Goal: Information Seeking & Learning: Learn about a topic

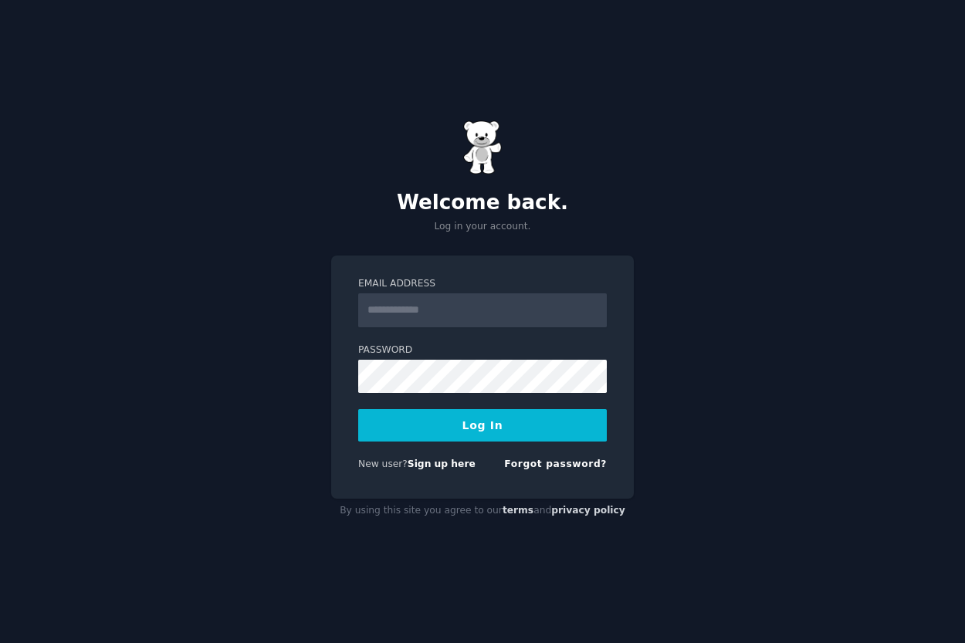
click at [684, 293] on div "Welcome back. Log in your account. Email Address Password Log In New user? Sign…" at bounding box center [482, 321] width 965 height 643
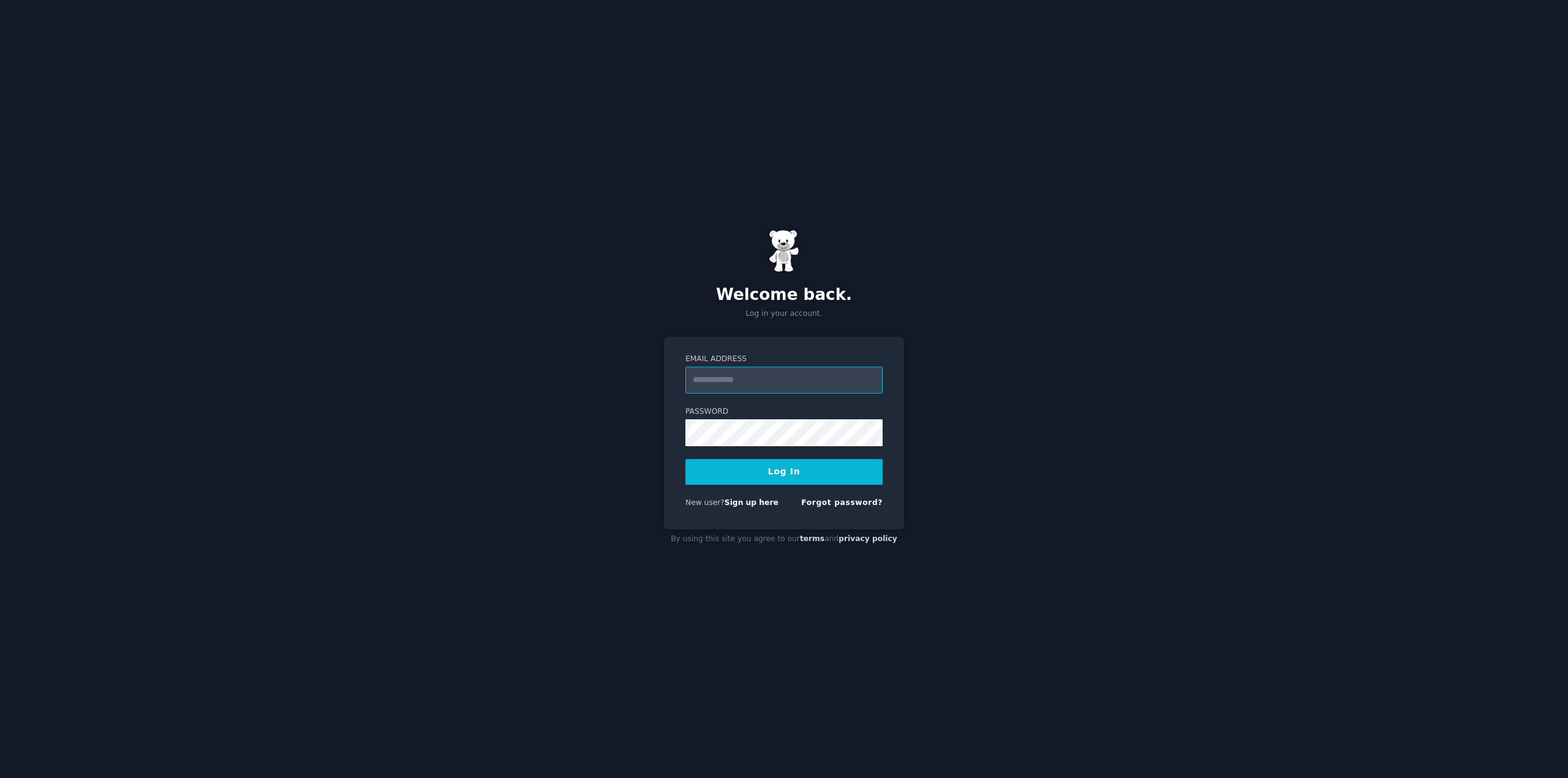
click at [746, 378] on input "Email Address" at bounding box center [784, 380] width 198 height 27
type input "**********"
click at [765, 385] on input "**********" at bounding box center [784, 380] width 198 height 27
click at [755, 409] on label "Password" at bounding box center [784, 412] width 198 height 11
click at [765, 387] on input "**********" at bounding box center [784, 380] width 198 height 27
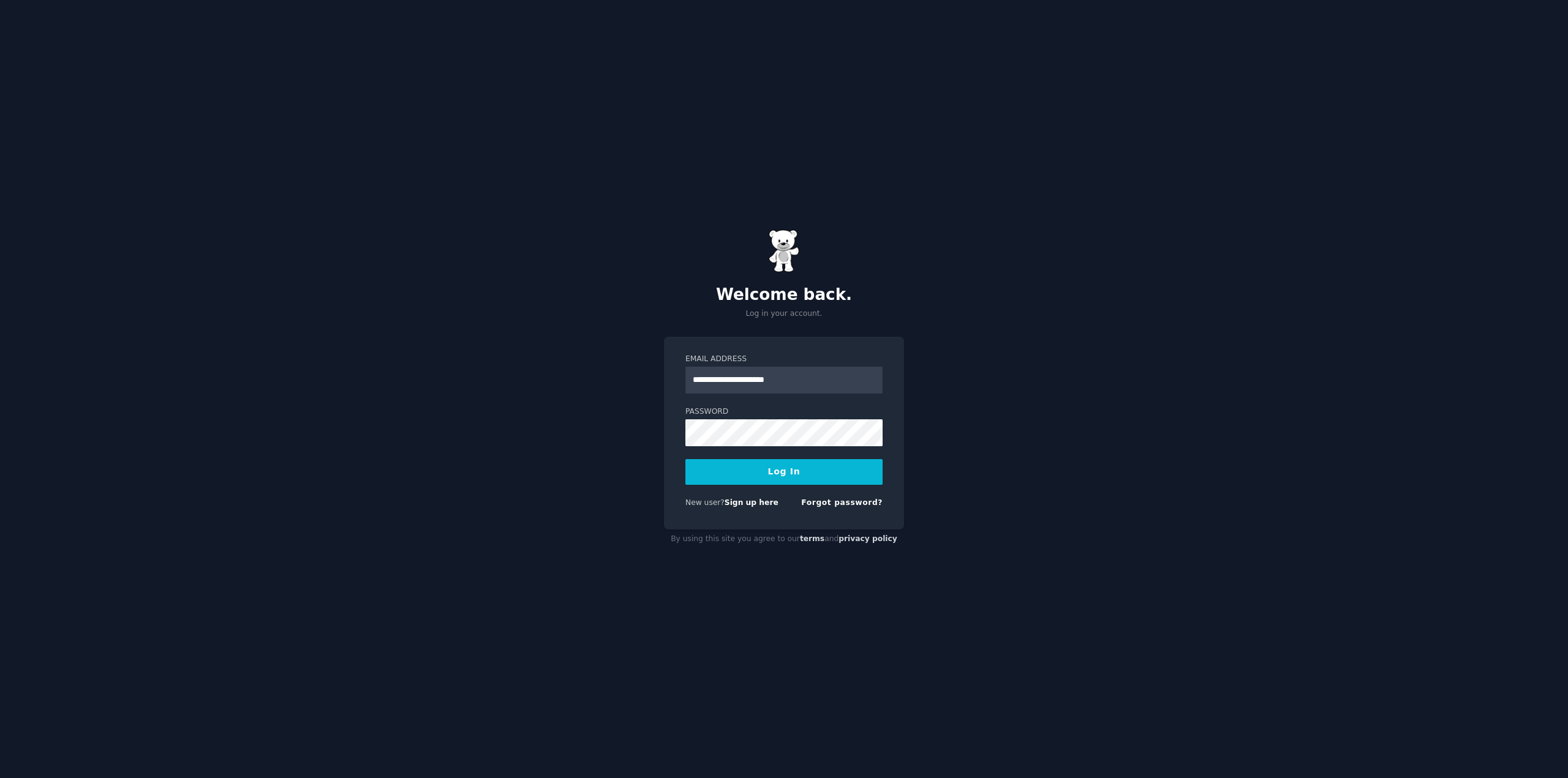
click at [765, 466] on button "Log In" at bounding box center [784, 472] width 198 height 25
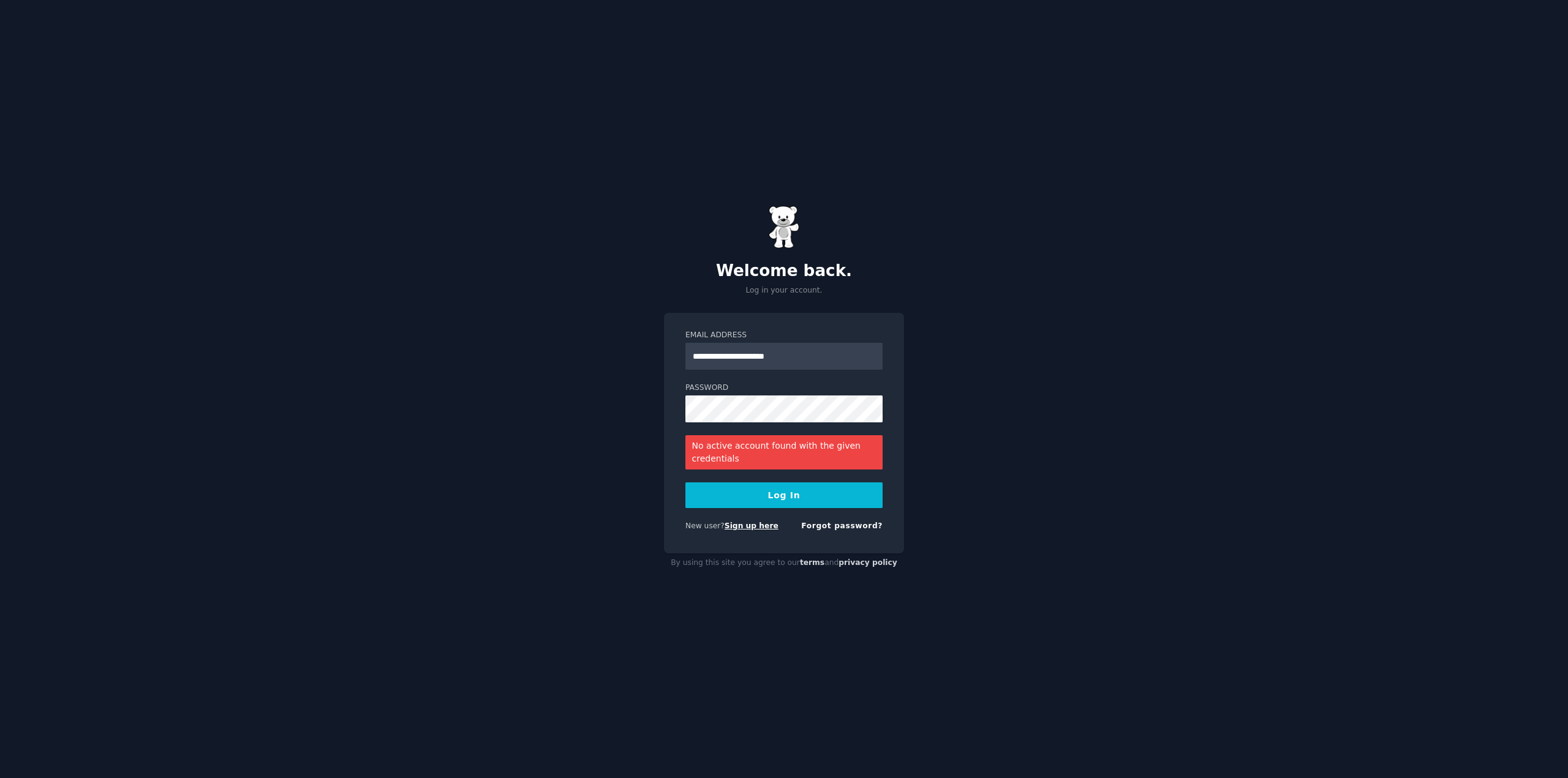
click at [757, 509] on link "Sign up here" at bounding box center [751, 526] width 54 height 9
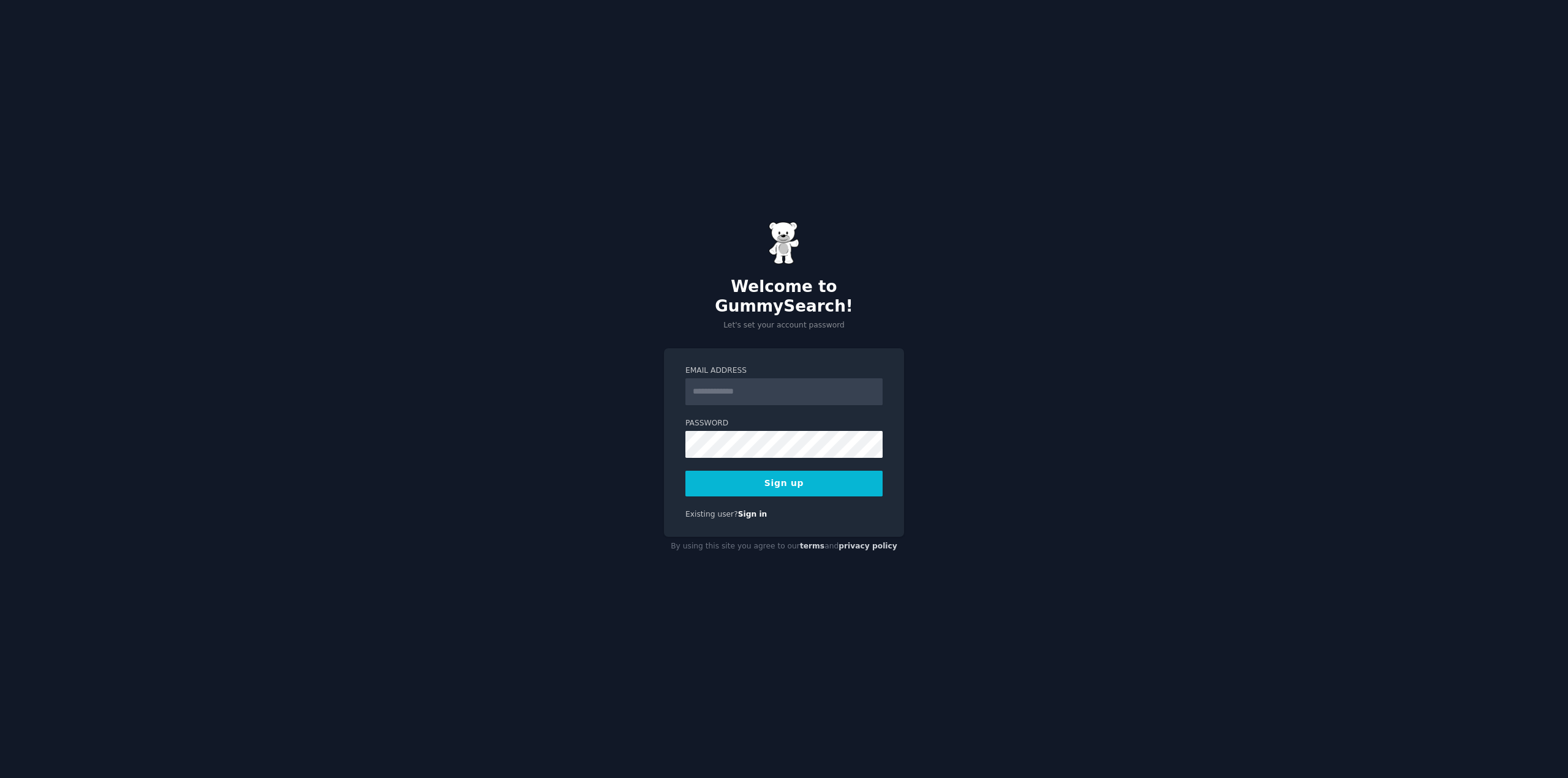
click at [765, 378] on input "Email Address" at bounding box center [784, 392] width 198 height 27
click at [1018, 490] on div "Welcome to GummySearch! Let's set your account password Email Address Password …" at bounding box center [784, 389] width 1568 height 778
click at [726, 378] on input "Email Address" at bounding box center [784, 392] width 198 height 27
type input "**********"
click at [775, 480] on button "Sign up" at bounding box center [784, 484] width 198 height 25
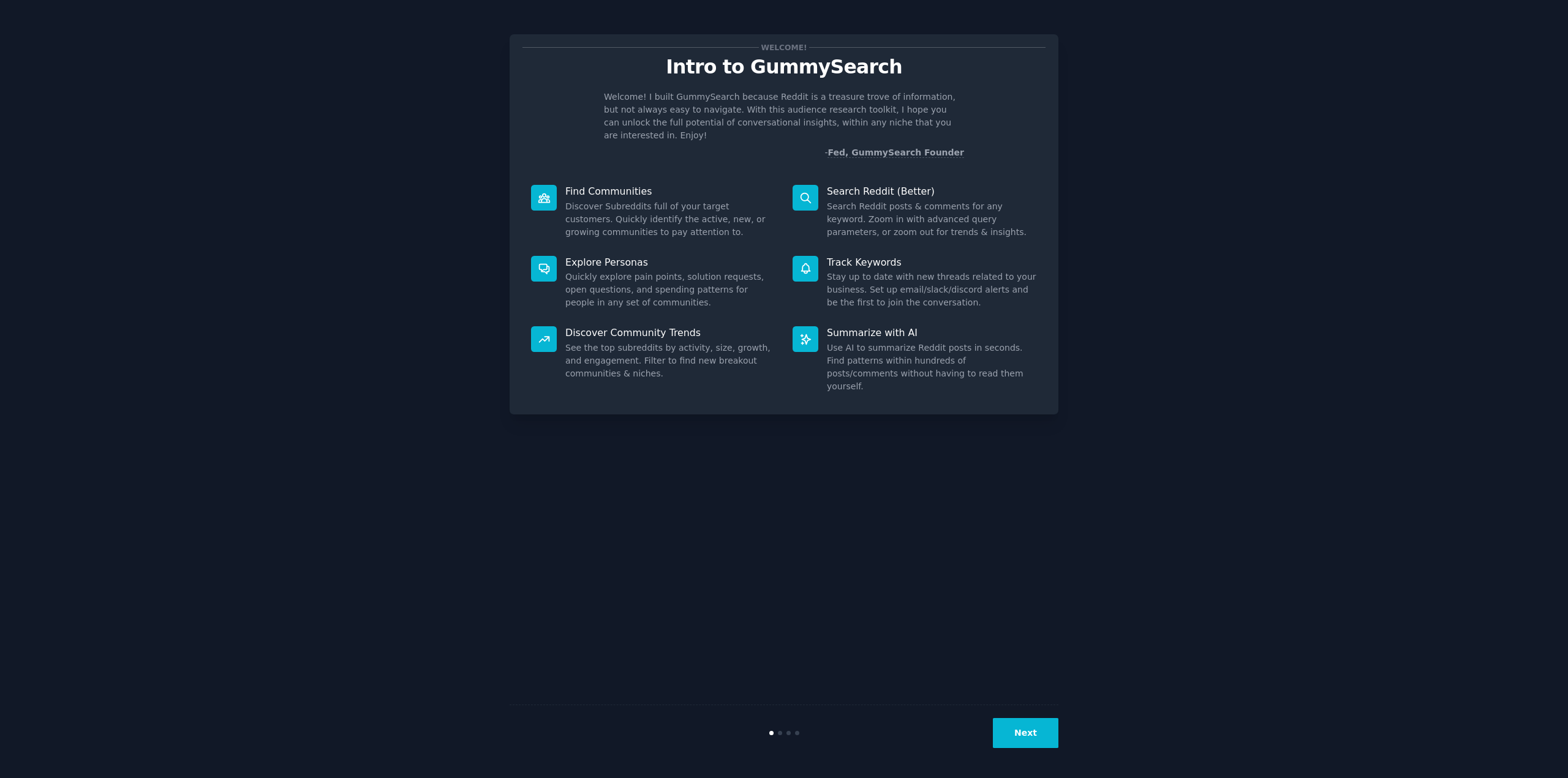
click at [1024, 737] on button "Next" at bounding box center [1025, 734] width 66 height 30
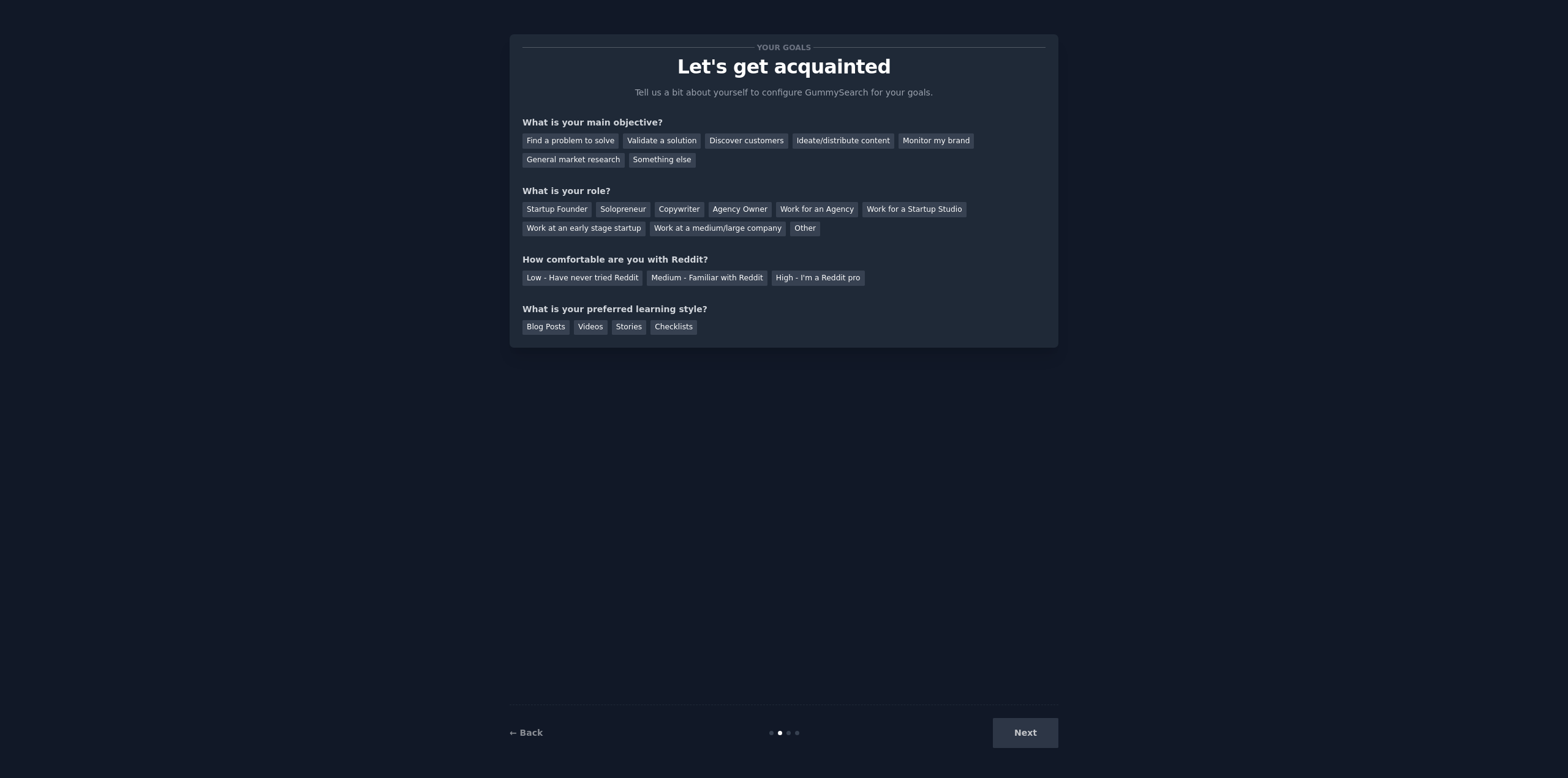
click at [509, 733] on div "Your goals Let's get acquainted Tell us a bit about yourself to configure Gummy…" at bounding box center [784, 389] width 1534 height 744
click at [533, 734] on link "← Back" at bounding box center [526, 733] width 33 height 10
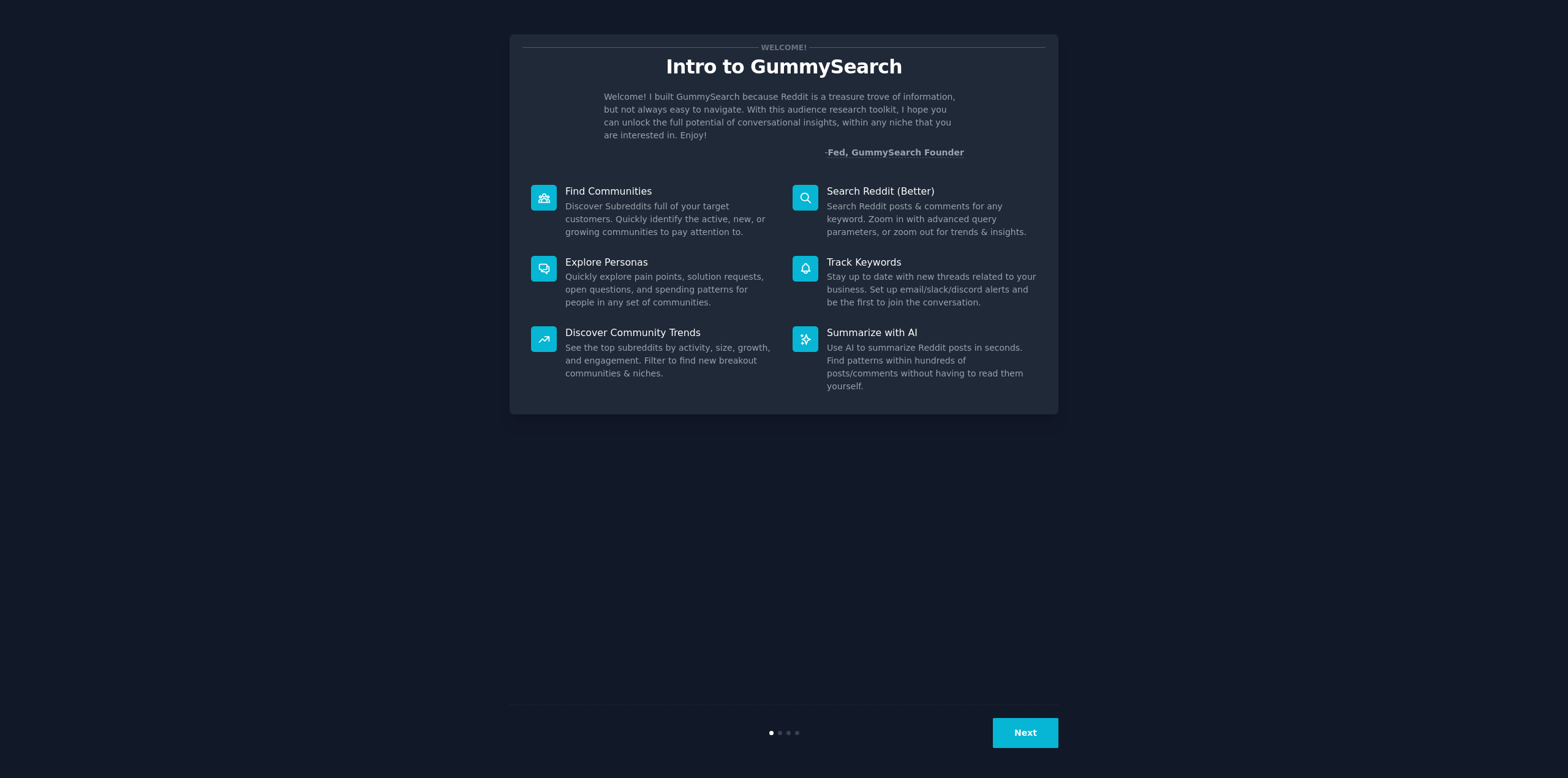
click at [651, 202] on dd "Discover Subreddits full of your target customers. Quickly identify the active,…" at bounding box center [671, 219] width 210 height 39
click at [829, 210] on dd "Search Reddit posts & comments for any keyword. Zoom in with advanced query par…" at bounding box center [932, 219] width 210 height 39
click at [1038, 737] on button "Next" at bounding box center [1025, 734] width 66 height 30
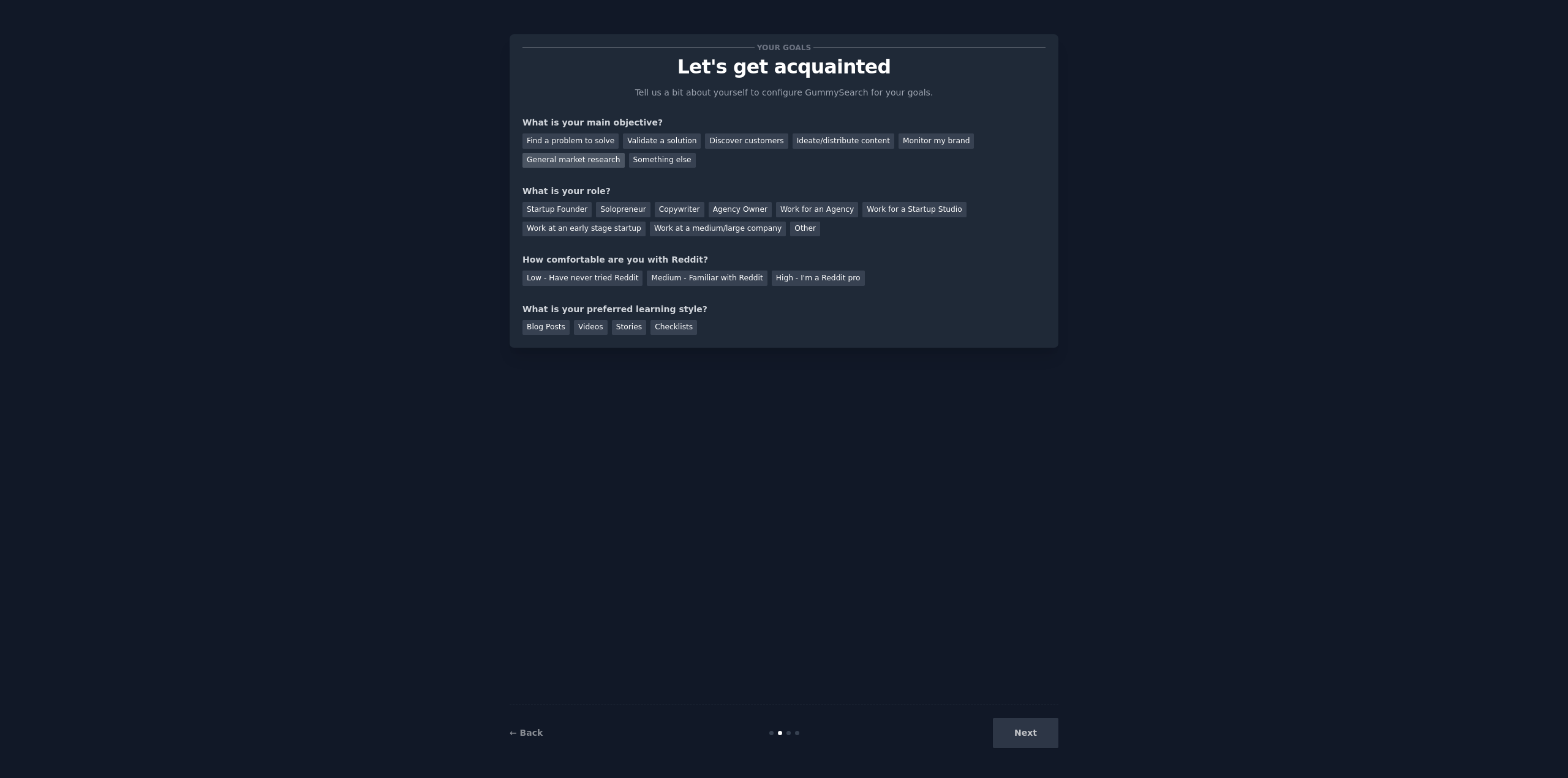
click at [625, 153] on div "General market research" at bounding box center [574, 160] width 102 height 15
click at [579, 141] on div "Find a problem to solve" at bounding box center [571, 140] width 96 height 15
click at [625, 153] on div "General market research" at bounding box center [574, 160] width 102 height 15
click at [790, 232] on div "Other" at bounding box center [805, 228] width 30 height 15
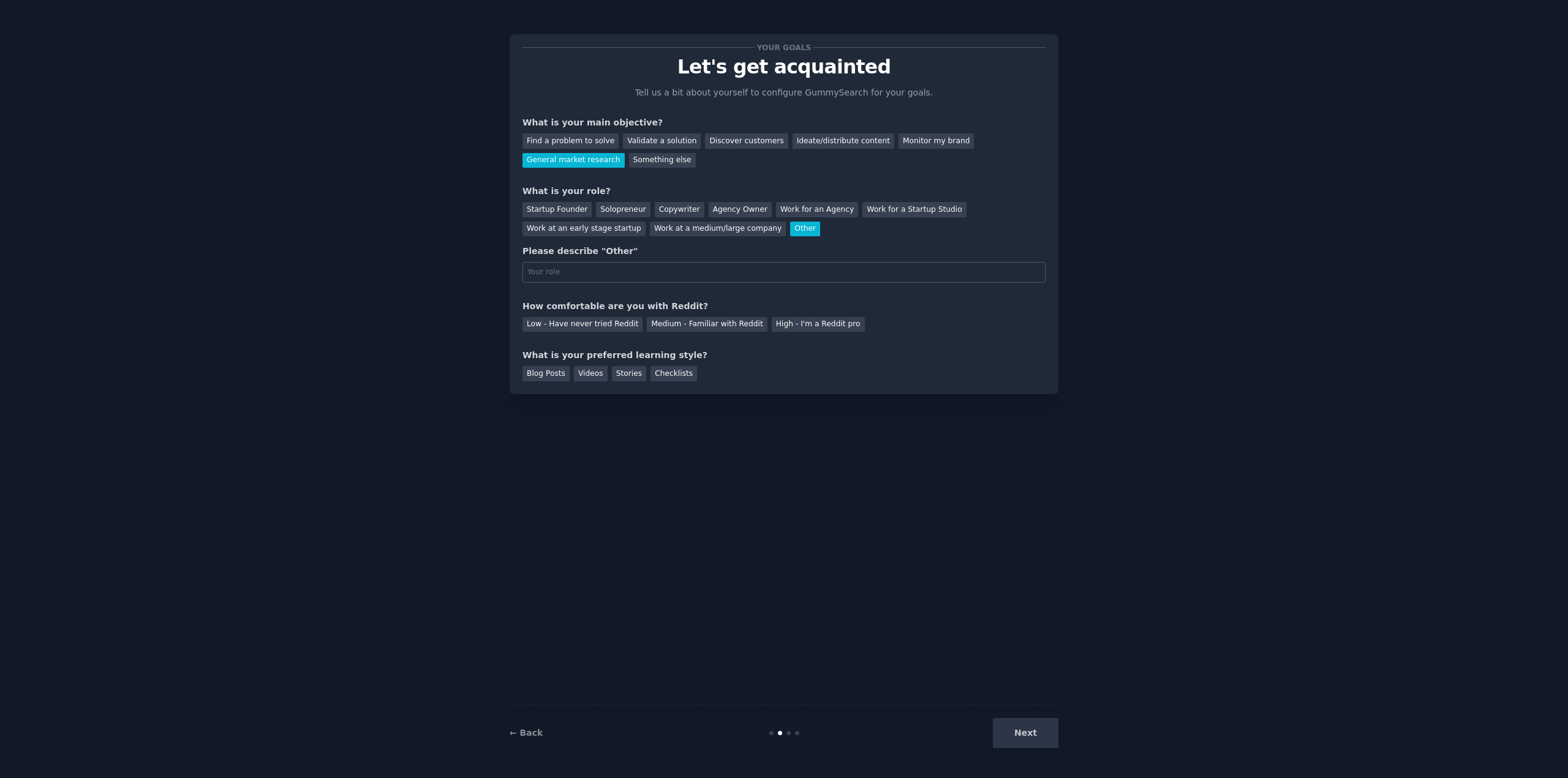
click at [693, 235] on div "Startup Founder Solopreneur Copywriter Agency Owner Work for an Agency Work for…" at bounding box center [784, 217] width 523 height 39
click at [683, 208] on div "Copywriter" at bounding box center [679, 209] width 50 height 15
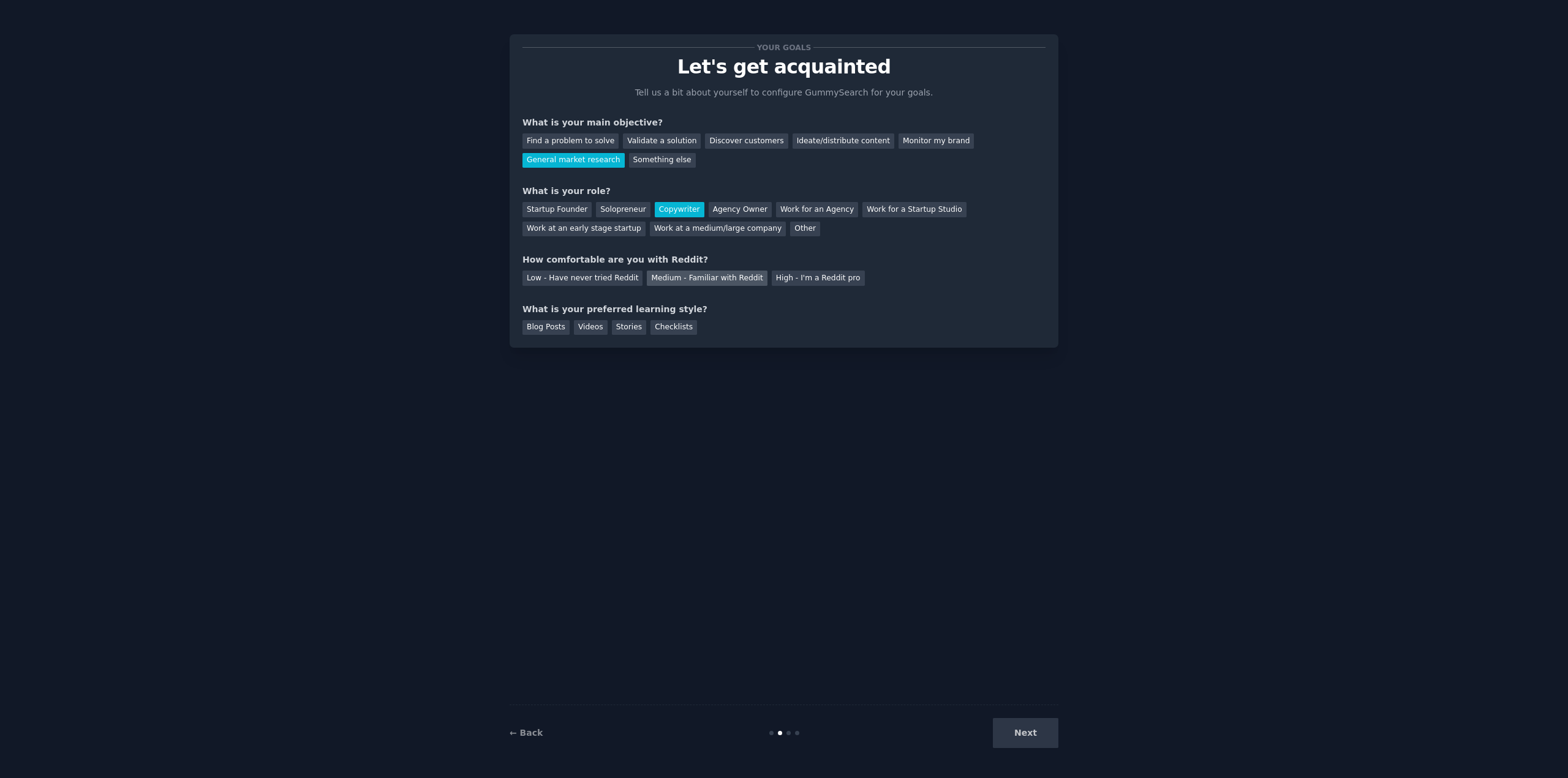
click at [704, 282] on div "Medium - Familiar with Reddit" at bounding box center [706, 278] width 120 height 15
click at [696, 311] on div "What is your preferred learning style?" at bounding box center [784, 309] width 523 height 13
click at [698, 308] on div "What is your preferred learning style?" at bounding box center [784, 309] width 523 height 13
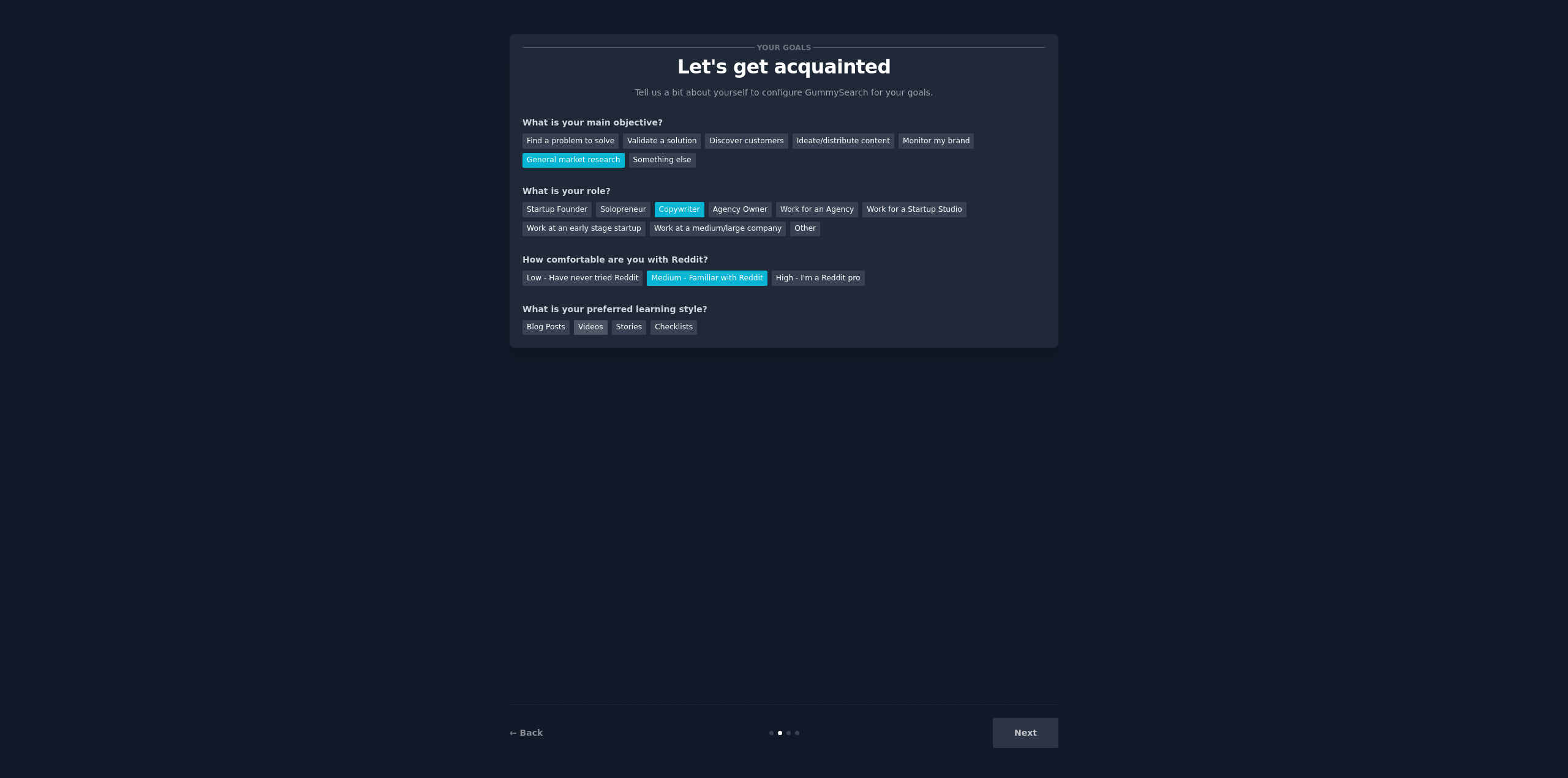
click at [574, 332] on div "Videos" at bounding box center [590, 328] width 33 height 15
click at [1028, 729] on button "Next" at bounding box center [1025, 734] width 66 height 30
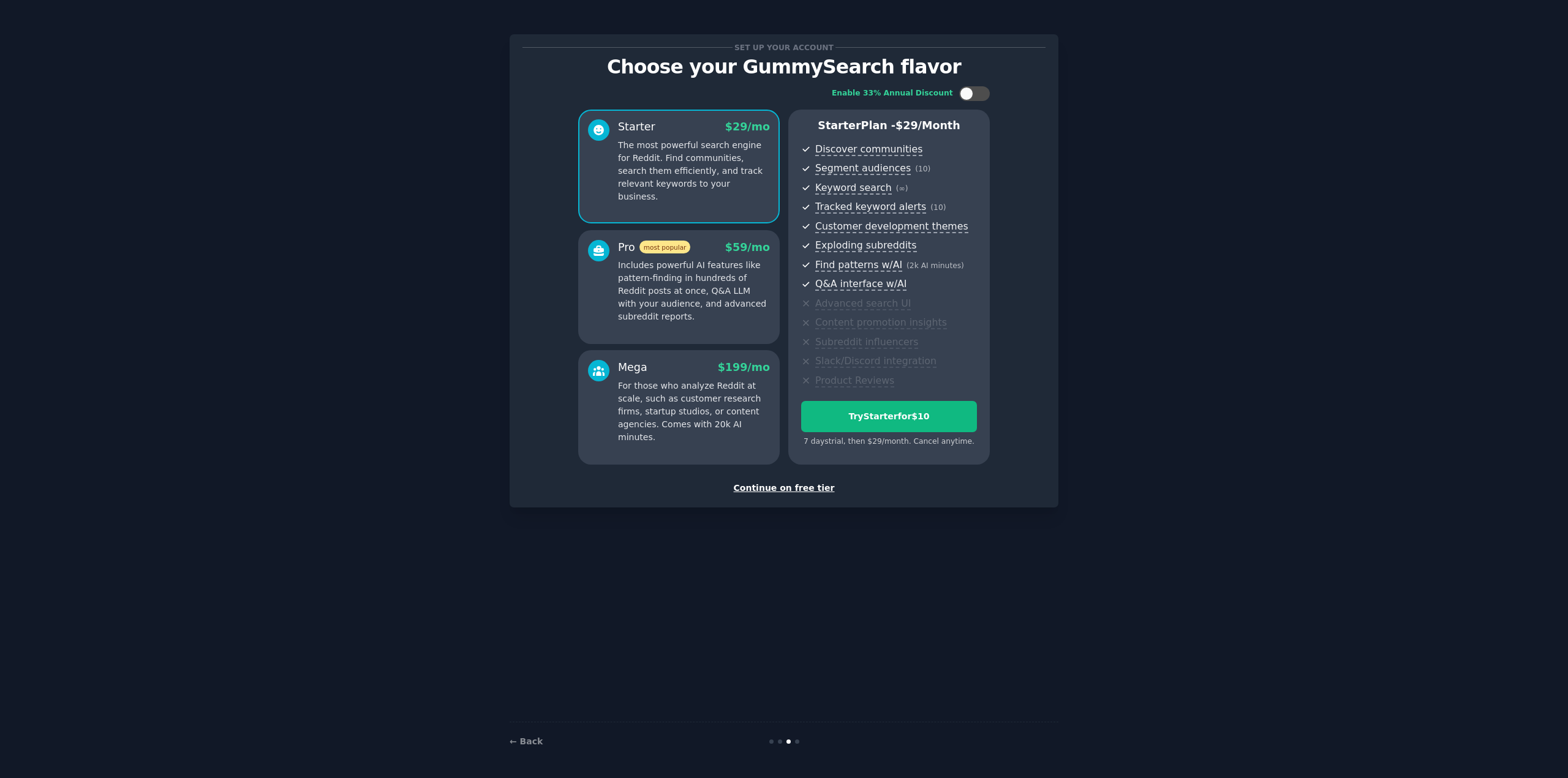
click at [786, 489] on div "Continue on free tier" at bounding box center [784, 489] width 523 height 13
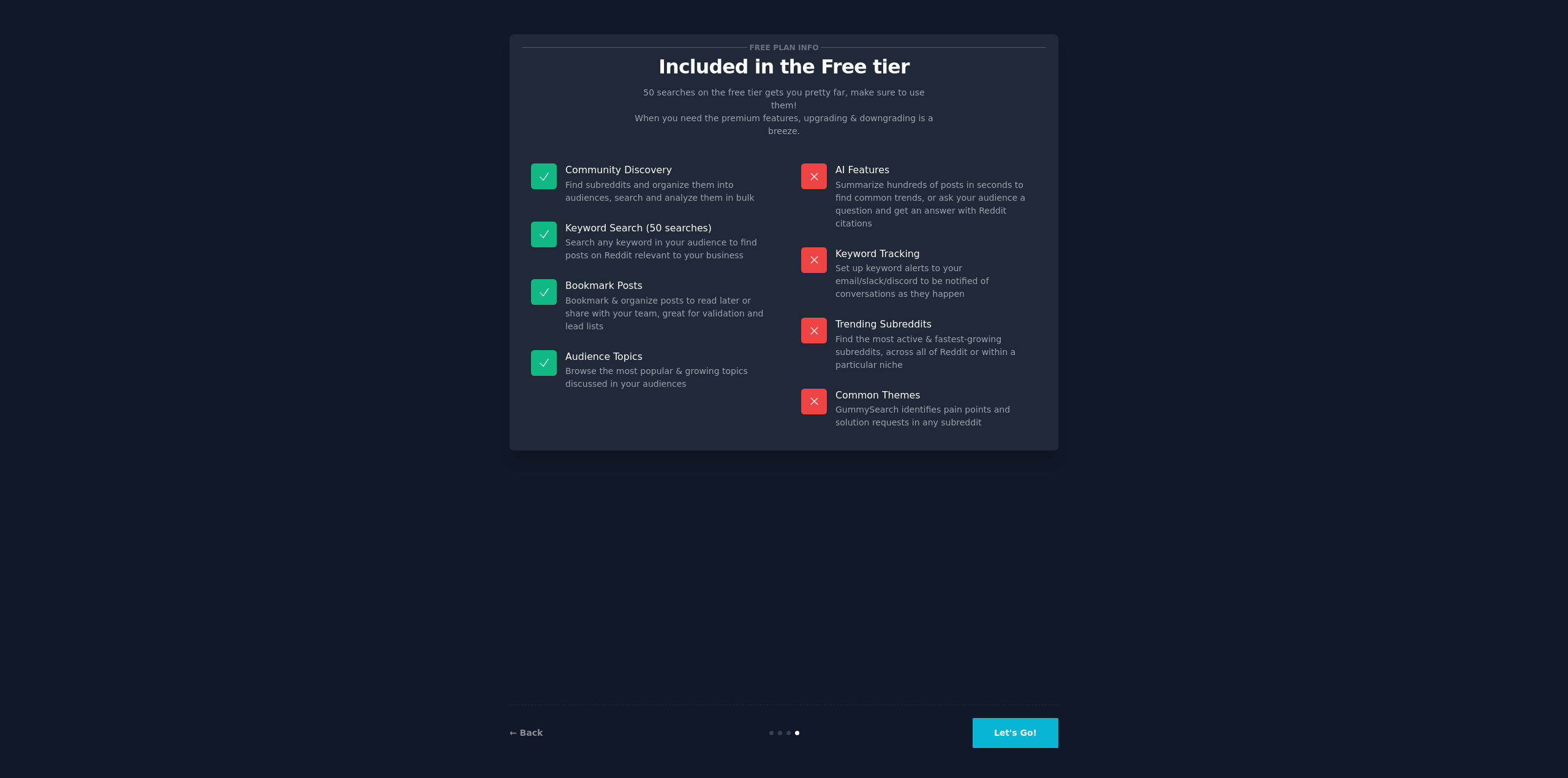
click at [1023, 732] on button "Let's Go!" at bounding box center [1016, 734] width 86 height 30
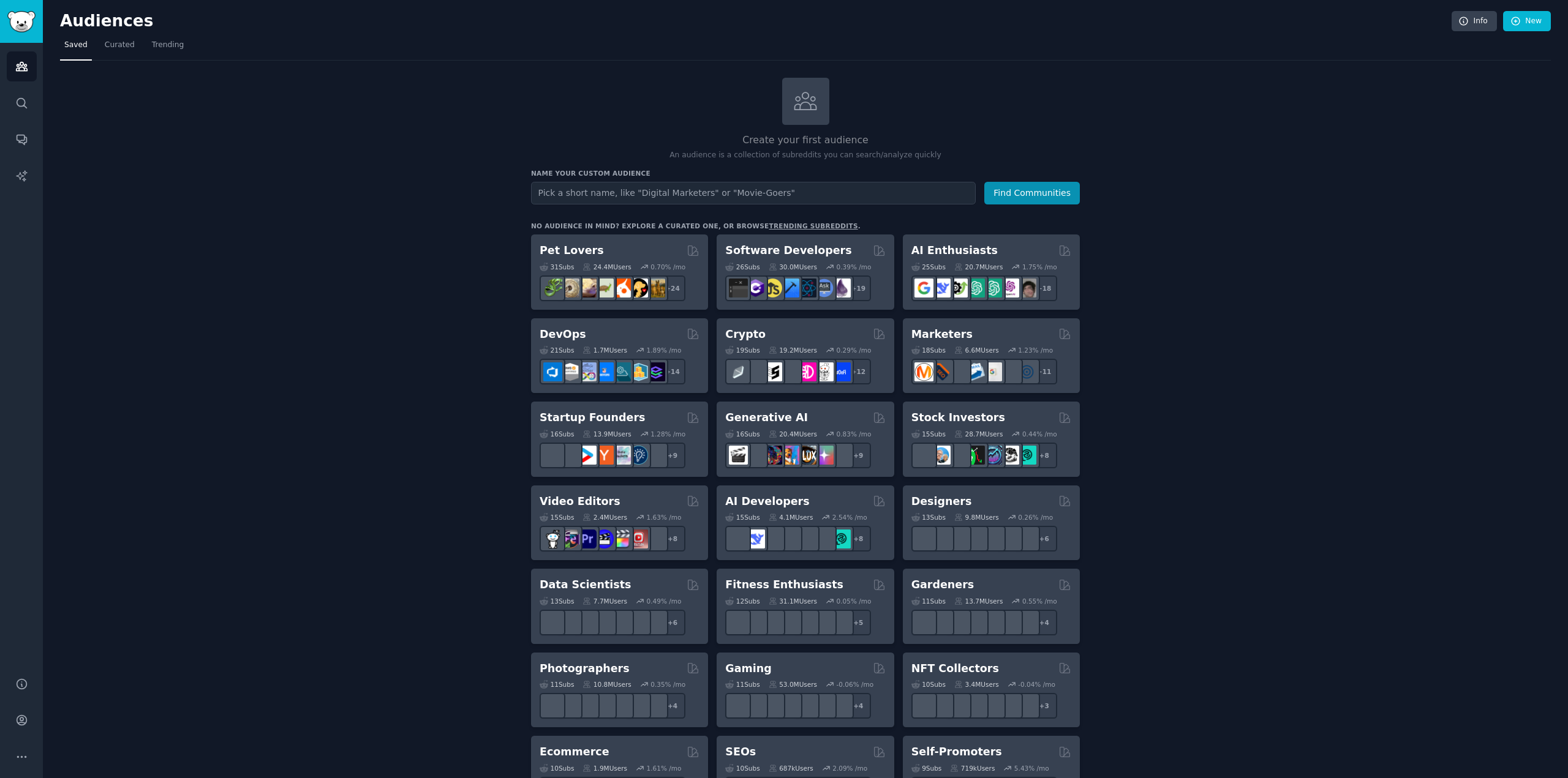
click at [1218, 646] on div "Create your first audience An audience is a collection of subreddits you can se…" at bounding box center [805, 745] width 1491 height 1334
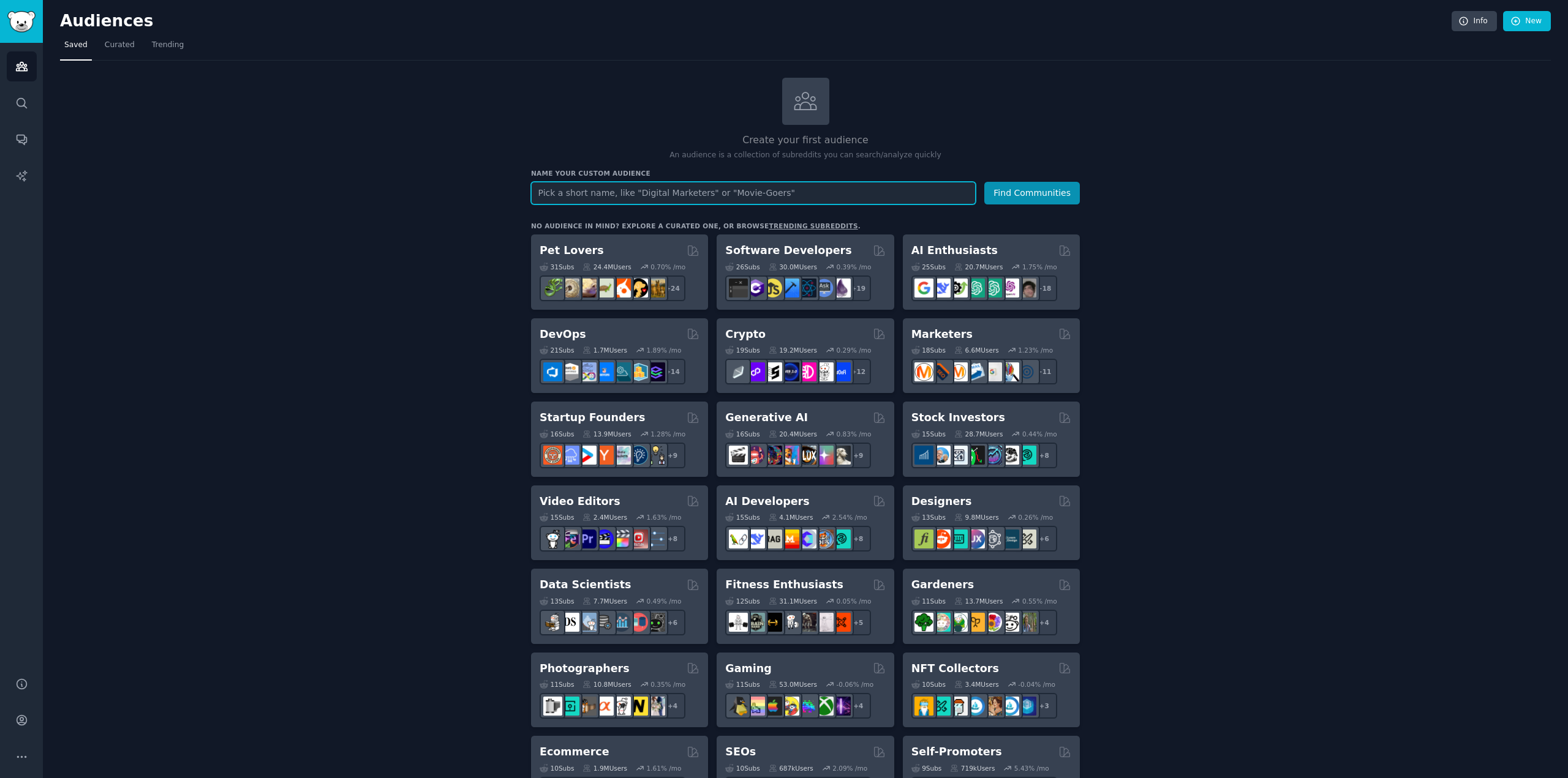
click at [778, 196] on input "text" at bounding box center [753, 193] width 445 height 23
type input "tax depreciation"
click at [985, 182] on button "Find Communities" at bounding box center [1032, 193] width 95 height 23
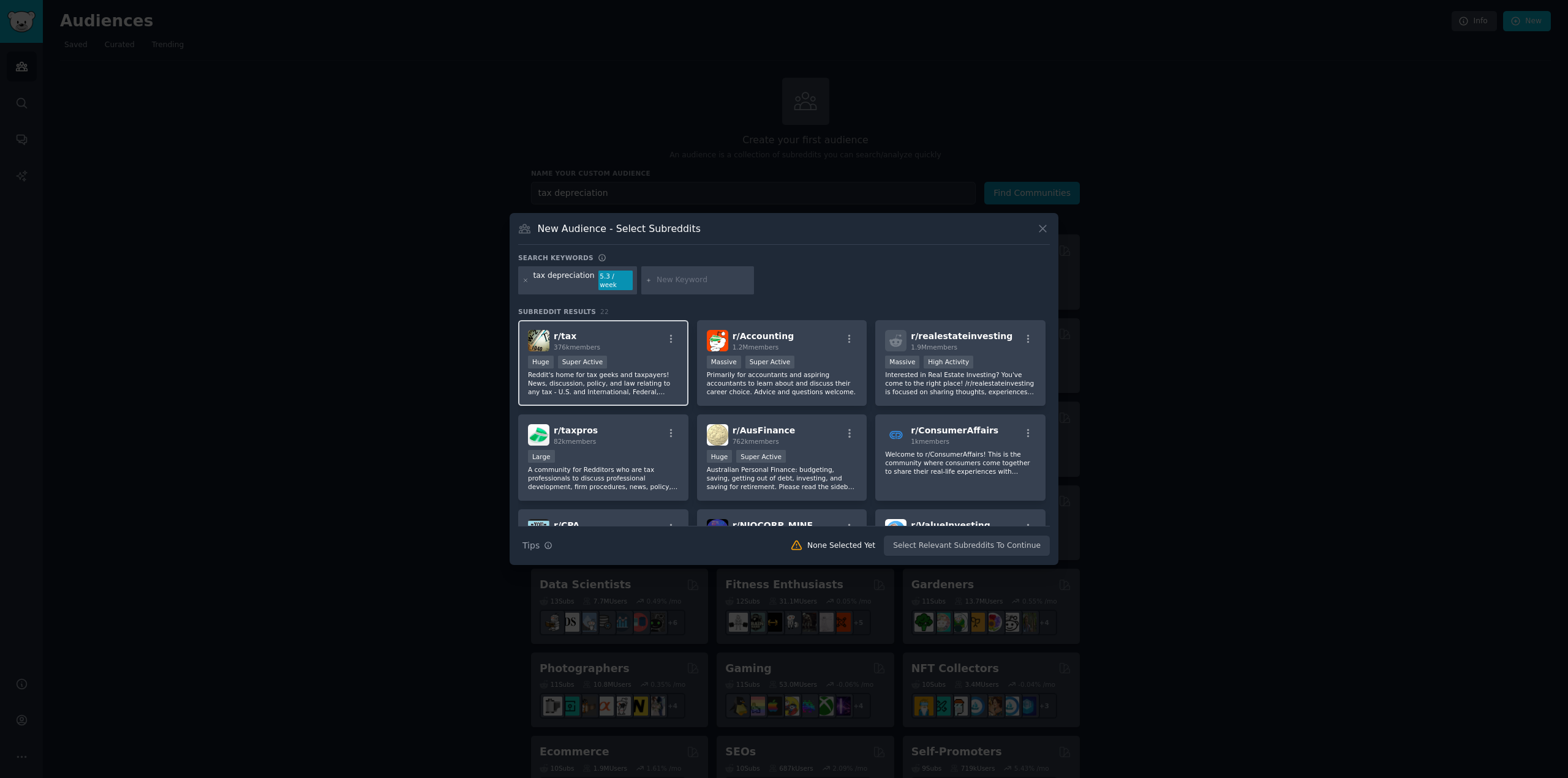
click at [625, 358] on div ">= 95th percentile for submissions / day Huge Super Active" at bounding box center [603, 363] width 151 height 15
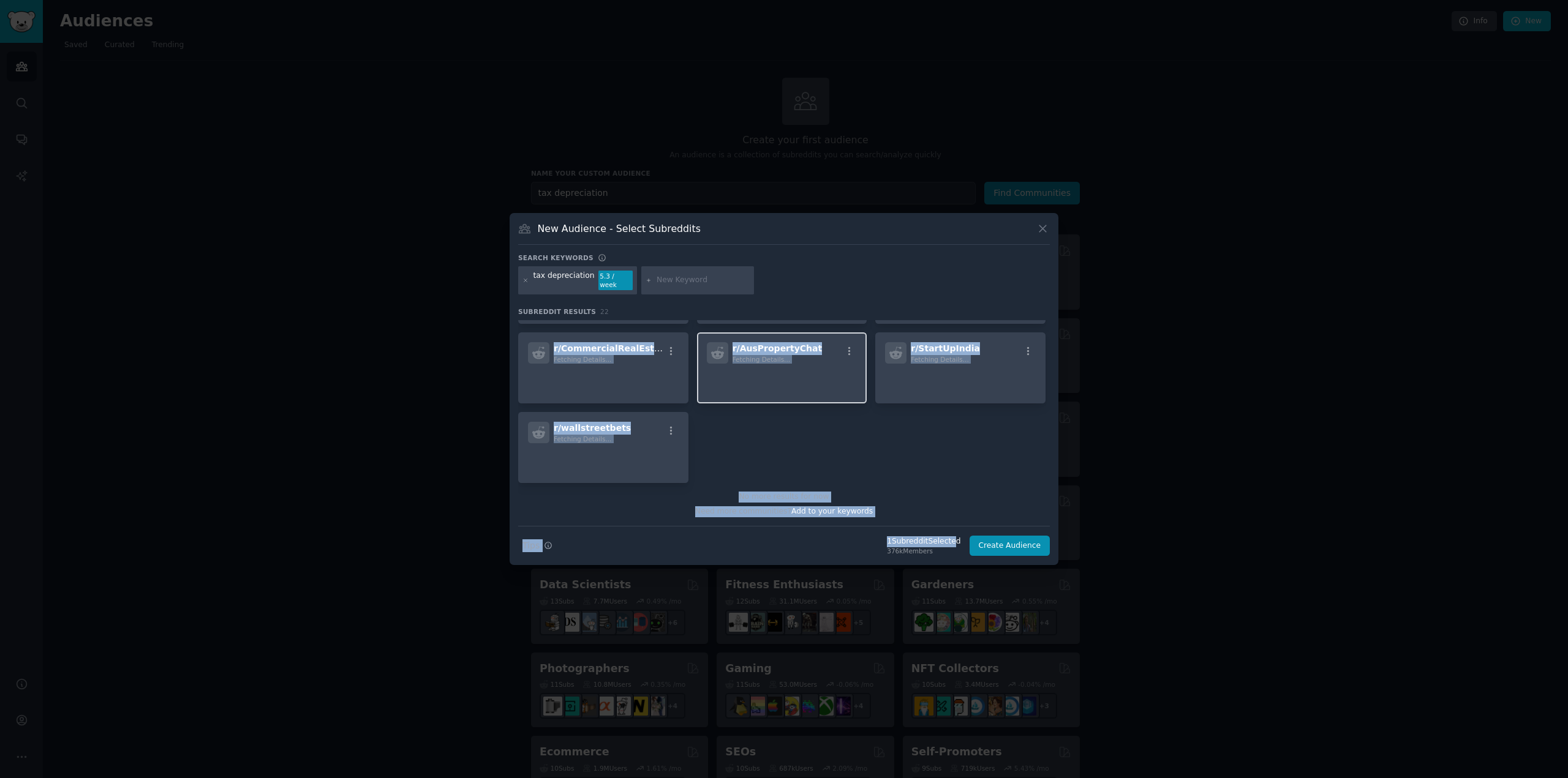
scroll to position [568, 0]
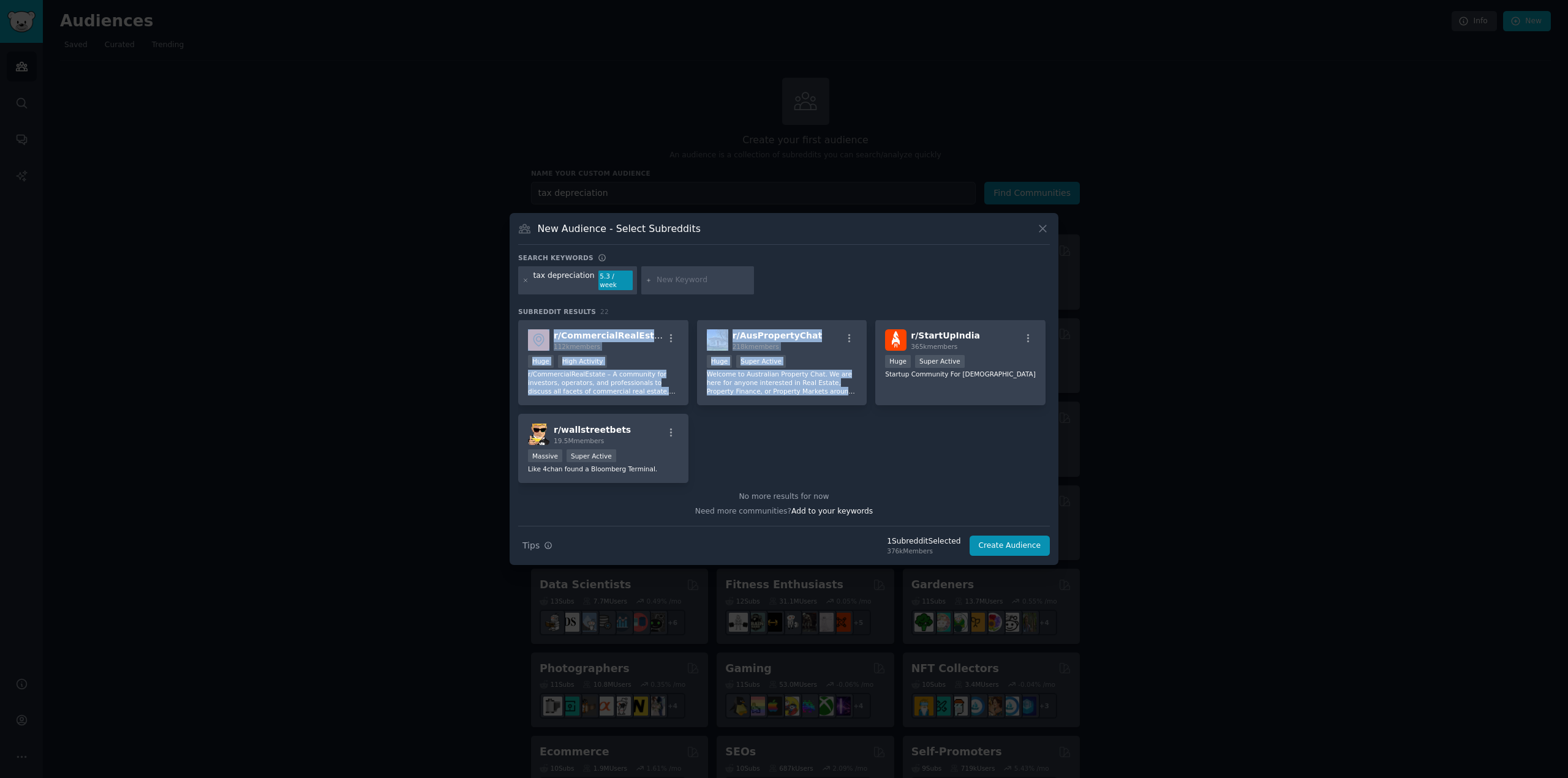
drag, startPoint x: 724, startPoint y: 360, endPoint x: 767, endPoint y: 437, distance: 88.2
click at [767, 437] on div "r/ tax 376k members >= 95th percentile for submissions / day Huge Super Active …" at bounding box center [784, 117] width 532 height 731
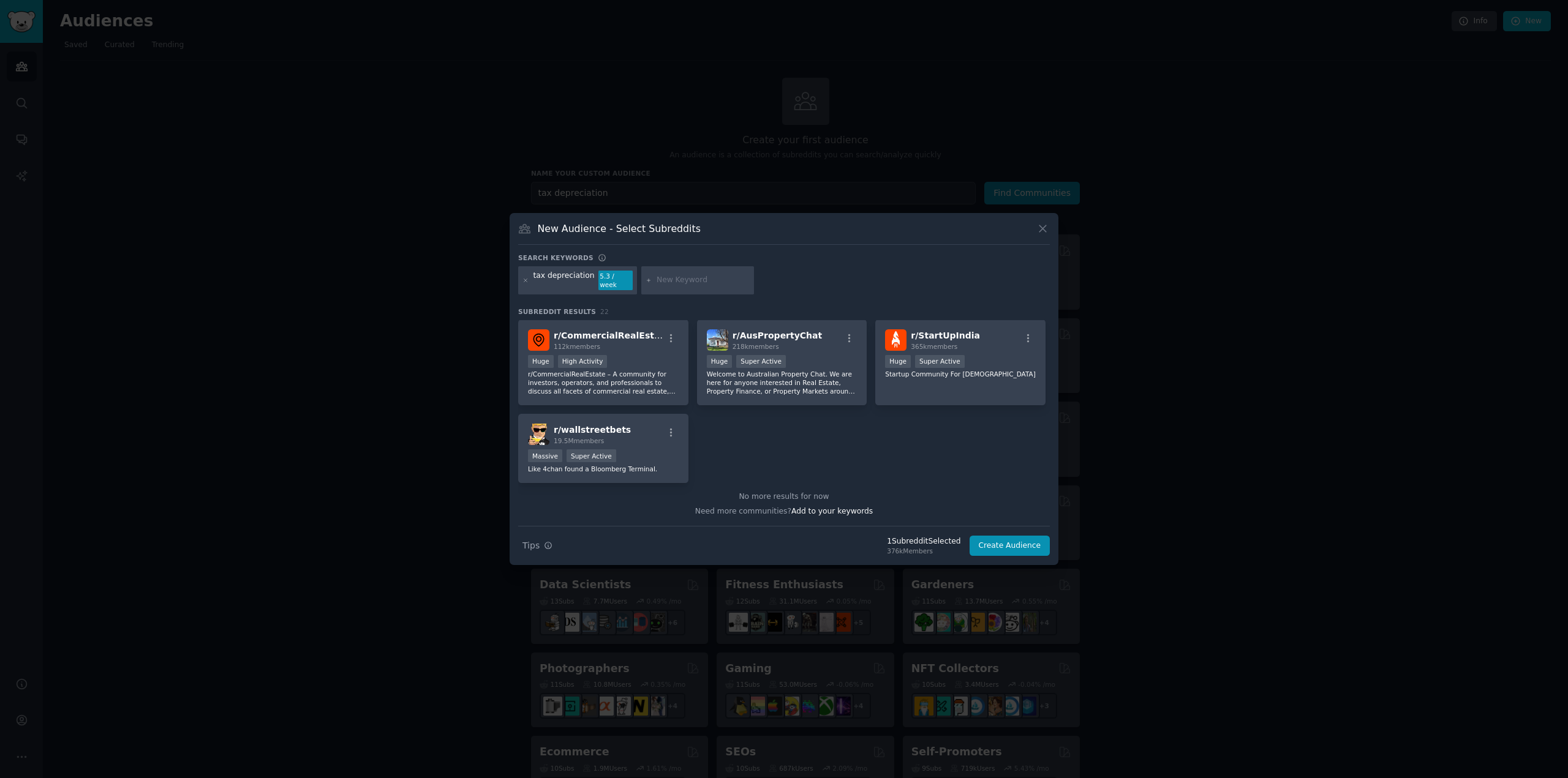
click at [746, 463] on div "r/ tax 376k members >= 95th percentile for submissions / day Huge Super Active …" at bounding box center [784, 117] width 532 height 731
click at [682, 464] on div "r/ wallstreetbets 19.5M members Massive Super Active Like 4chan found a Bloombe…" at bounding box center [603, 448] width 171 height 69
click at [661, 370] on p "r/CommercialRealEstate – A community for investors, operators, and professional…" at bounding box center [603, 382] width 151 height 25
click at [752, 370] on p "Welcome to Australian Property Chat. We are here for anyone interested in Real …" at bounding box center [782, 382] width 151 height 25
click at [971, 364] on div "Huge Super Active" at bounding box center [961, 362] width 151 height 15
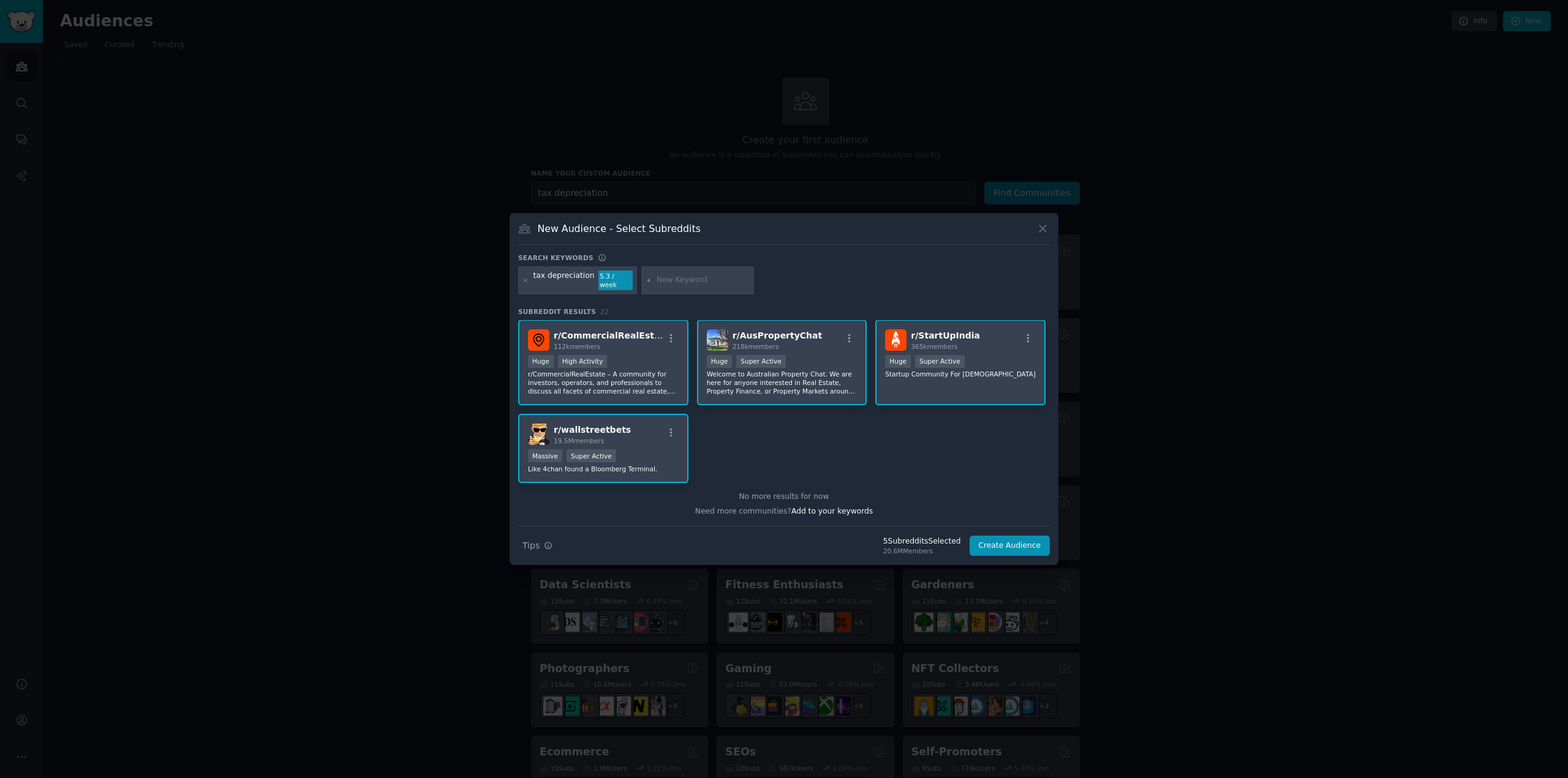
scroll to position [385, 0]
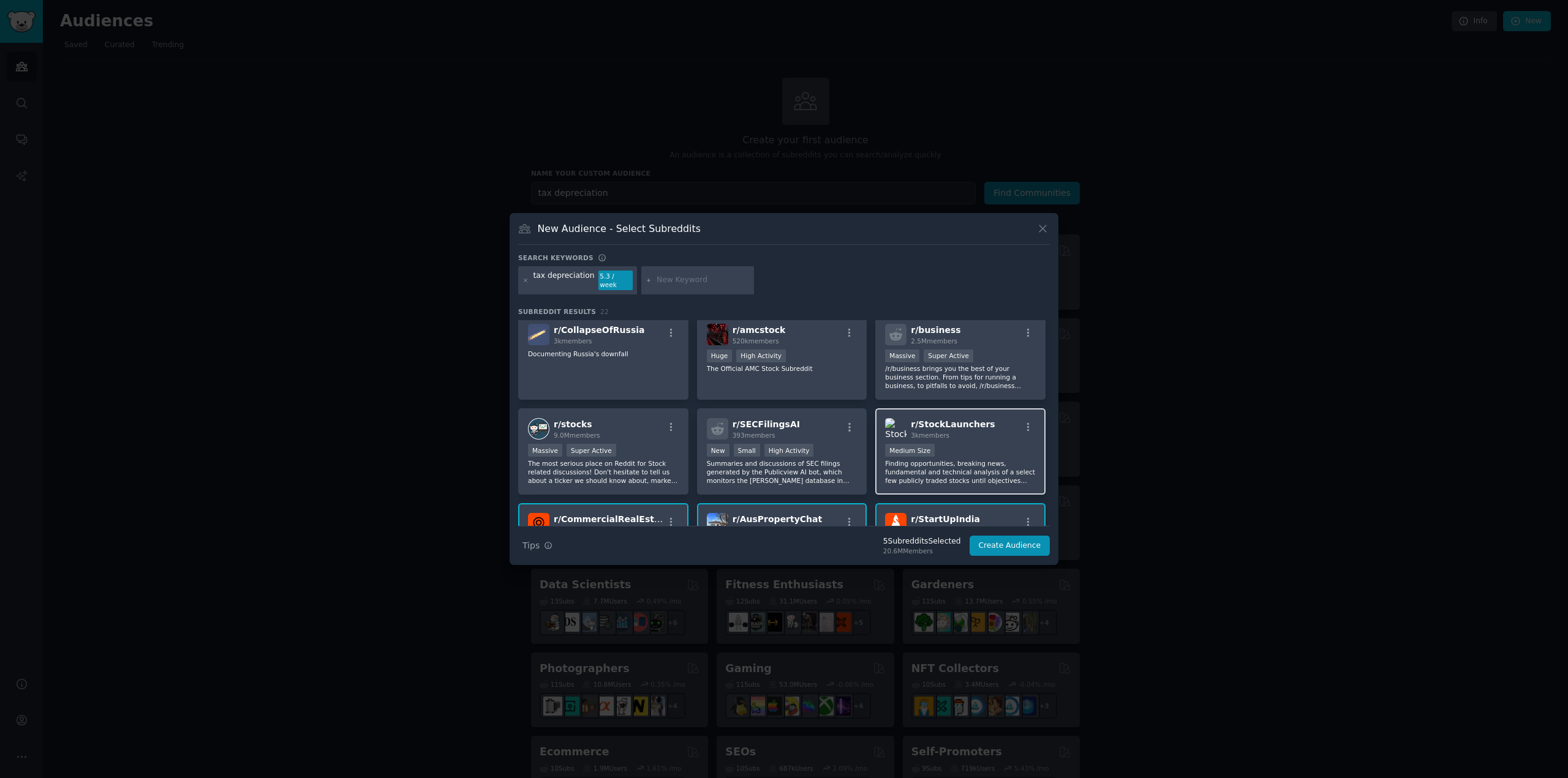
click at [926, 420] on span "r/ StockLaunchers" at bounding box center [953, 424] width 84 height 10
click at [834, 450] on div "New Small High Activity" at bounding box center [782, 451] width 151 height 15
click at [650, 459] on p "The most serious place on Reddit for Stock related discussions! Don't hesitate …" at bounding box center [603, 472] width 151 height 25
click at [628, 368] on div "r/ CollapseOfRussia 3k members Documenting Russia's downfall" at bounding box center [603, 357] width 171 height 86
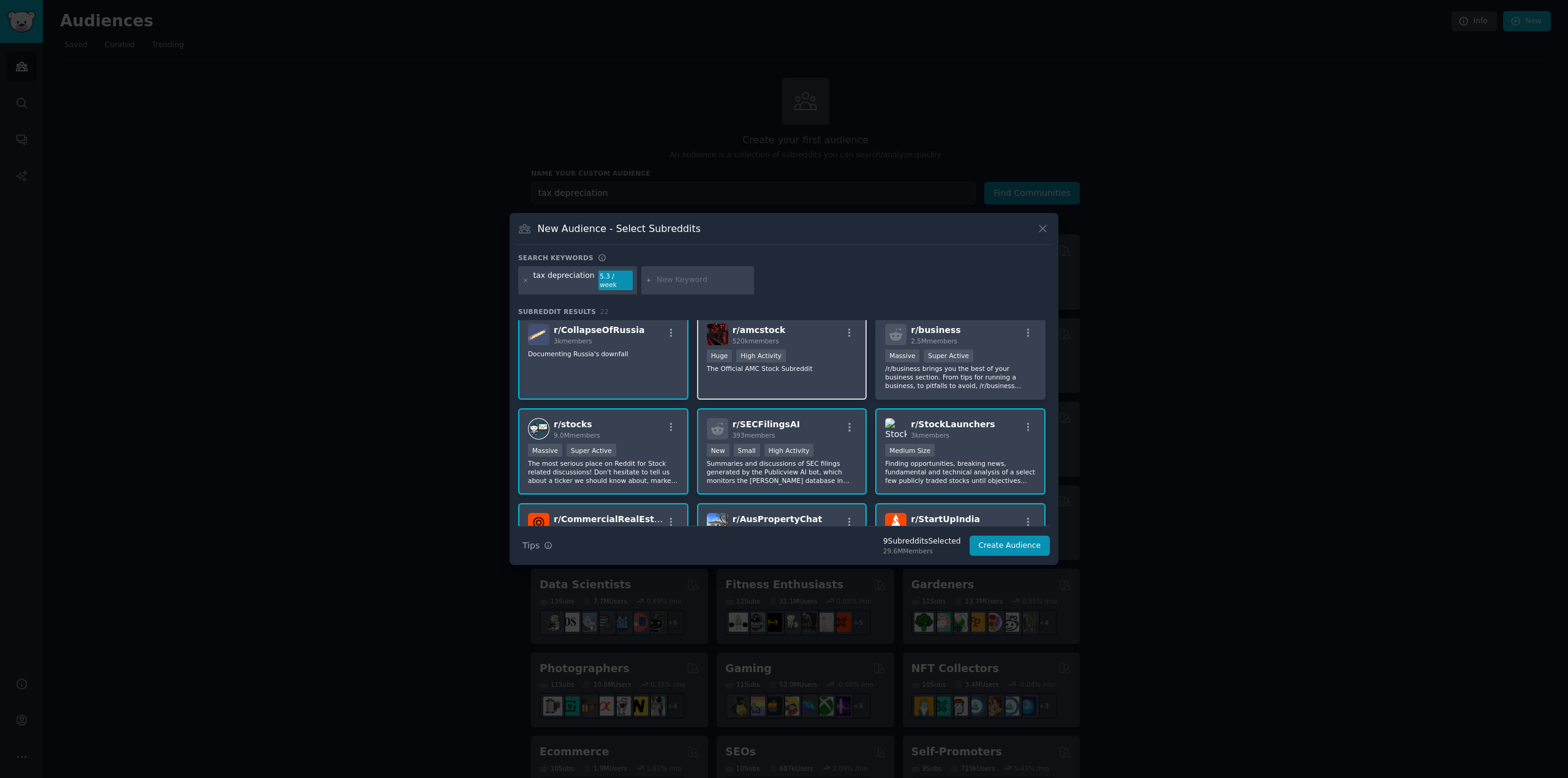
click at [751, 350] on div "High Activity" at bounding box center [761, 356] width 50 height 13
click at [921, 364] on p "/r/business brings you the best of your business section. From tips for running…" at bounding box center [961, 377] width 151 height 25
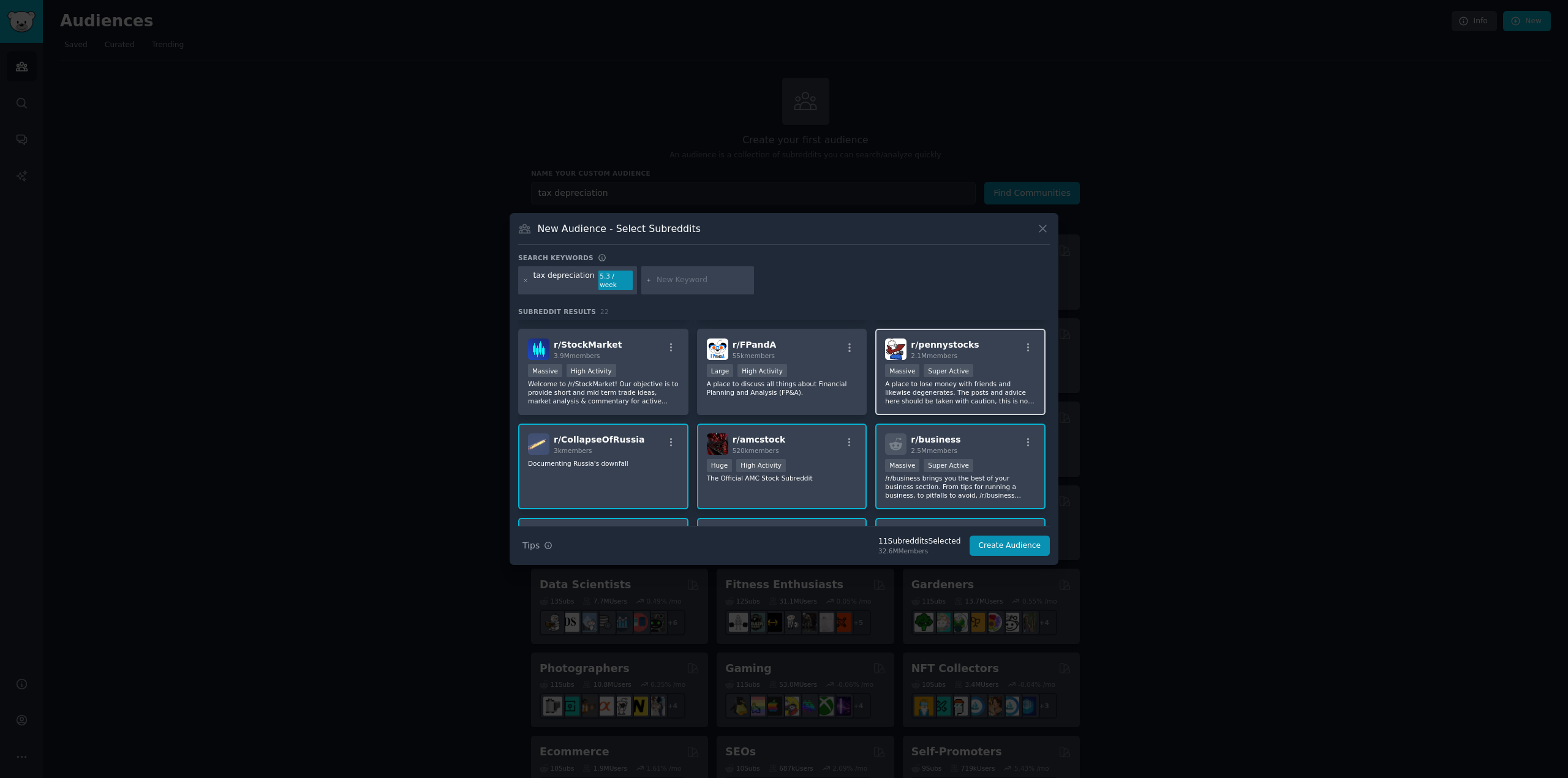
scroll to position [262, 0]
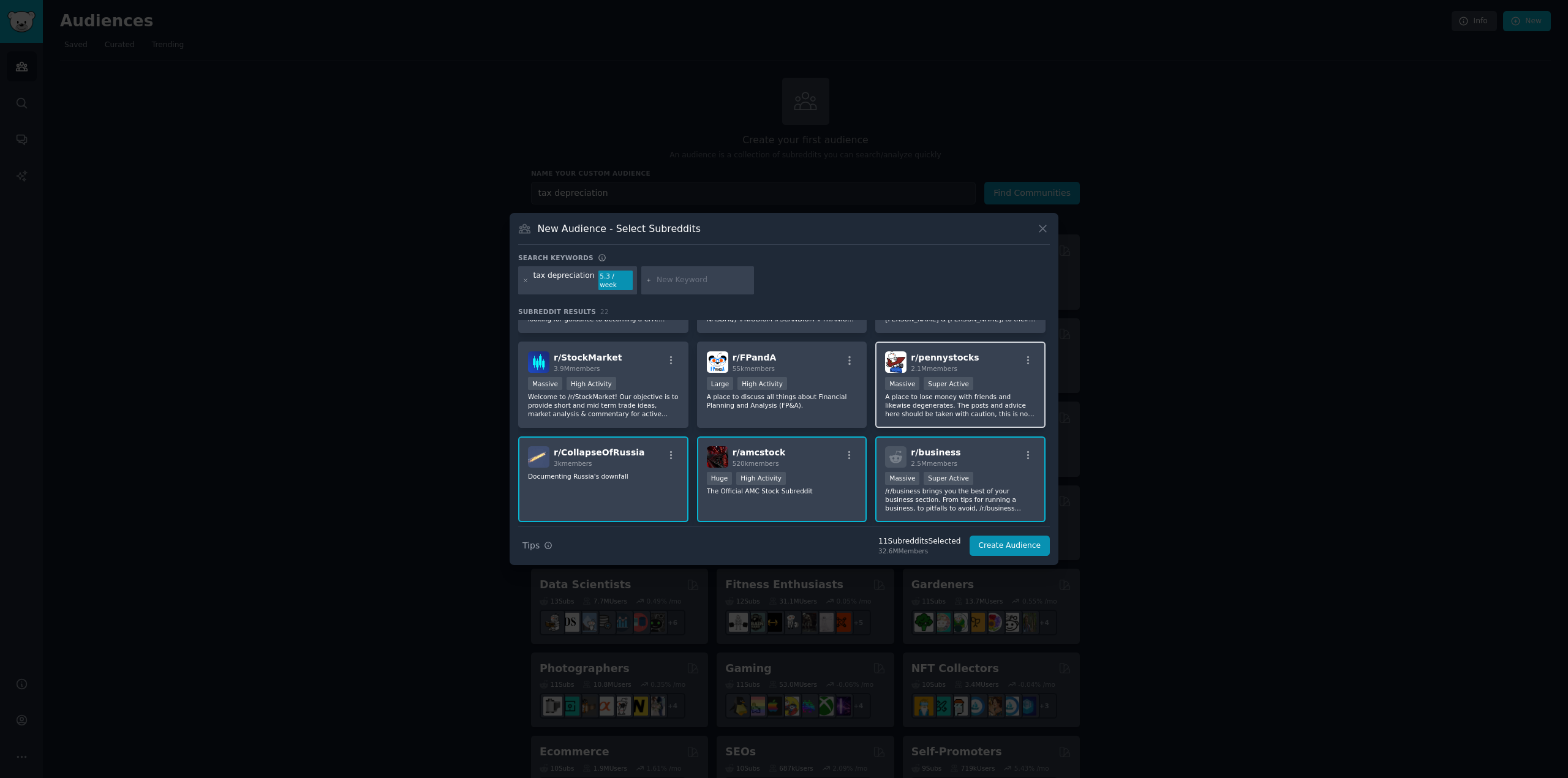
click at [905, 394] on p "A place to lose money with friends and likewise degenerates. The posts and advi…" at bounding box center [961, 405] width 151 height 25
click at [813, 405] on div "r/ FPandA 55k members Large High Activity A place to discuss all things about F…" at bounding box center [782, 385] width 171 height 86
click at [586, 400] on p "Welcome to /r/StockMarket! Our objective is to provide short and mid term trade…" at bounding box center [603, 405] width 151 height 25
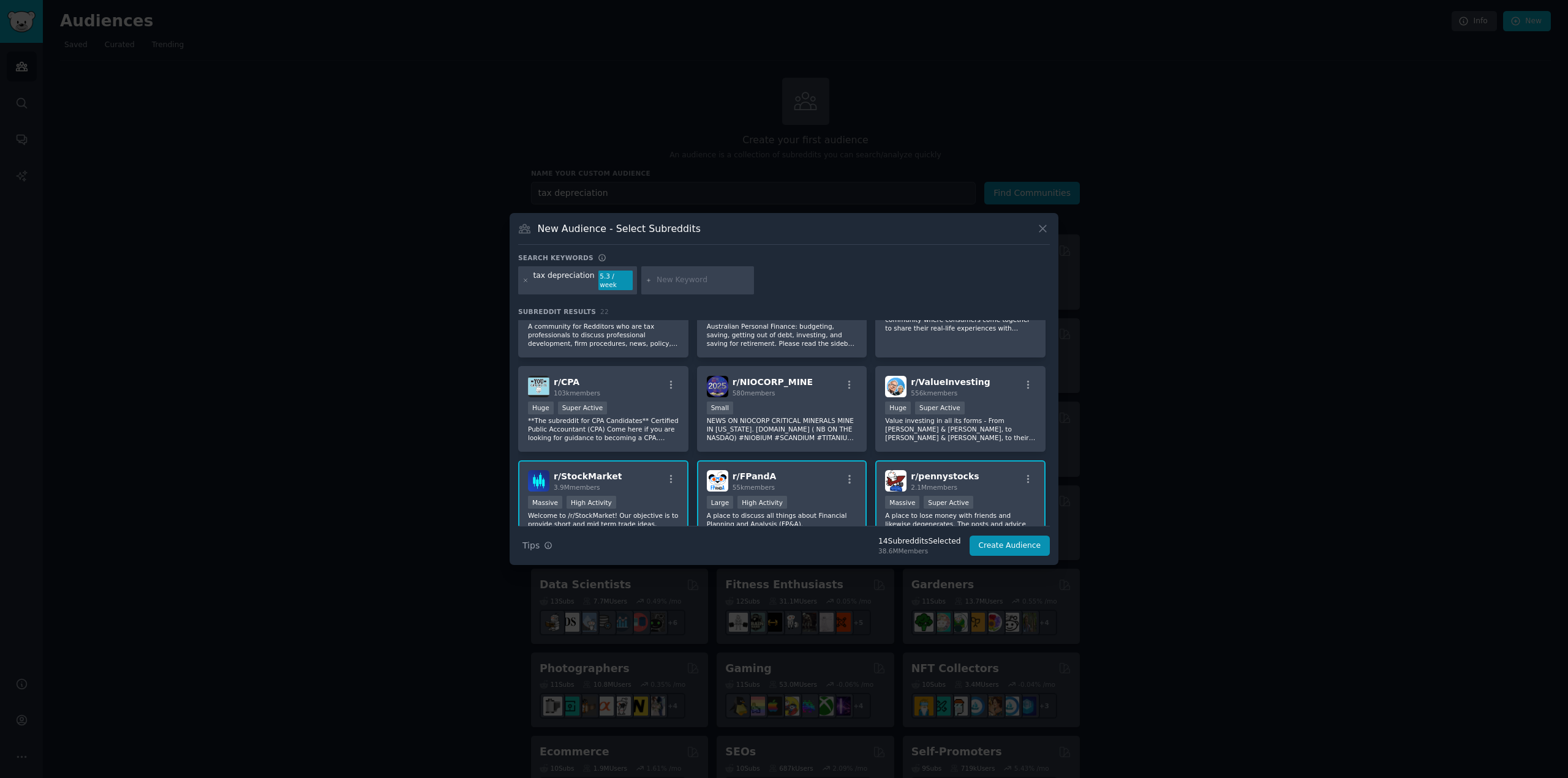
scroll to position [140, 0]
click at [614, 407] on div "Huge Super Active" at bounding box center [603, 412] width 151 height 15
click at [771, 412] on div "100 - 1000 members Small" at bounding box center [782, 412] width 151 height 15
click at [898, 409] on div "Huge" at bounding box center [898, 412] width 25 height 13
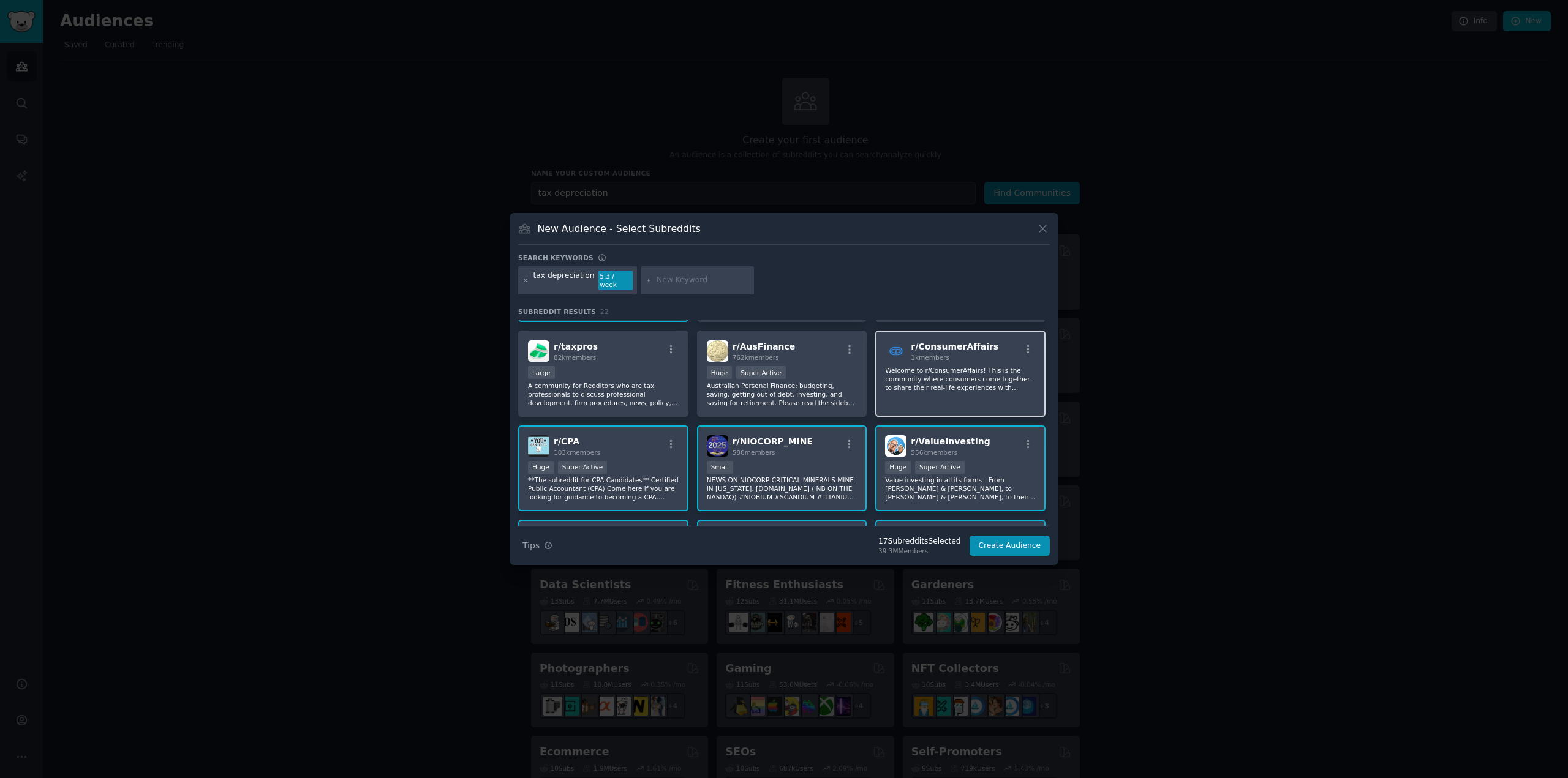
scroll to position [17, 0]
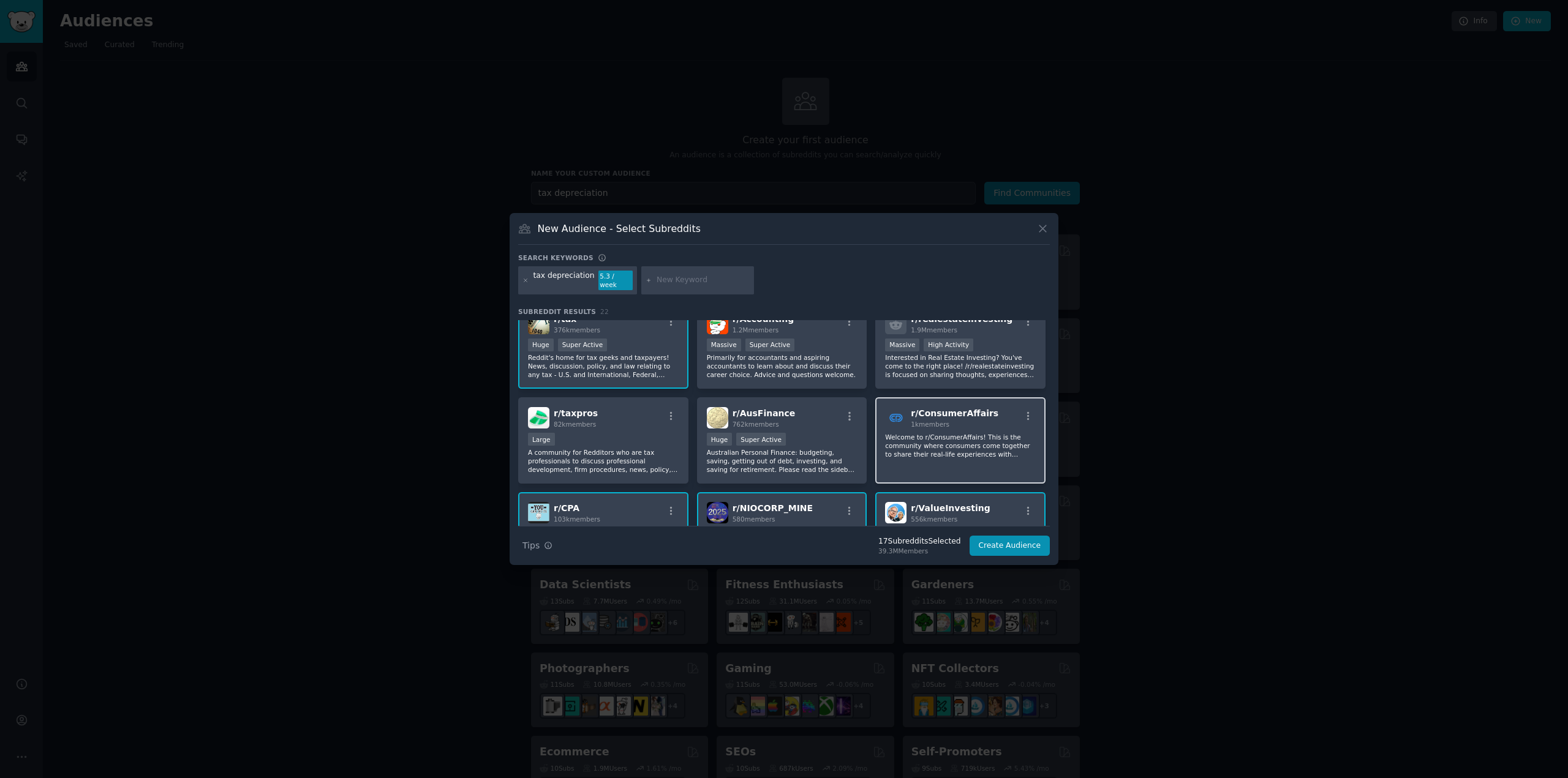
click at [939, 440] on p "Welcome to r/ConsumerAffairs! This is the community where consumers come togeth…" at bounding box center [961, 446] width 151 height 25
click at [788, 453] on p "Australian Personal Finance: budgeting, saving, getting out of debt, investing,…" at bounding box center [782, 461] width 151 height 25
click at [620, 453] on p "A community for Redditors who are tax professionals to discuss professional dev…" at bounding box center [603, 461] width 151 height 25
click at [613, 378] on div "r/ tax 376k members >= 95th percentile for submissions / day Huge Super Active …" at bounding box center [603, 346] width 171 height 86
click at [636, 370] on p "Reddit's home for tax geeks and taxpayers! News, discussion, policy, and law re…" at bounding box center [603, 366] width 151 height 25
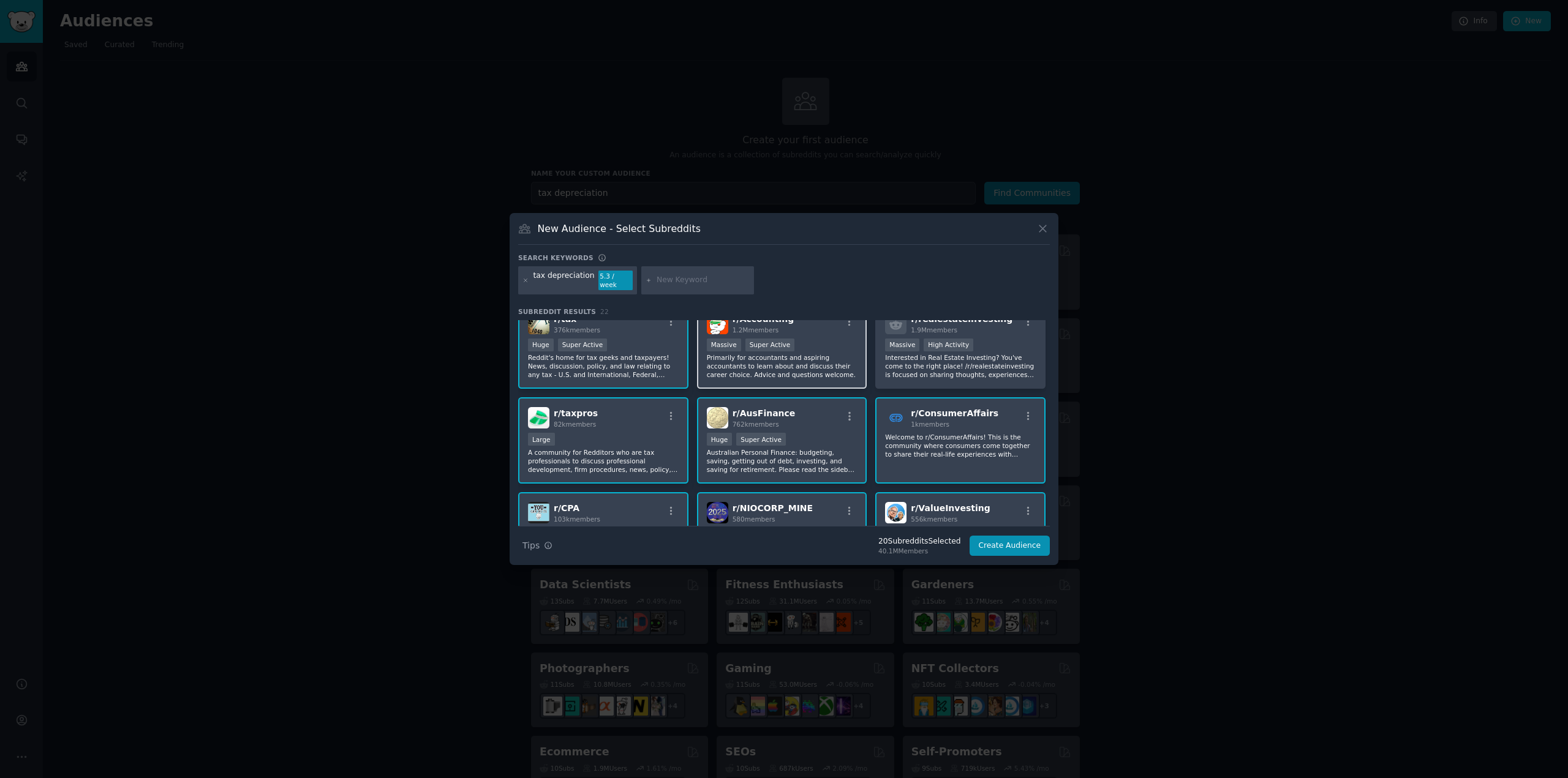
click at [778, 357] on p "Primarily for accountants and aspiring accountants to learn about and discuss t…" at bounding box center [782, 366] width 151 height 25
drag, startPoint x: 891, startPoint y: 341, endPoint x: 903, endPoint y: 377, distance: 37.9
click at [894, 340] on div "Massive" at bounding box center [902, 345] width 34 height 13
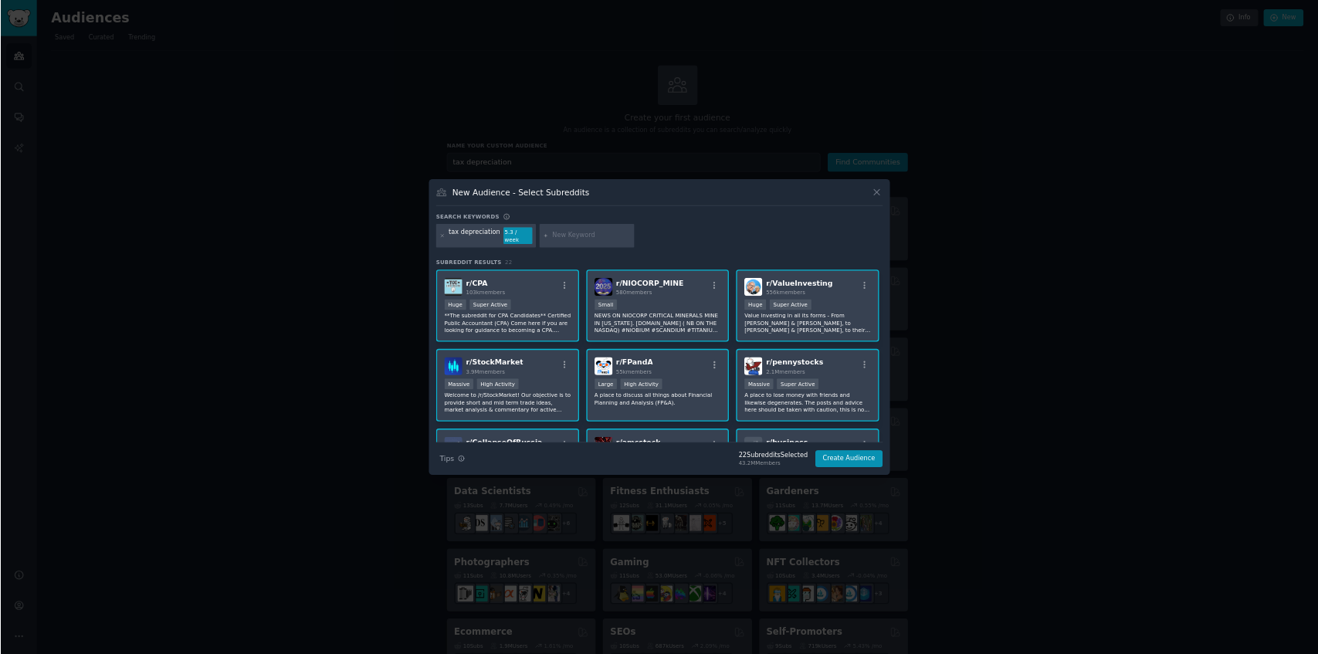
scroll to position [0, 0]
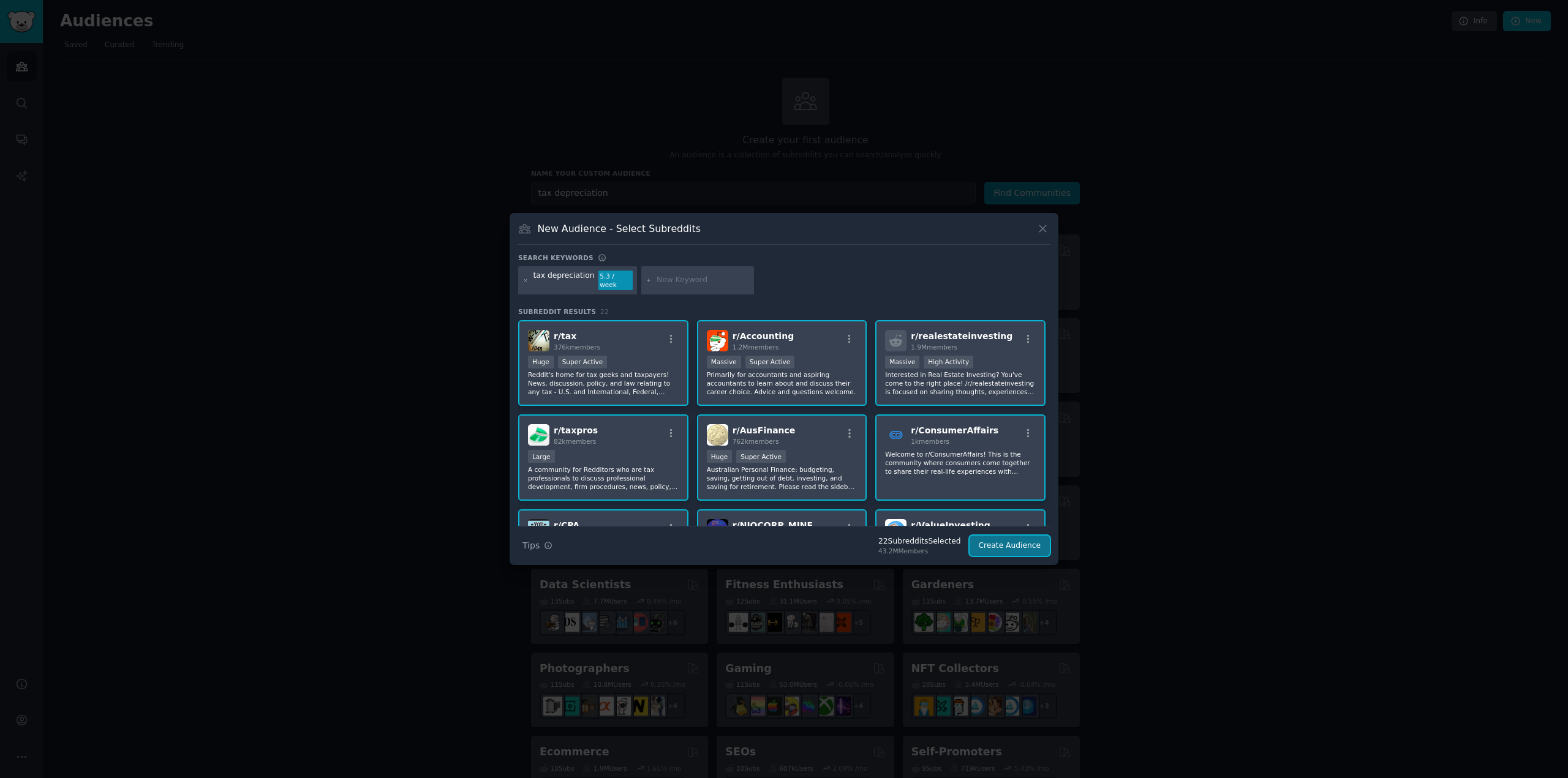
click at [998, 550] on button "Create Audience" at bounding box center [1010, 546] width 81 height 21
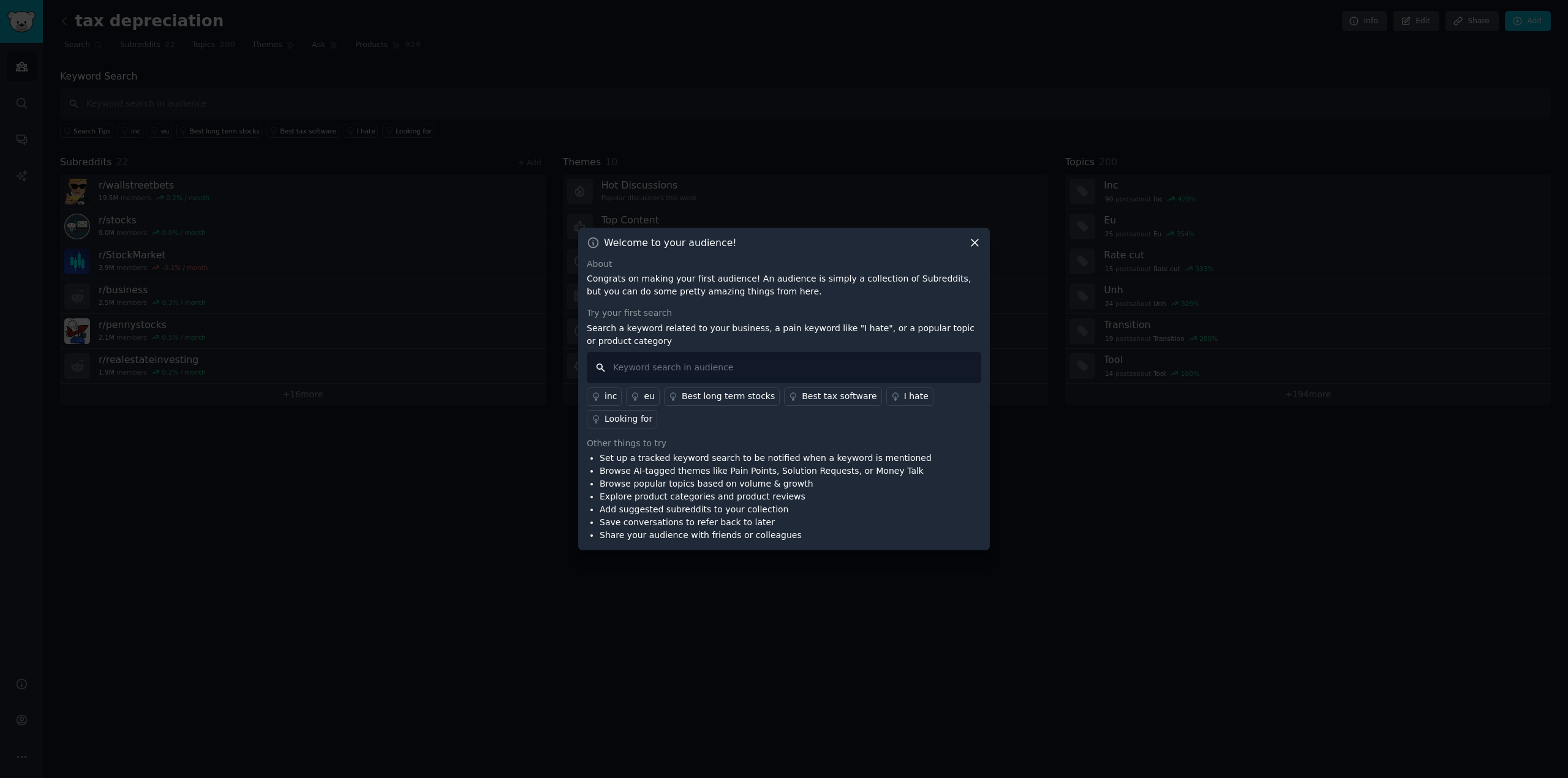
click at [782, 373] on input "text" at bounding box center [784, 367] width 394 height 31
type input "tax depreciation"
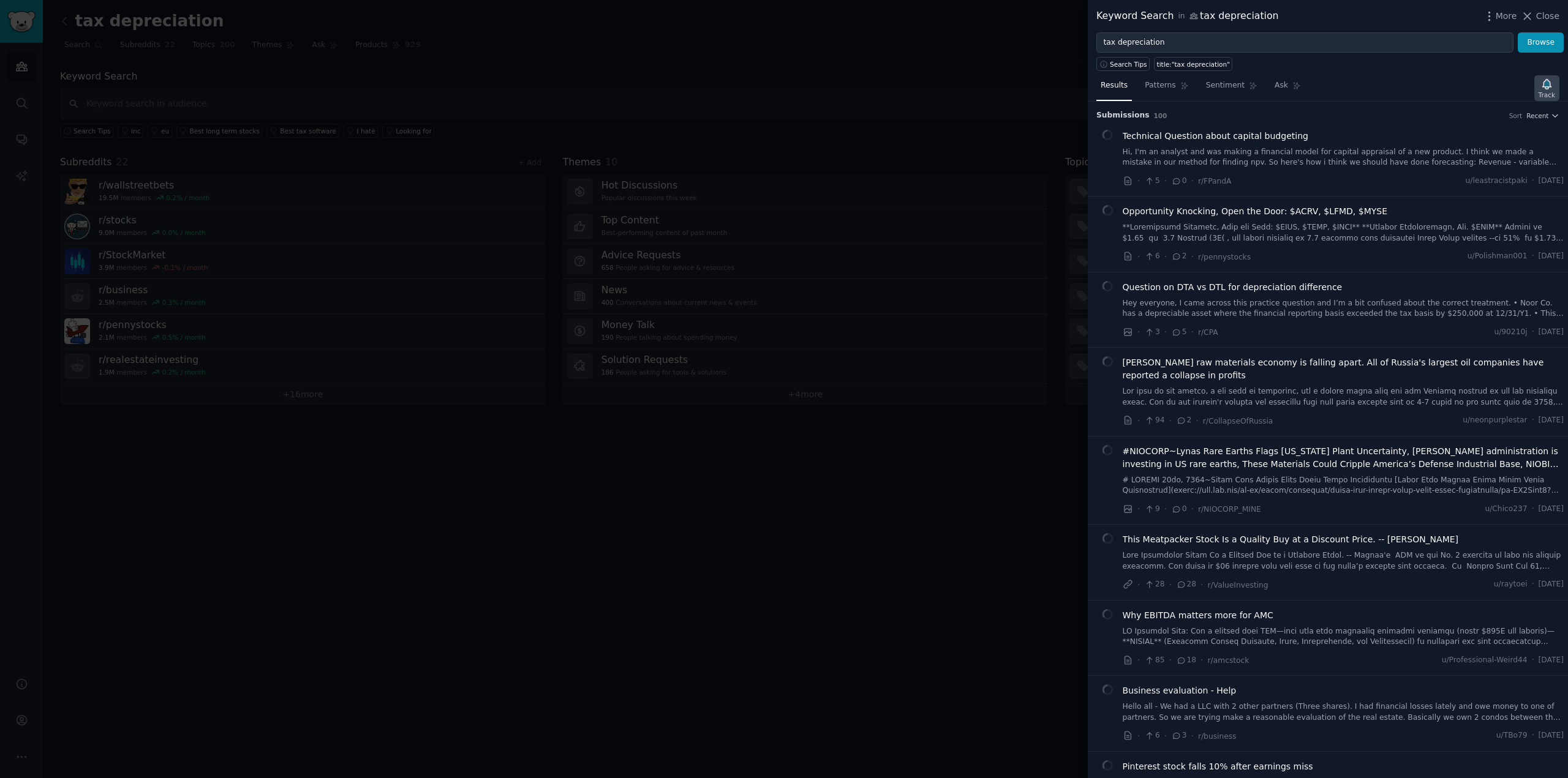
click at [1542, 82] on icon "button" at bounding box center [1547, 84] width 13 height 13
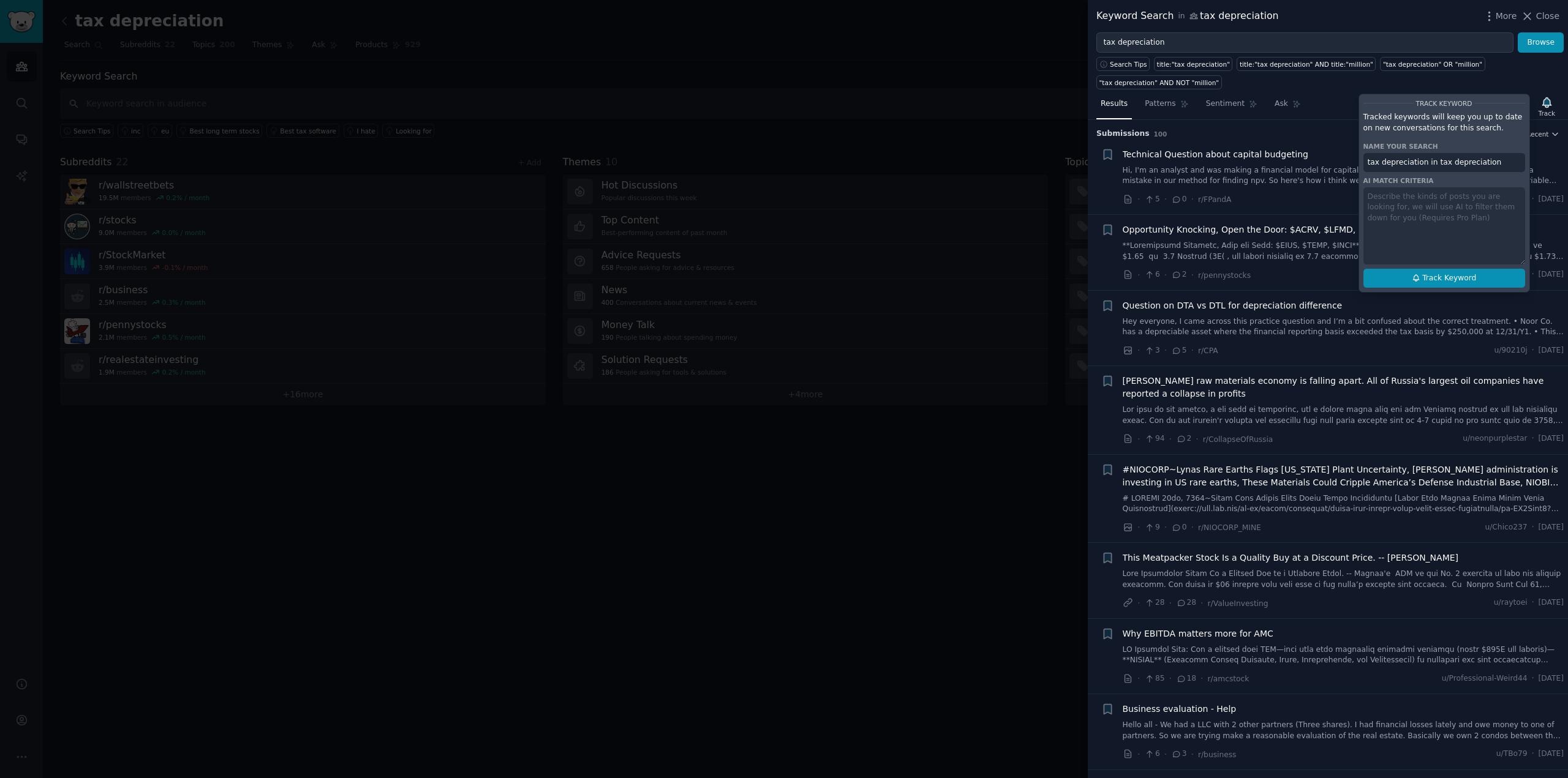
click at [1491, 283] on button "Track Keyword" at bounding box center [1445, 278] width 162 height 20
type input "tax depreciation in tax depreciation"
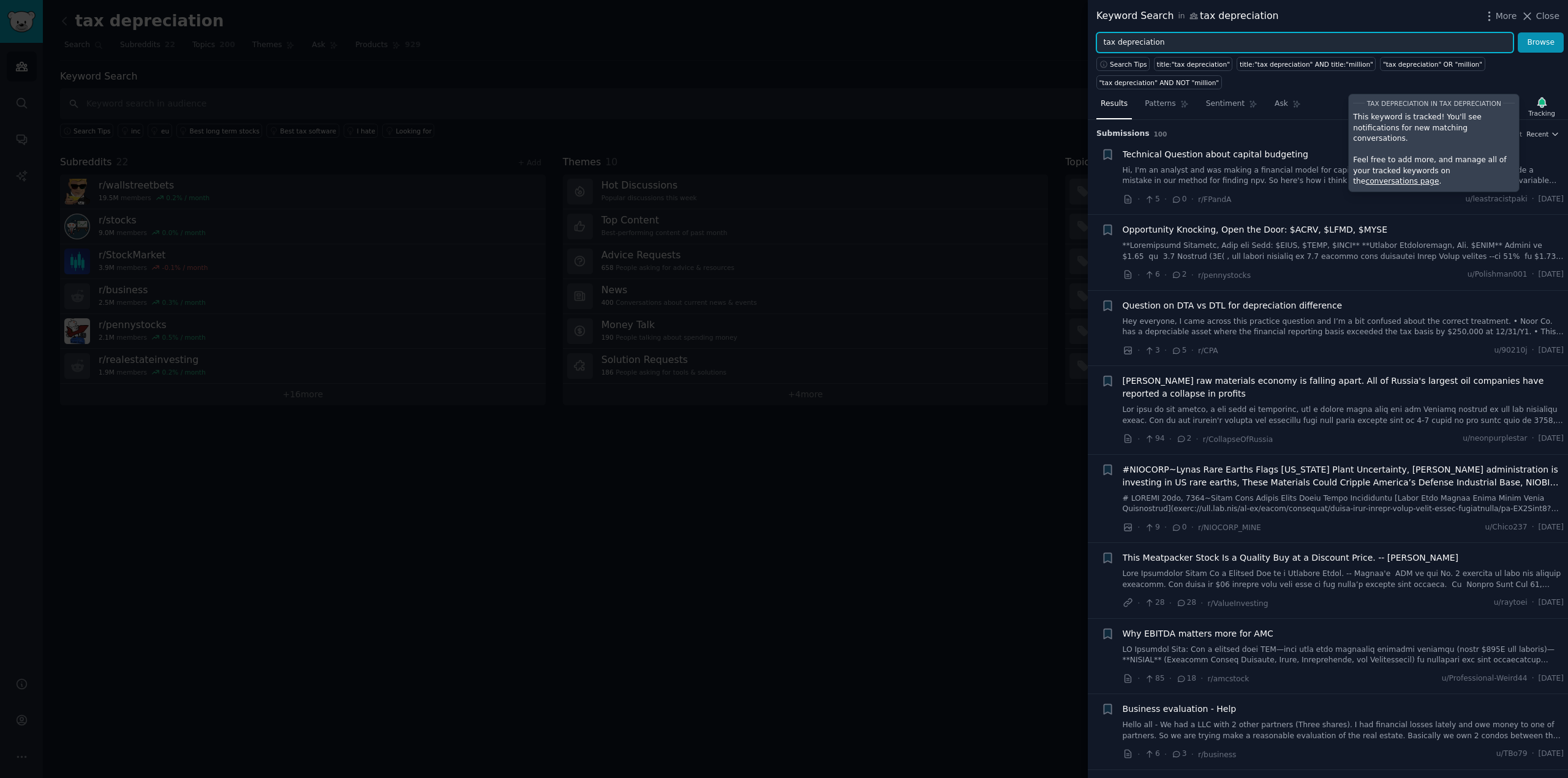
click at [1215, 48] on input "tax depreciation" at bounding box center [1305, 43] width 417 height 21
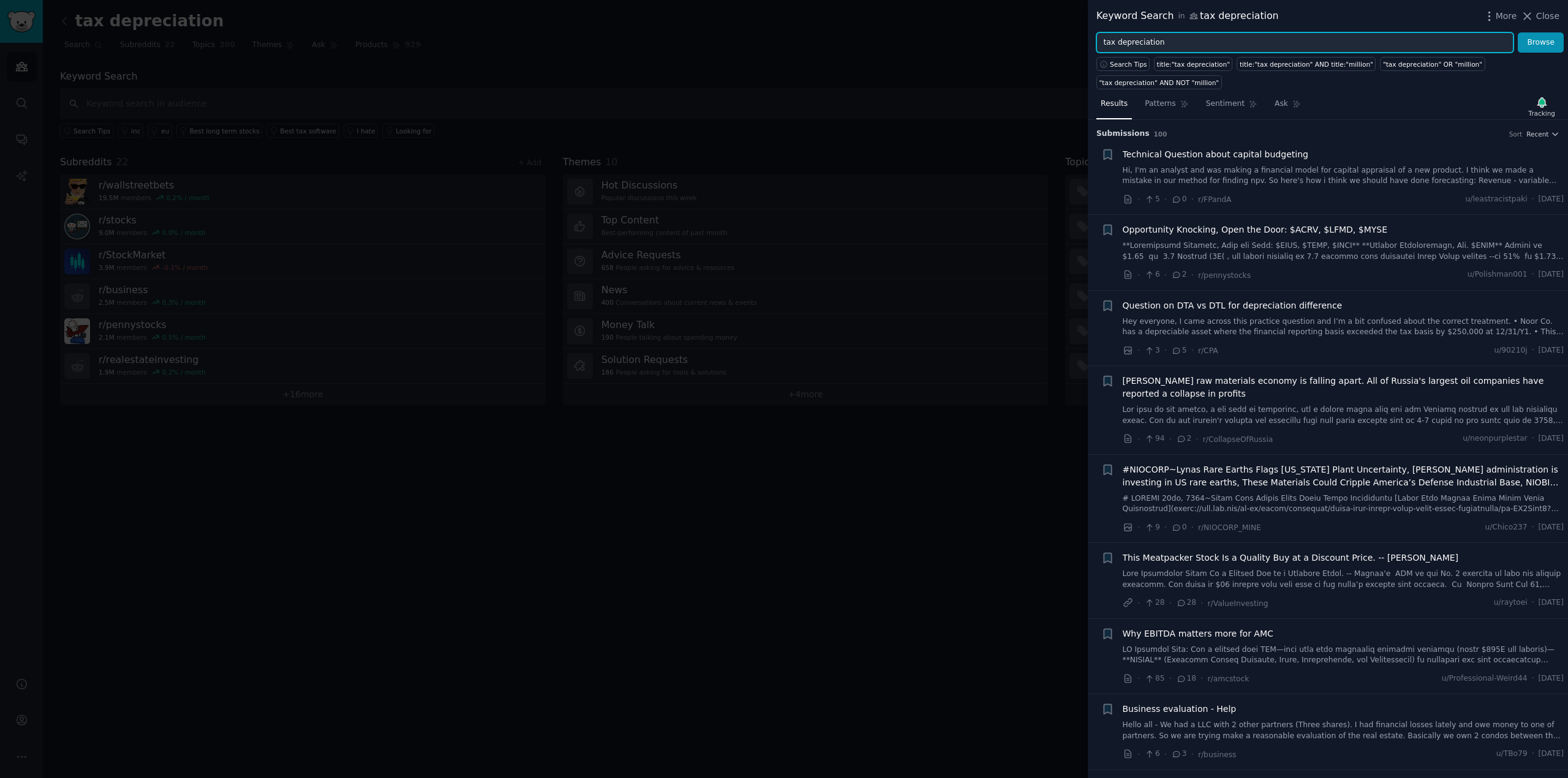
click at [1215, 48] on input "tax depreciation" at bounding box center [1305, 43] width 417 height 21
click at [1151, 42] on input "property valuaion" at bounding box center [1305, 43] width 417 height 21
type input "property valuation"
click at [1531, 46] on button "Browse" at bounding box center [1541, 43] width 46 height 21
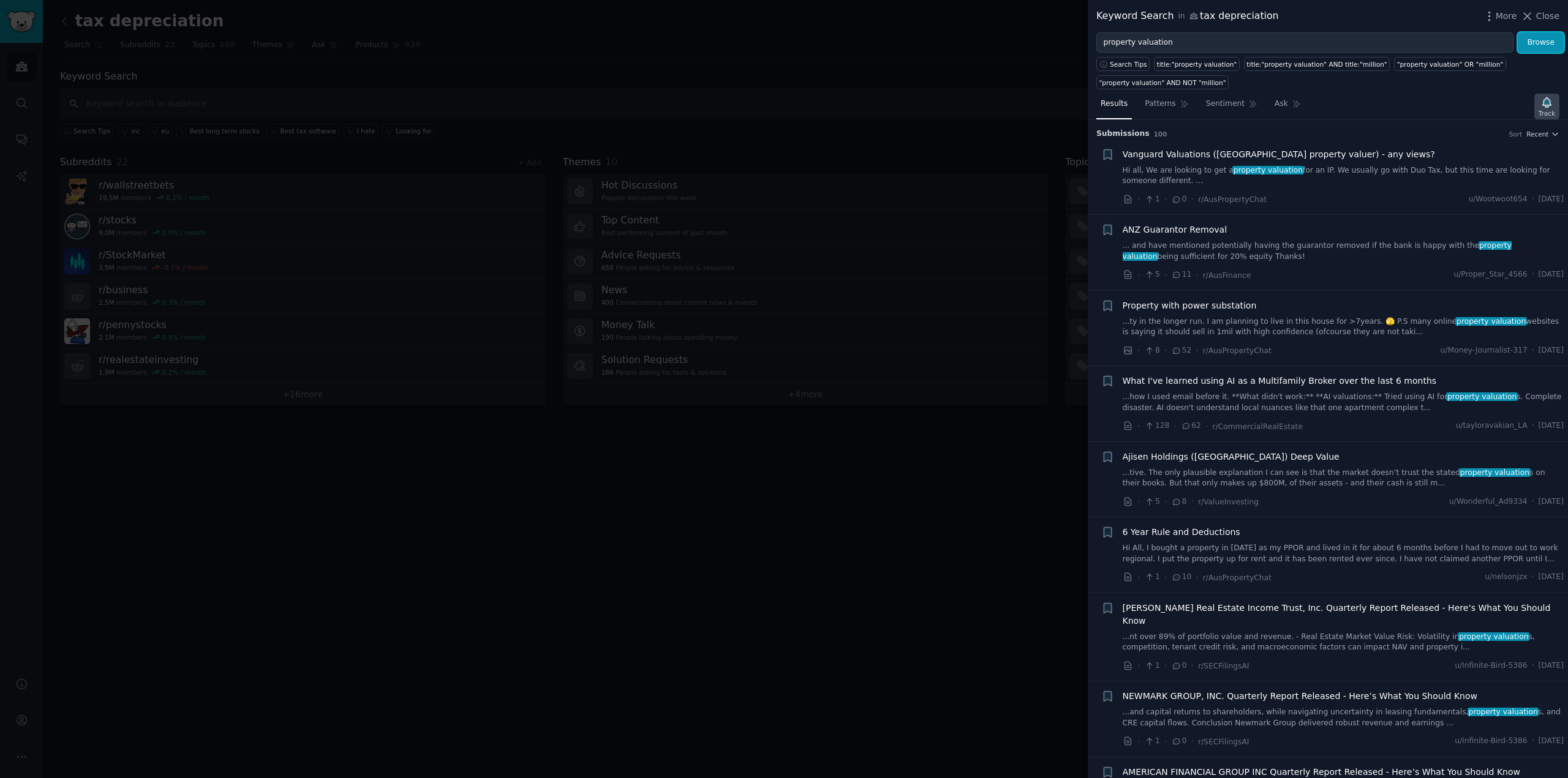
click at [1547, 109] on div "Track" at bounding box center [1547, 113] width 17 height 9
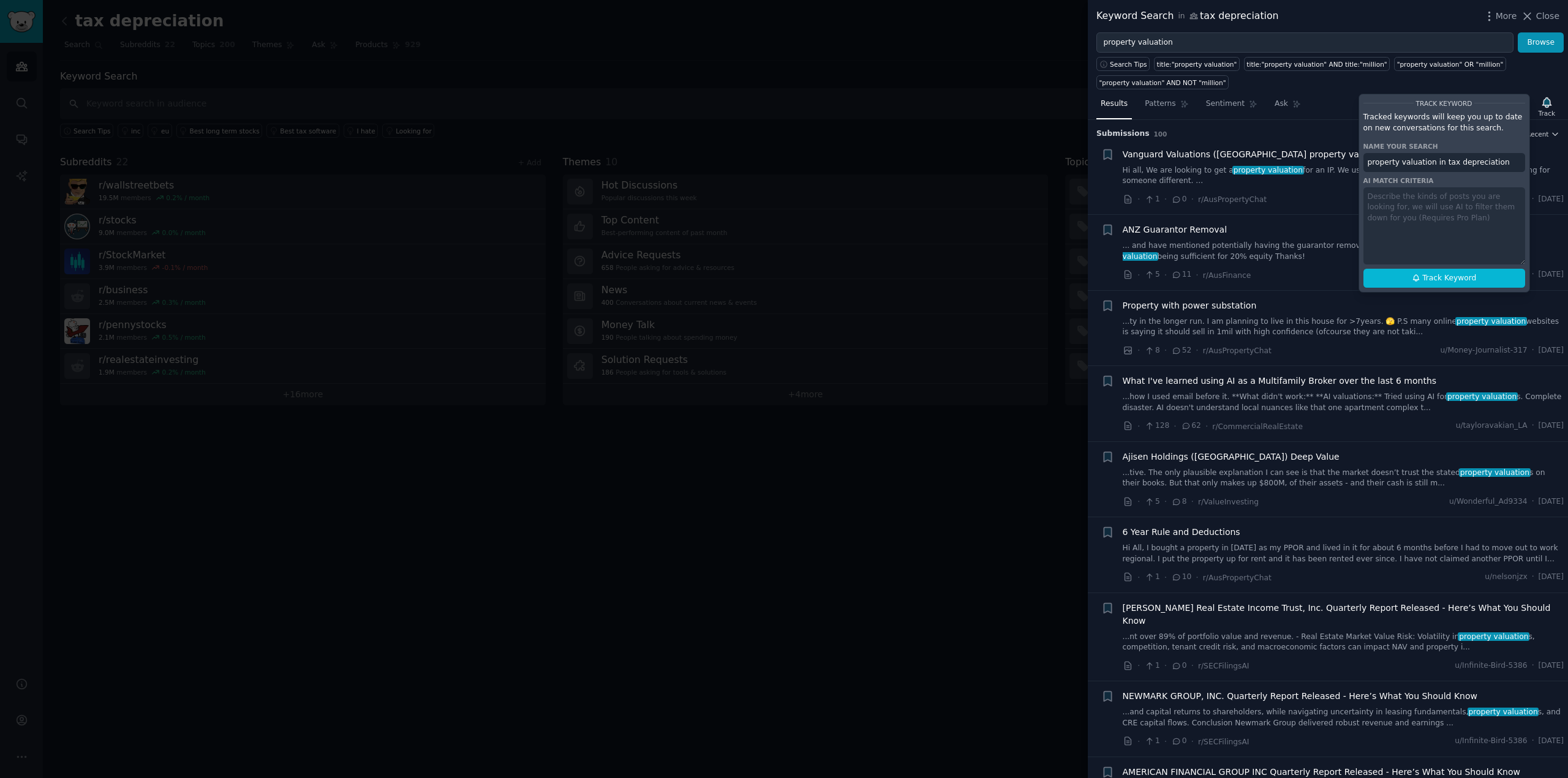
click at [1324, 113] on div "Results Patterns Sentiment Ask Track Track Keyword Tracked keywords will keep y…" at bounding box center [1328, 106] width 480 height 26
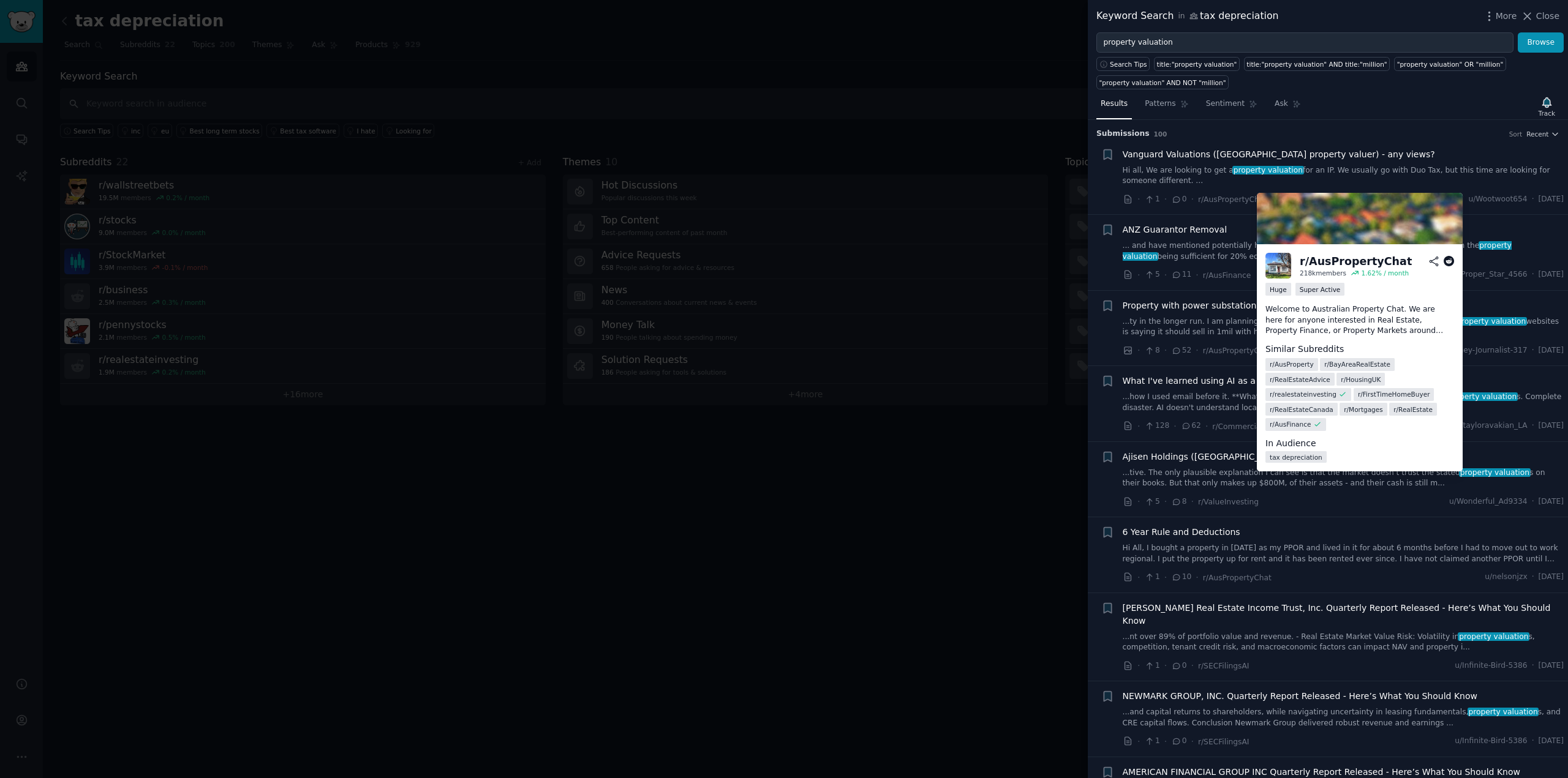
click at [1329, 317] on p "Welcome to Australian Property Chat. We are here for anyone interested in Real …" at bounding box center [1360, 320] width 189 height 33
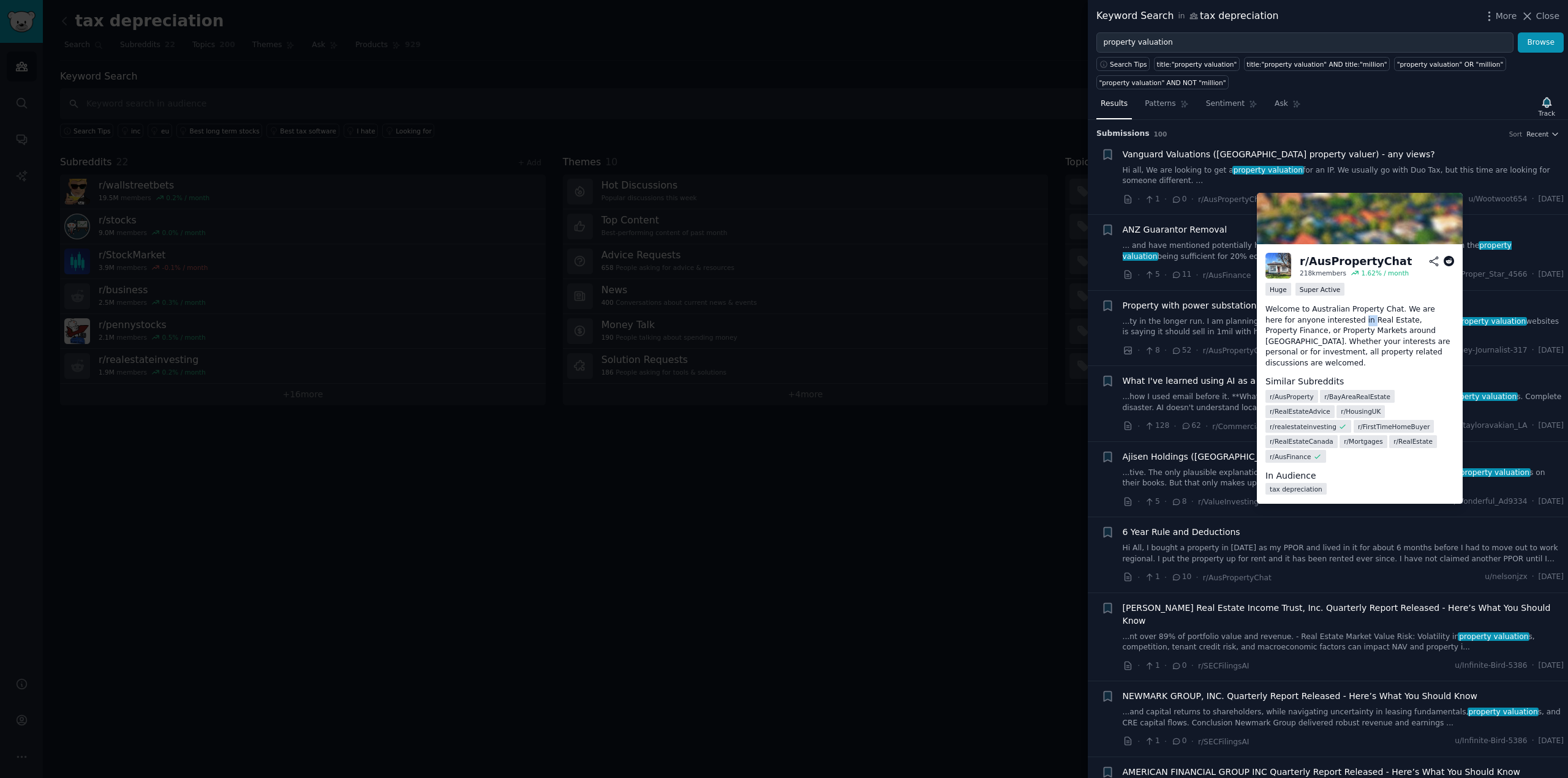
click at [1330, 317] on p "Welcome to Australian Property Chat. We are here for anyone interested in Real …" at bounding box center [1360, 336] width 189 height 64
click at [1355, 330] on p "Welcome to Australian Property Chat. We are here for anyone interested in Real …" at bounding box center [1360, 336] width 189 height 64
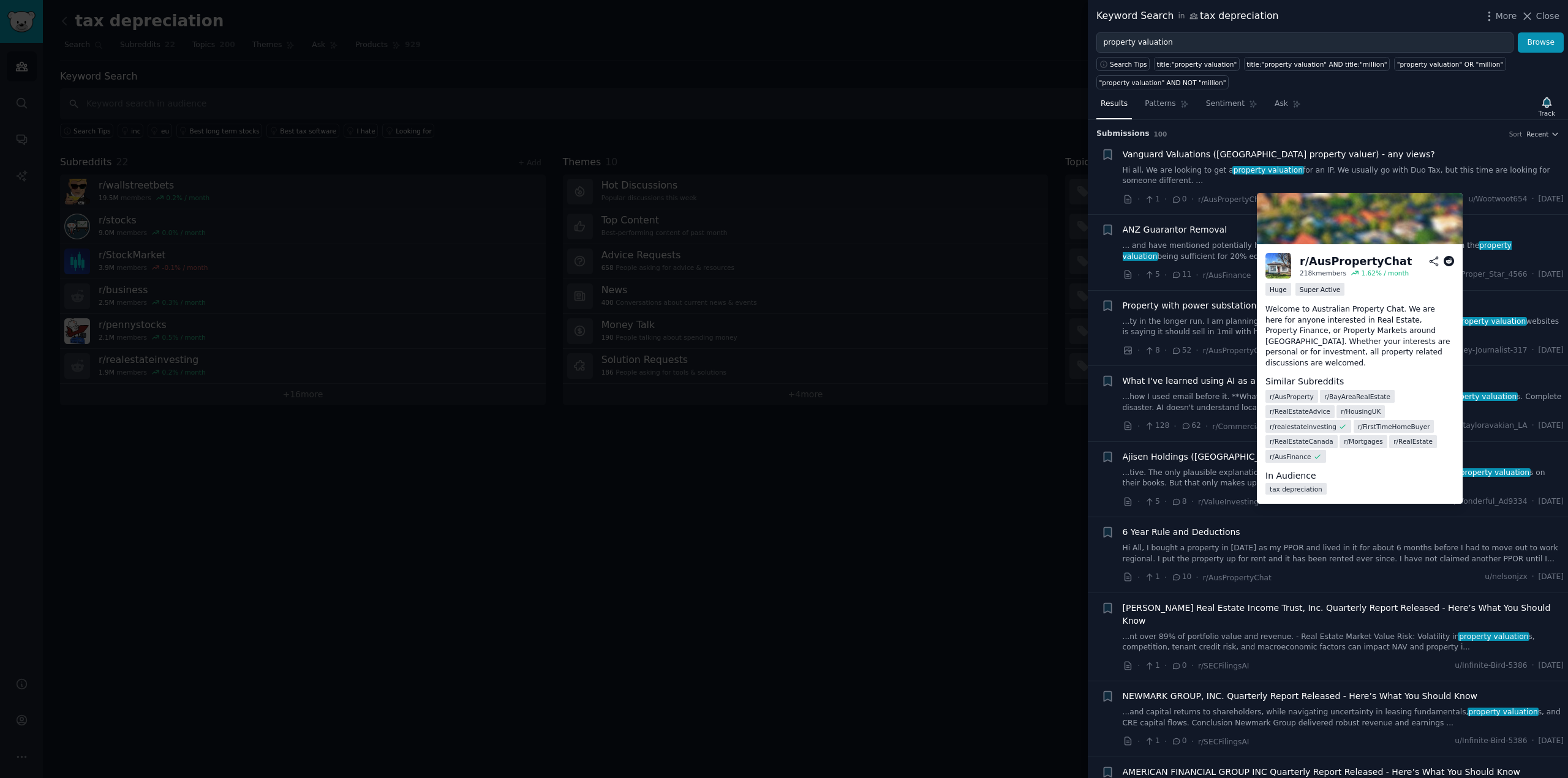
click at [1373, 339] on p "Welcome to Australian Property Chat. We are here for anyone interested in Real …" at bounding box center [1360, 336] width 189 height 64
click at [1373, 341] on p "Welcome to Australian Property Chat. We are here for anyone interested in Real …" at bounding box center [1360, 336] width 189 height 64
click at [1352, 333] on p "Welcome to Australian Property Chat. We are here for anyone interested in Real …" at bounding box center [1360, 336] width 189 height 64
click at [1353, 333] on p "Welcome to Australian Property Chat. We are here for anyone interested in Real …" at bounding box center [1360, 336] width 189 height 64
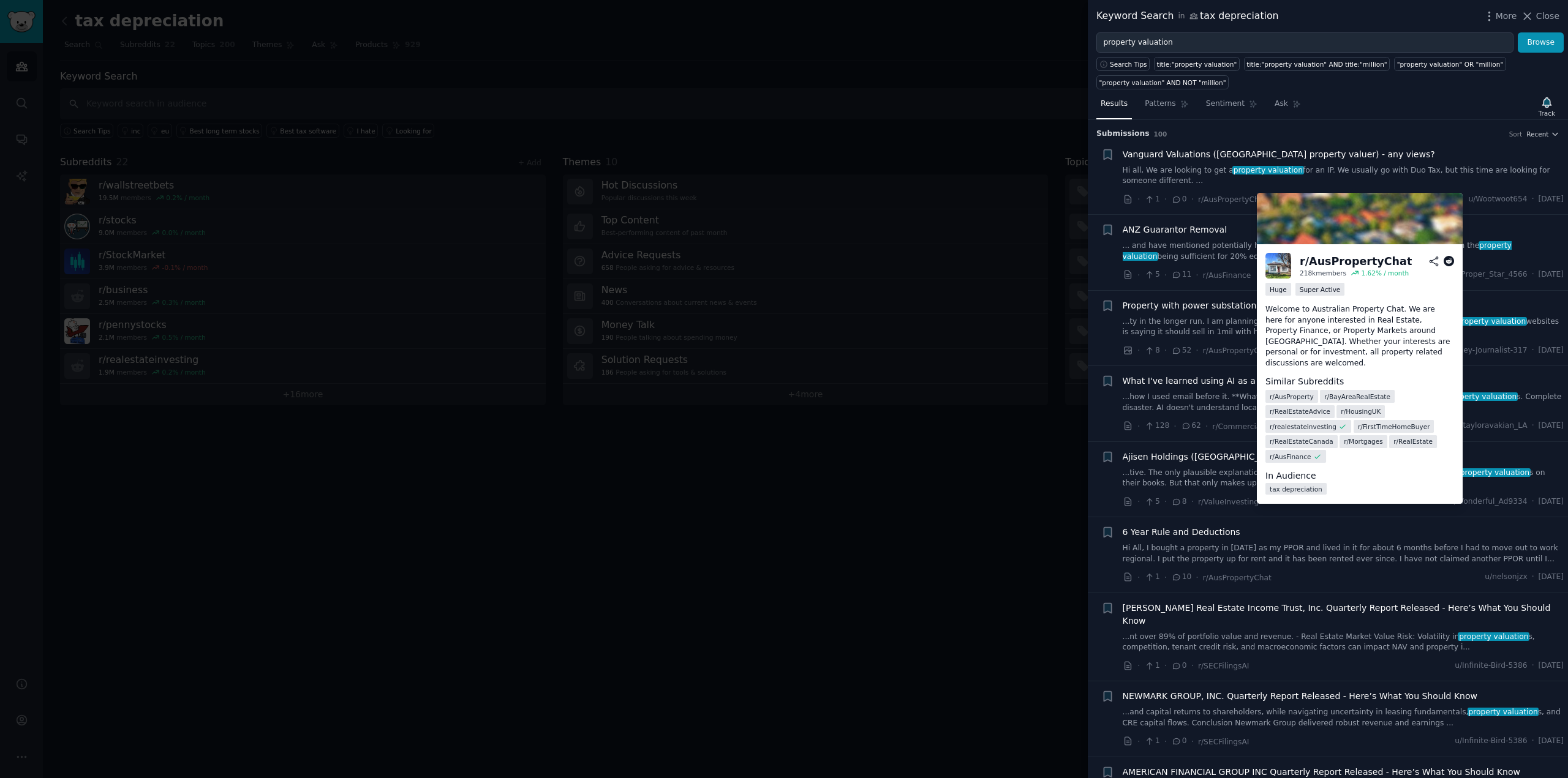
click at [1436, 264] on icon at bounding box center [1434, 261] width 8 height 9
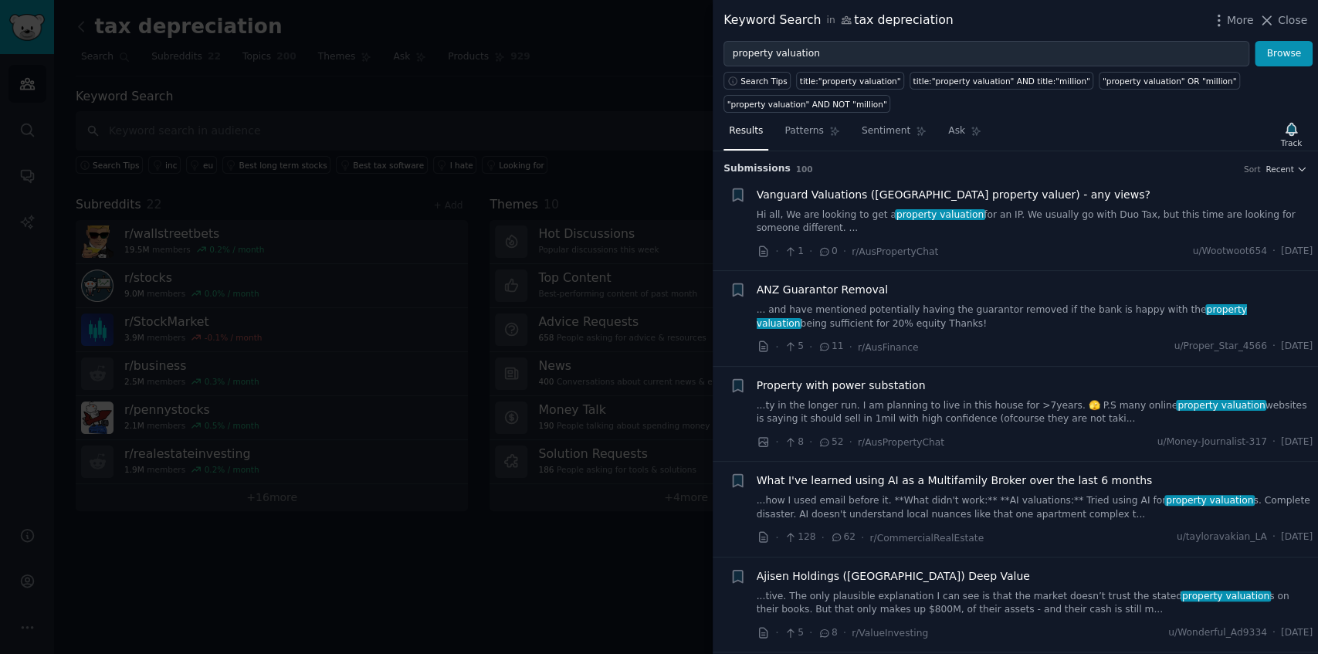
click at [1082, 262] on li "+ Vanguard Valuations ([GEOGRAPHIC_DATA] property valuer) - any views? Hi all, …" at bounding box center [1015, 223] width 605 height 95
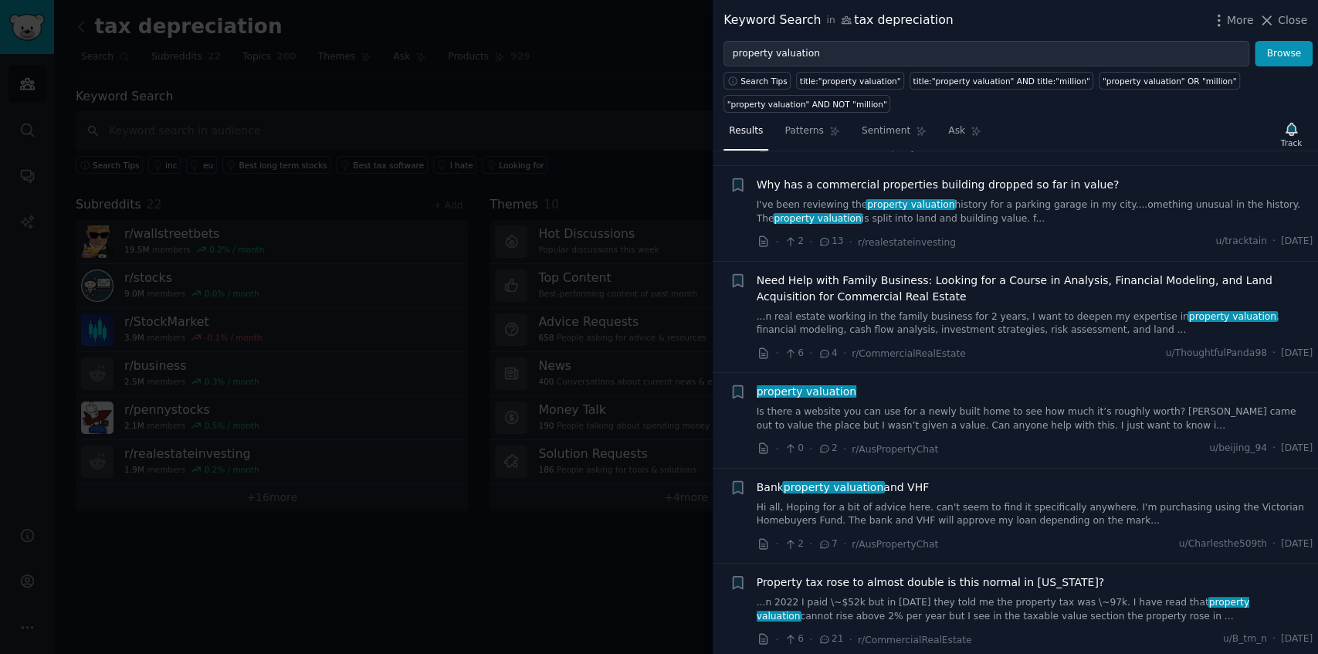
scroll to position [2058, 0]
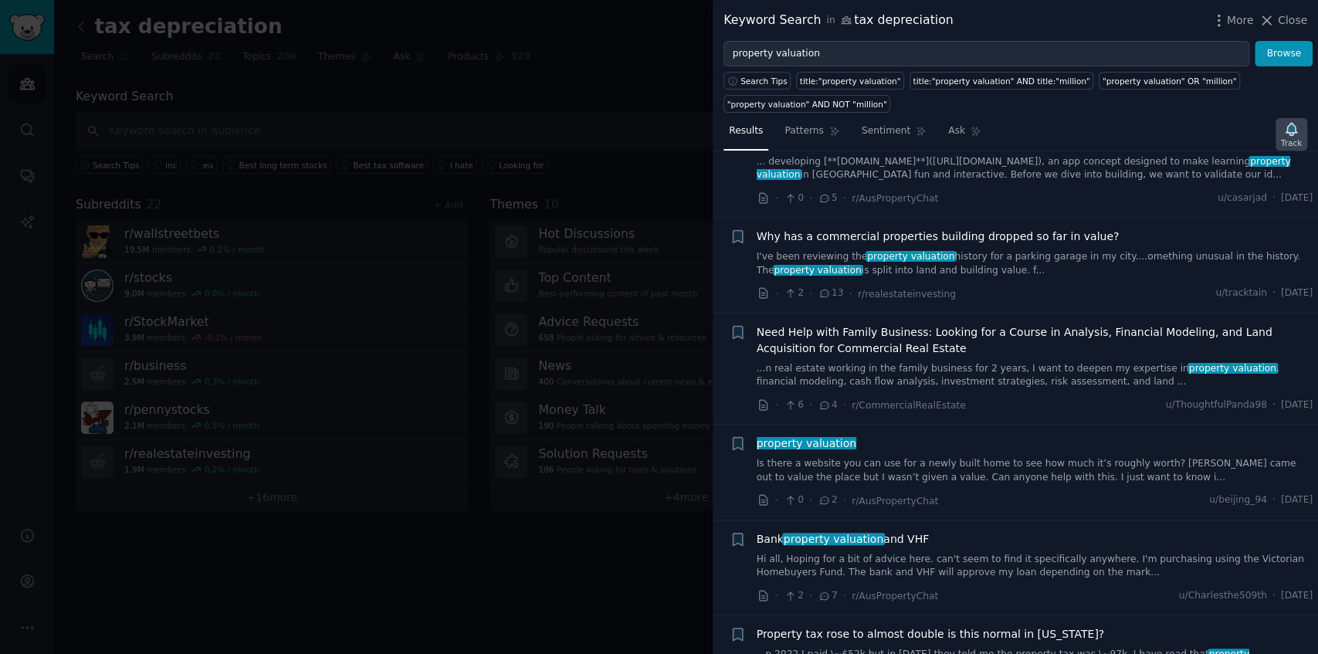
click at [1293, 130] on icon "button" at bounding box center [1290, 129] width 11 height 12
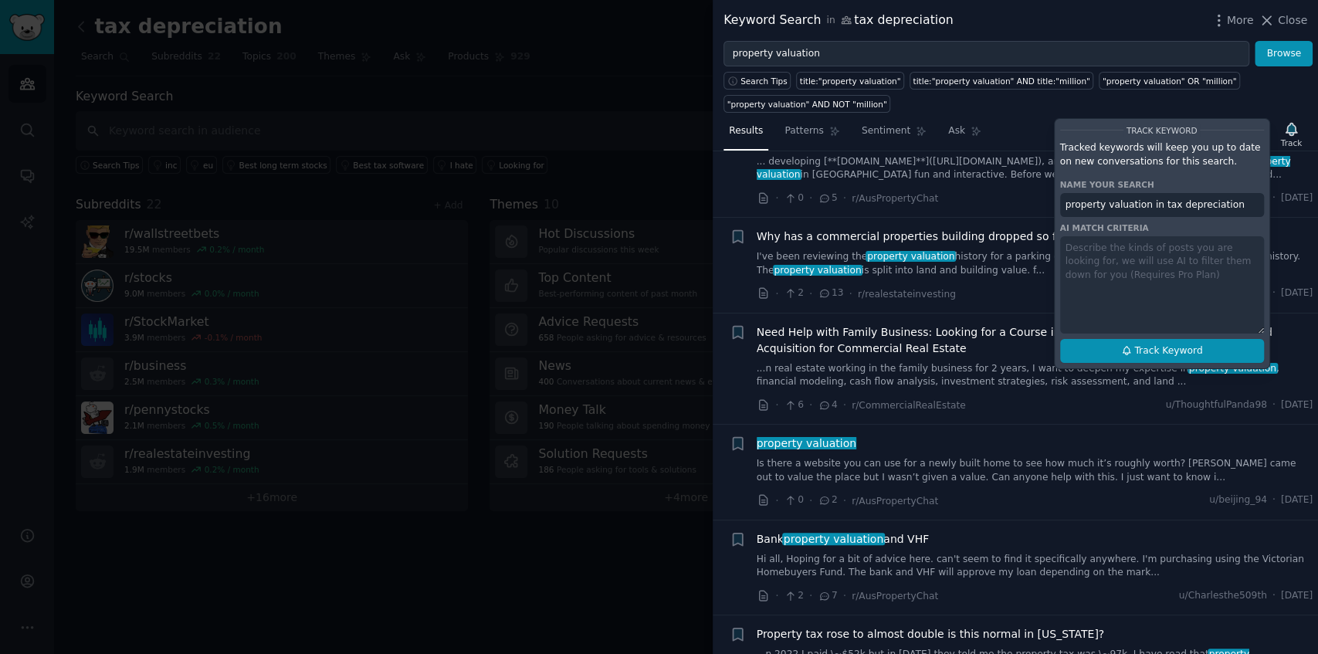
click at [1201, 356] on button "Track Keyword" at bounding box center [1162, 351] width 204 height 25
type input "property valuation in tax depreciation"
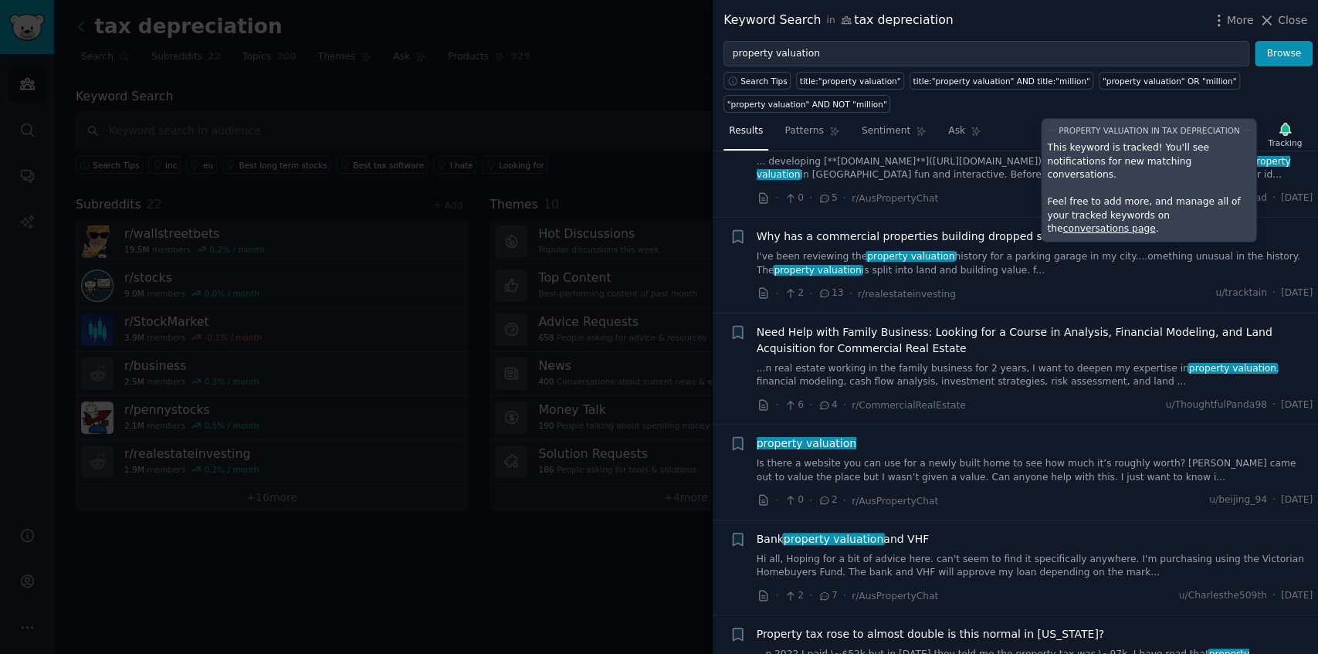
click at [1250, 286] on div "· 2 · 13 · r/realestateinvesting u/tracktain · [DATE]" at bounding box center [1035, 294] width 557 height 16
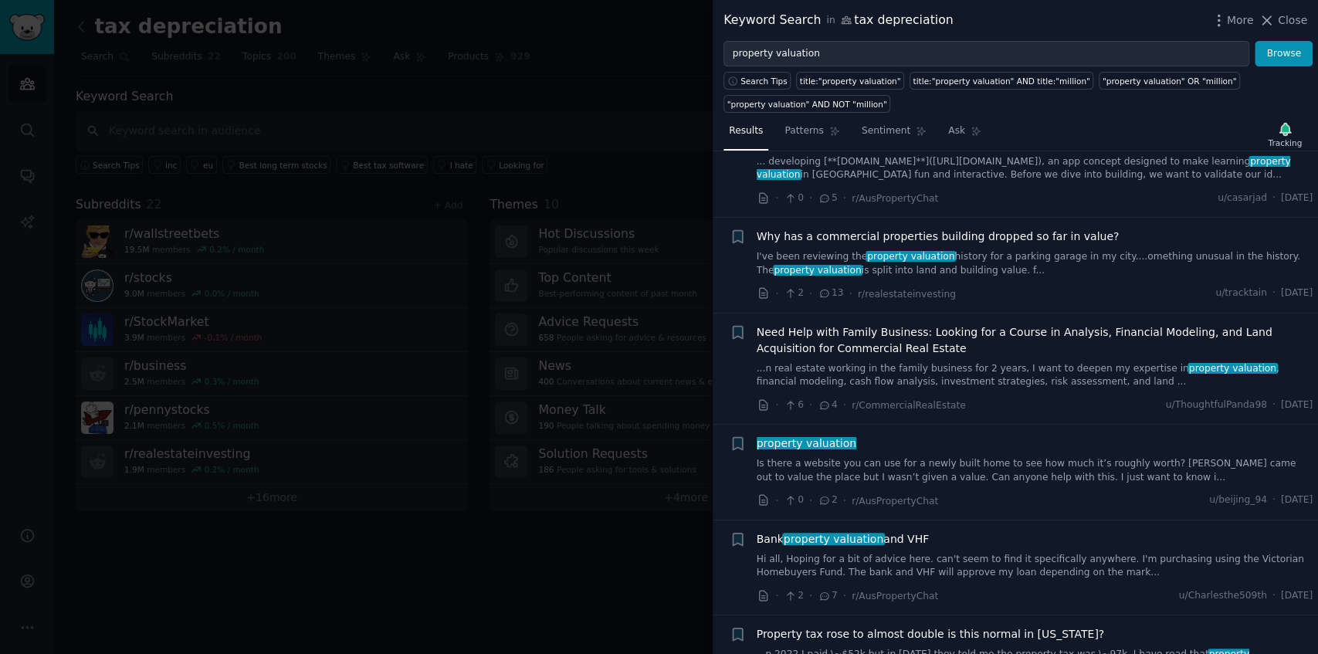
click at [1095, 250] on link "I've been reviewing the property valuation history for a parking garage in my c…" at bounding box center [1035, 263] width 557 height 27
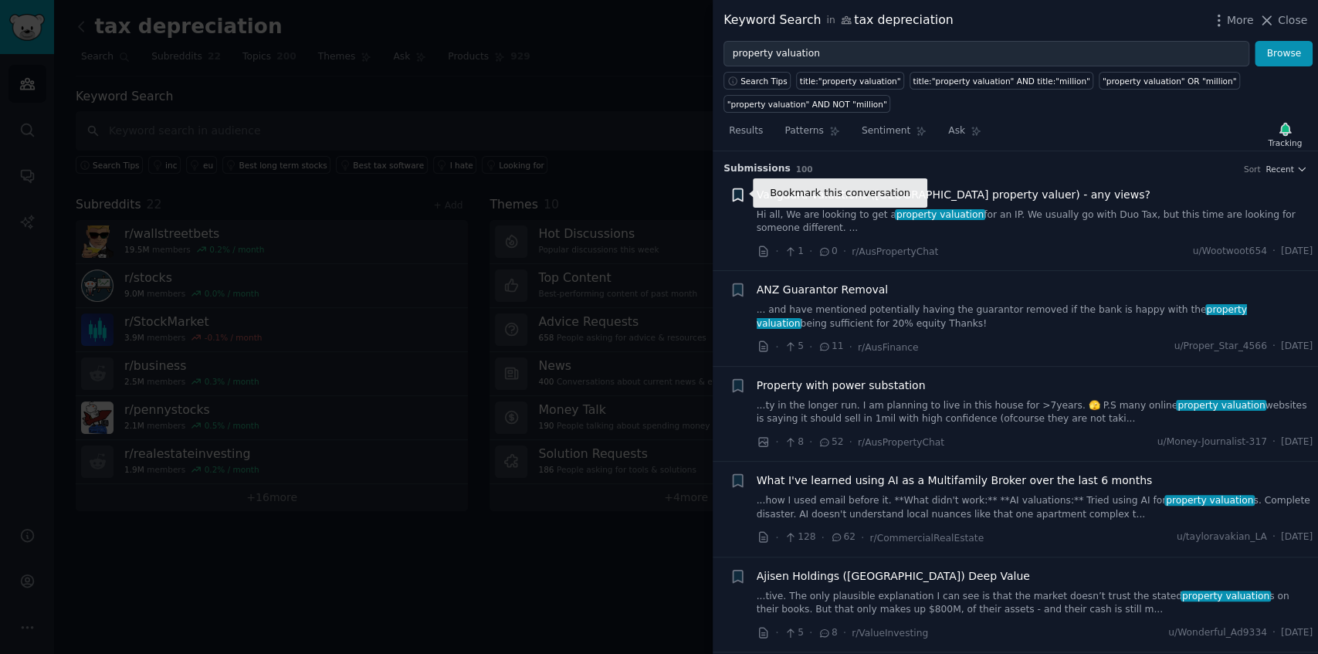
click at [731, 192] on icon "button" at bounding box center [738, 195] width 16 height 16
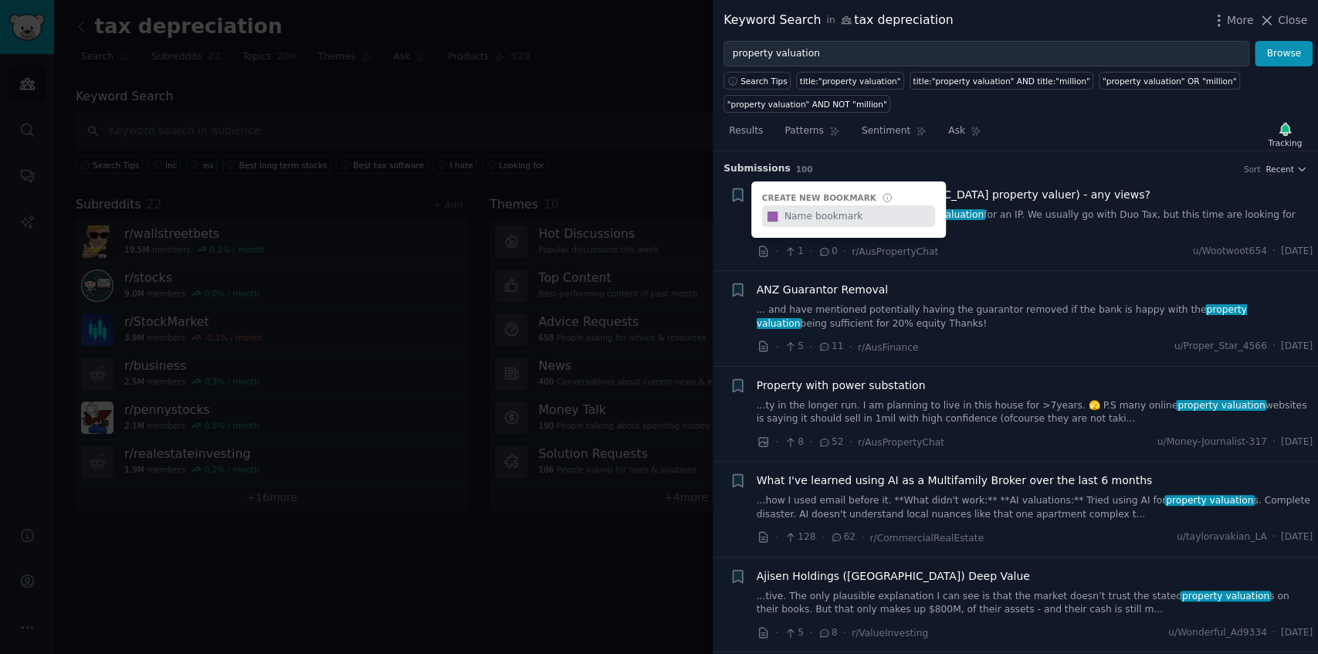
click at [888, 219] on input "text" at bounding box center [857, 216] width 153 height 22
type input "Vanguard pv"
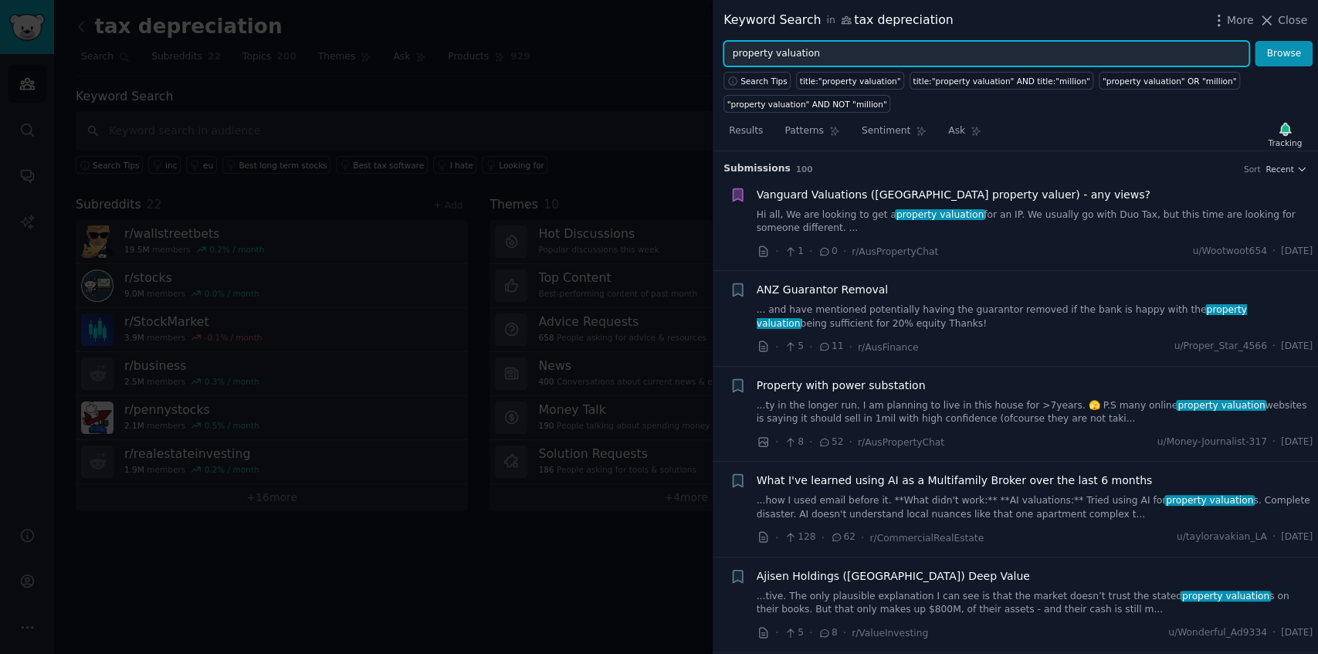
click at [842, 56] on input "property valuation" at bounding box center [986, 54] width 526 height 26
type input "duo tax"
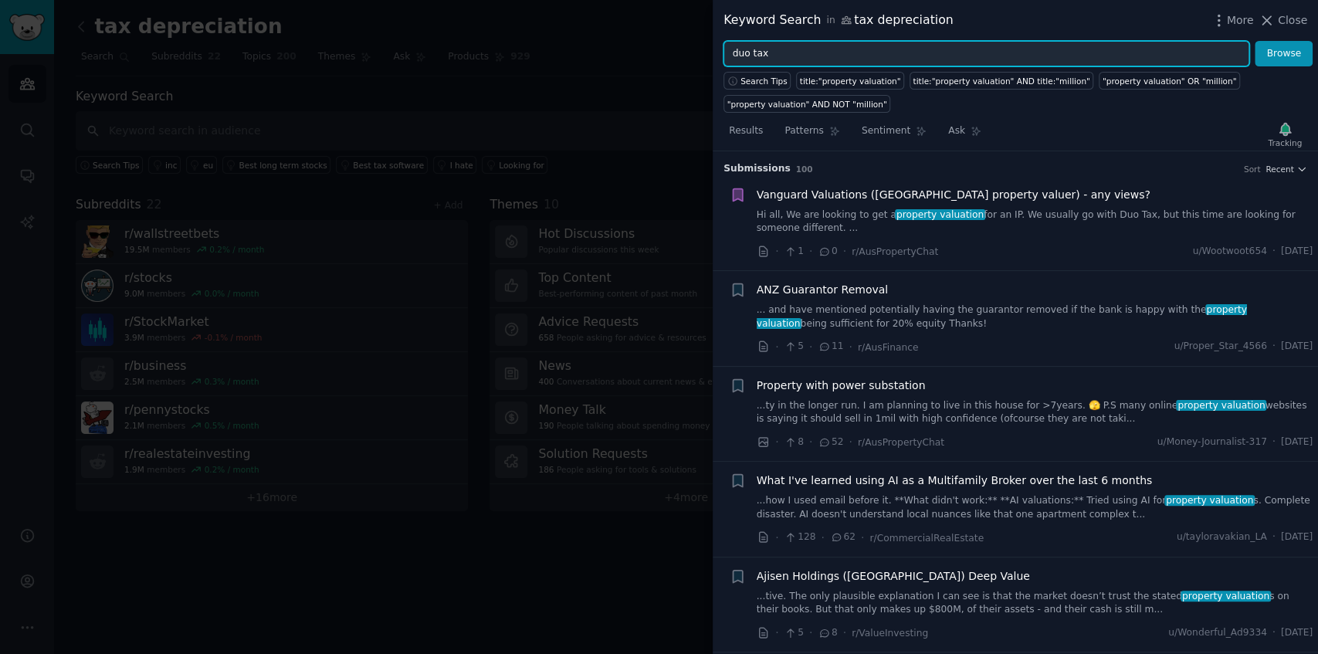
click at [1255, 41] on button "Browse" at bounding box center [1284, 54] width 58 height 26
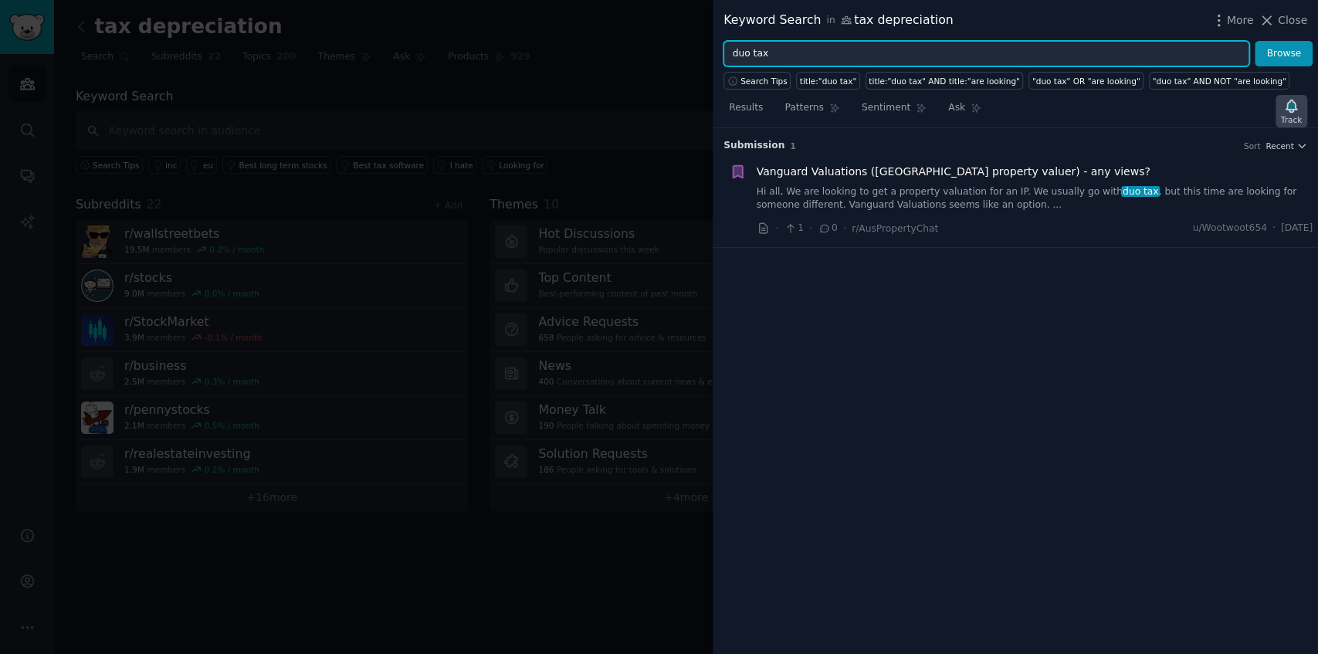
click at [1293, 104] on icon "button" at bounding box center [1290, 106] width 11 height 12
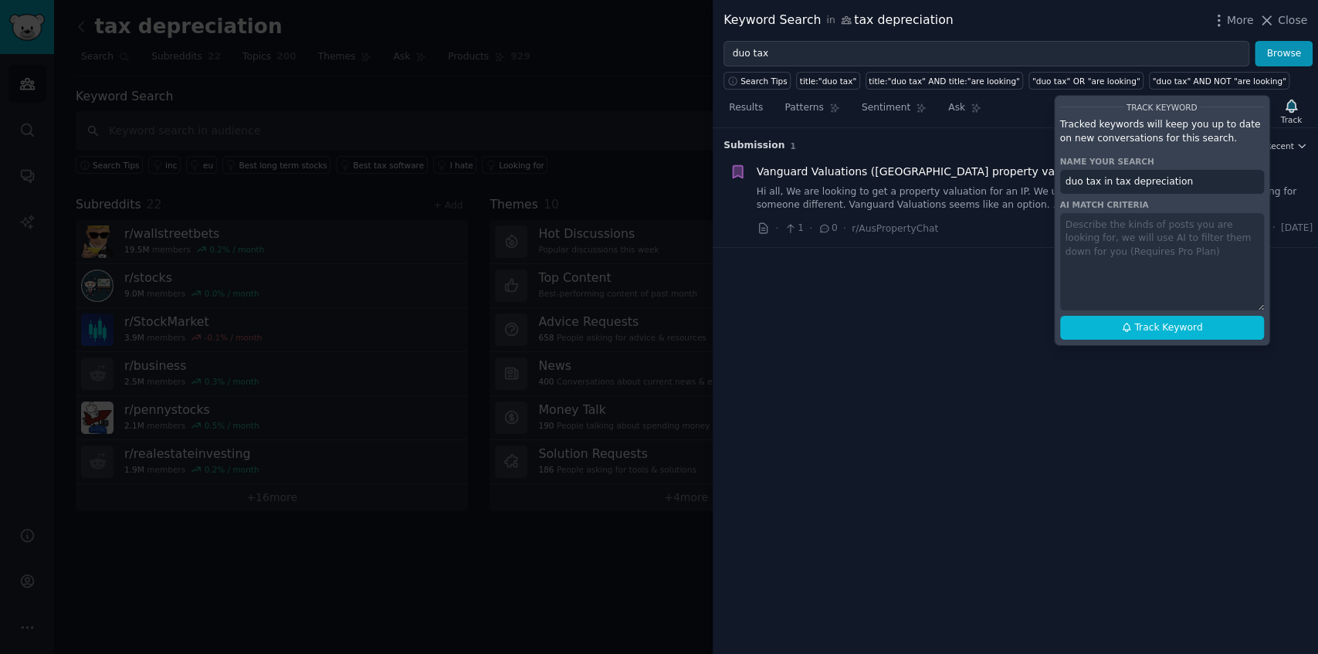
drag, startPoint x: 1209, startPoint y: 337, endPoint x: 1215, endPoint y: 352, distance: 16.6
click at [1215, 348] on div "Results Patterns Sentiment Ask Track Track Keyword Tracked keywords will keep y…" at bounding box center [1015, 372] width 605 height 564
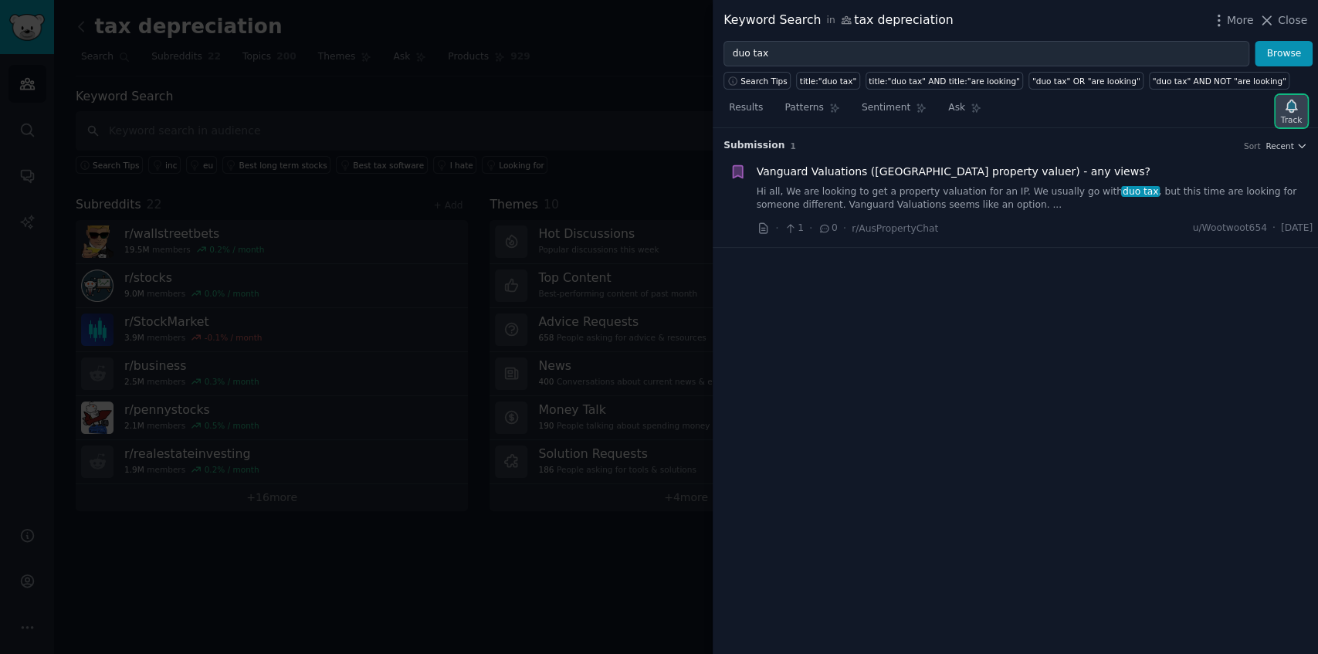
click at [1293, 98] on icon "button" at bounding box center [1291, 106] width 16 height 16
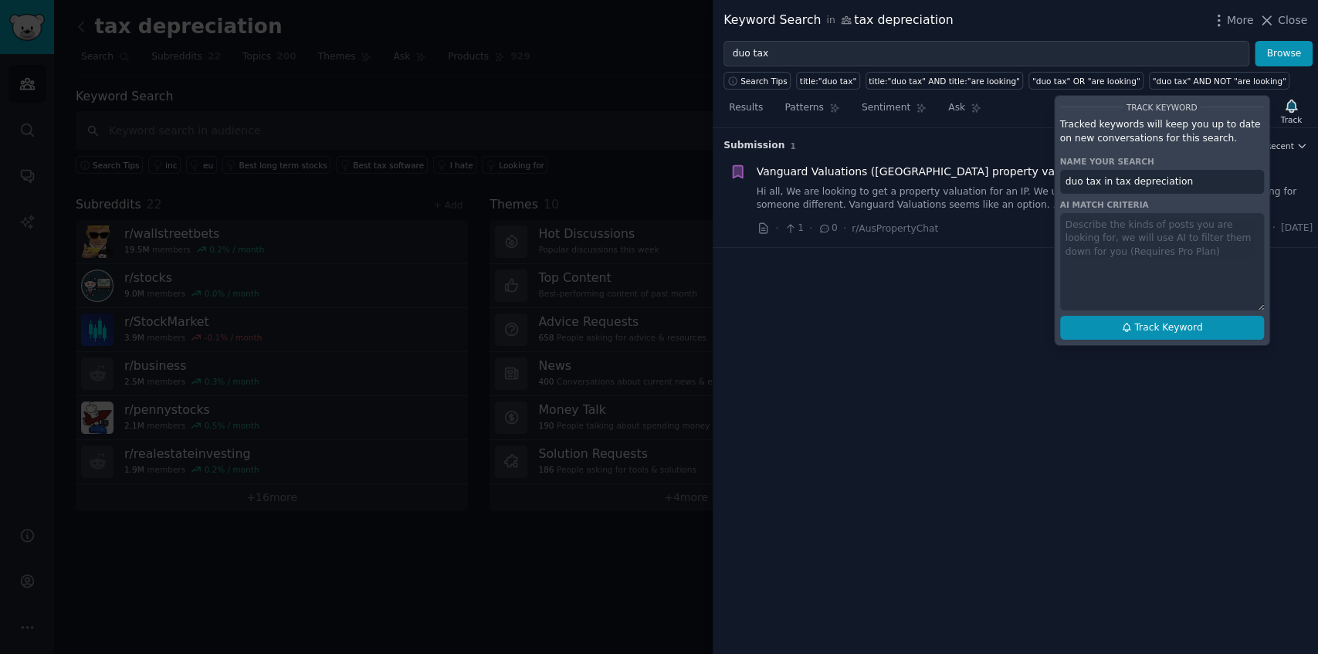
click at [1173, 324] on span "Track Keyword" at bounding box center [1168, 328] width 68 height 14
type input "duo tax in tax depreciation"
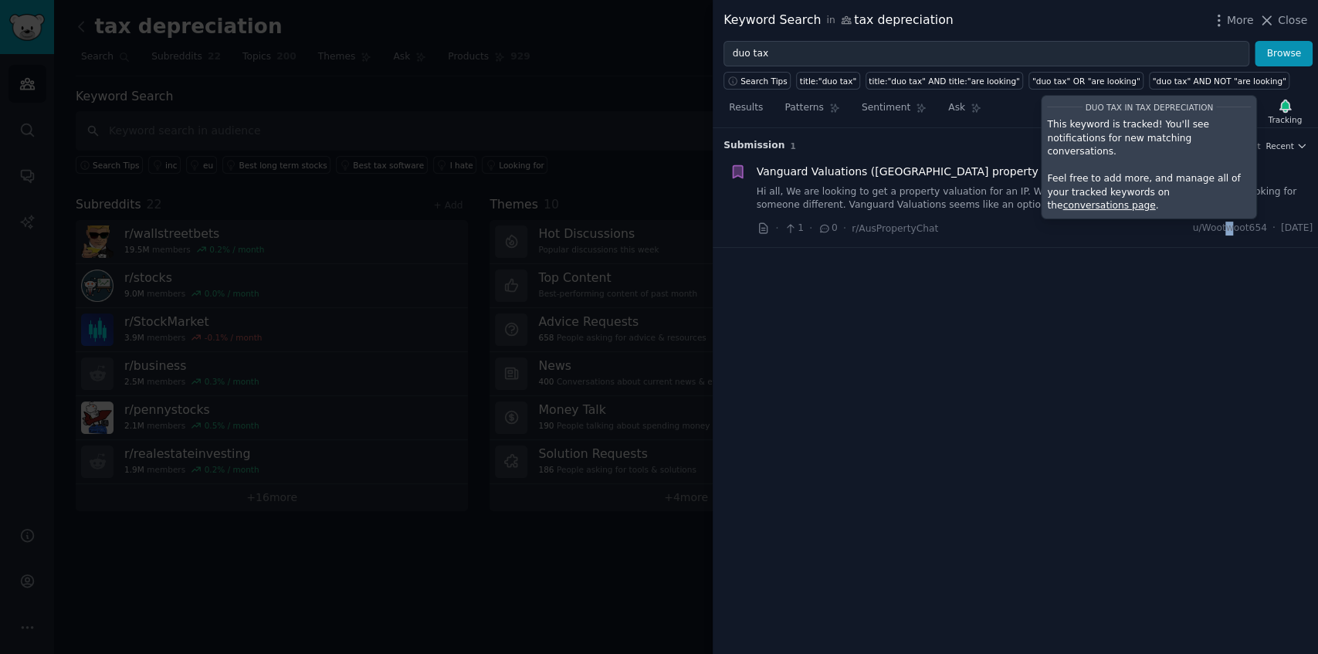
click at [1200, 381] on div "Submission 1 Sort Recent Vanguard Valuations ([GEOGRAPHIC_DATA] property valuer…" at bounding box center [1015, 391] width 605 height 526
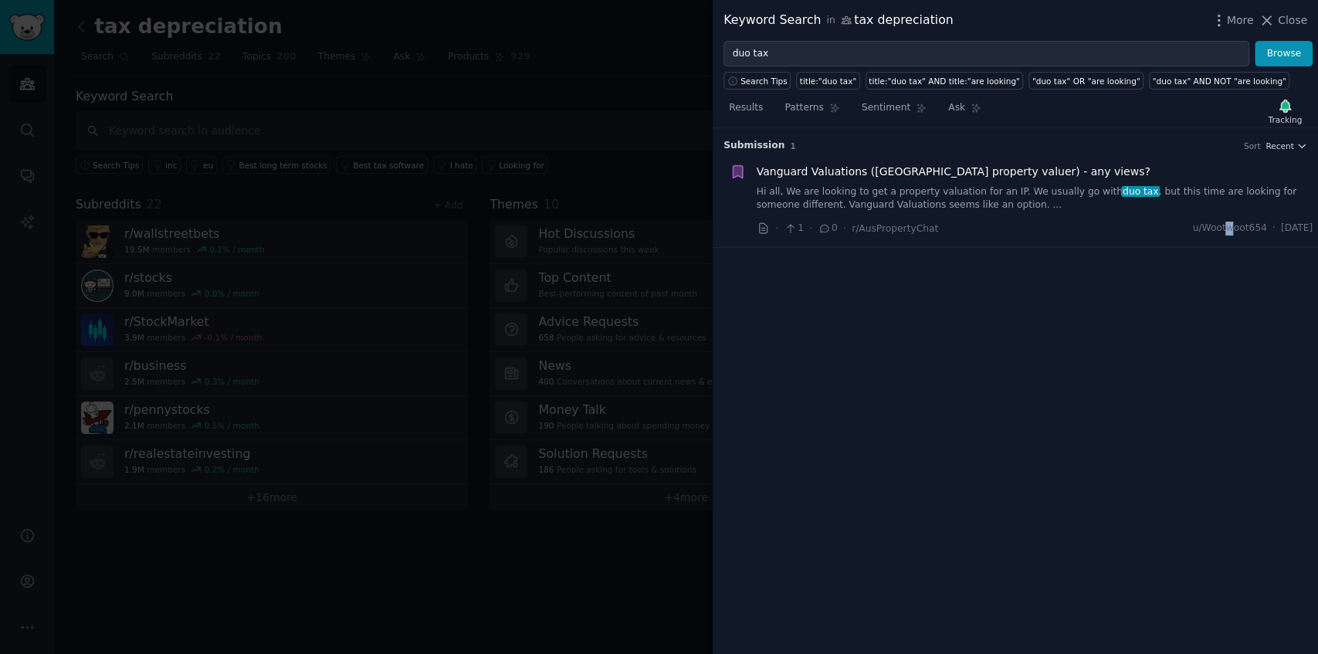
click at [1205, 312] on div "Submission 1 Sort Recent Vanguard Valuations ([GEOGRAPHIC_DATA] property valuer…" at bounding box center [1015, 391] width 605 height 526
click at [902, 232] on span "r/AusPropertyChat" at bounding box center [895, 228] width 86 height 11
click at [892, 226] on span "r/AusPropertyChat" at bounding box center [895, 228] width 86 height 11
click at [889, 232] on span "r/AusPropertyChat" at bounding box center [895, 228] width 86 height 11
click at [909, 232] on span "r/AusPropertyChat" at bounding box center [895, 228] width 86 height 11
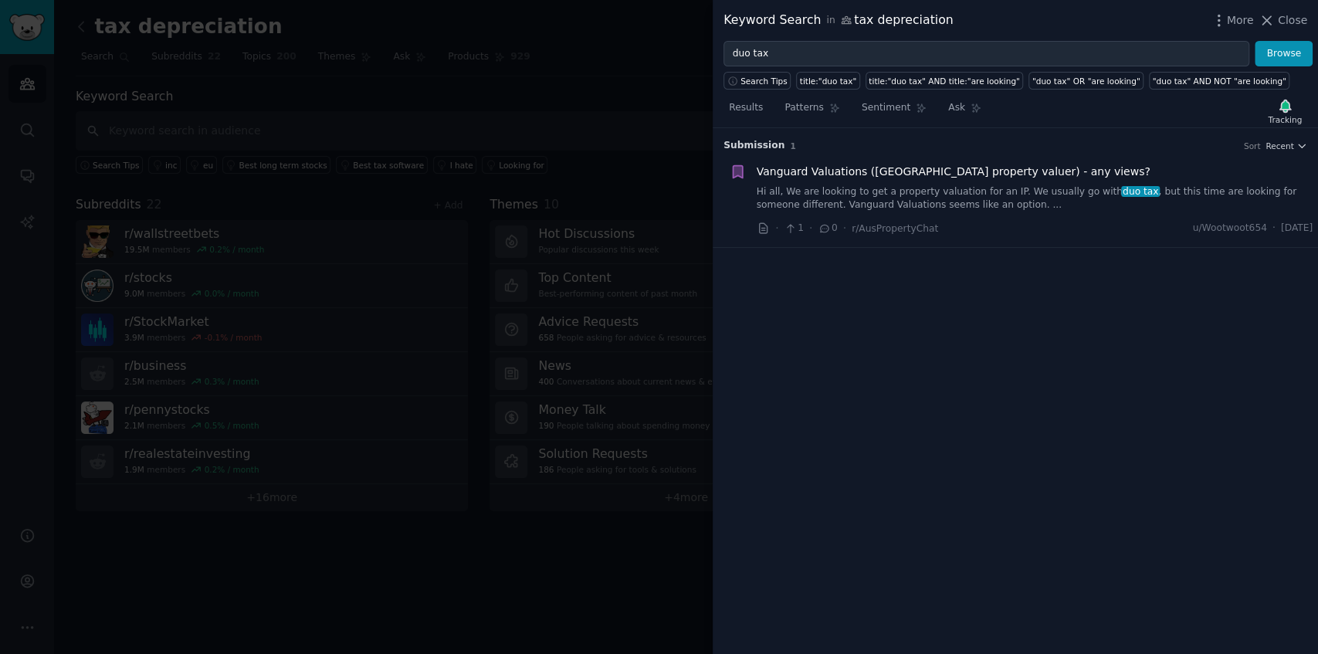
click at [1087, 362] on div "Submission 1 Sort Recent Reddit text submission Vanguard Valuations ([GEOGRAPHI…" at bounding box center [1015, 391] width 605 height 526
click at [1119, 298] on div "Submission 1 Sort Recent Reddit text submission Vanguard Valuations ([GEOGRAPHI…" at bounding box center [1015, 391] width 605 height 526
click at [1130, 246] on div "Reddit text submission Vanguard Valuations ([GEOGRAPHIC_DATA] property valuer) …" at bounding box center [1015, 201] width 605 height 96
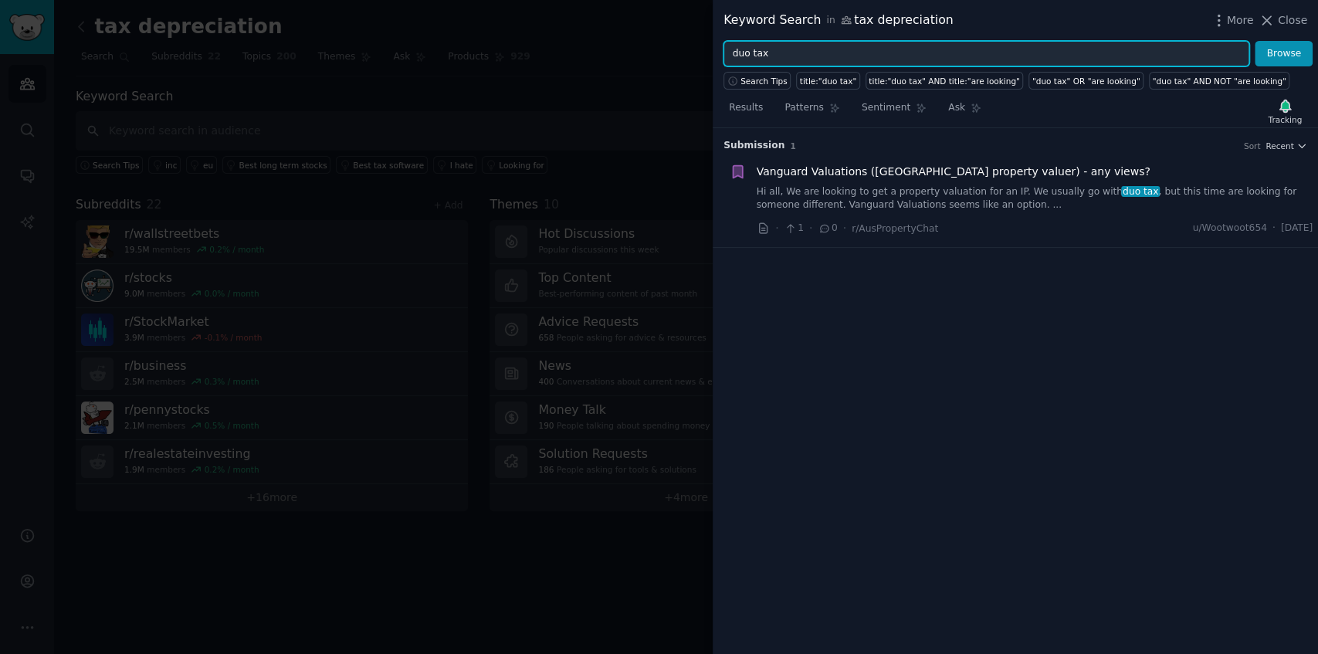
click at [797, 56] on input "duo tax" at bounding box center [986, 54] width 526 height 26
type input "capital gains tax"
click at [1255, 41] on button "Browse" at bounding box center [1284, 54] width 58 height 26
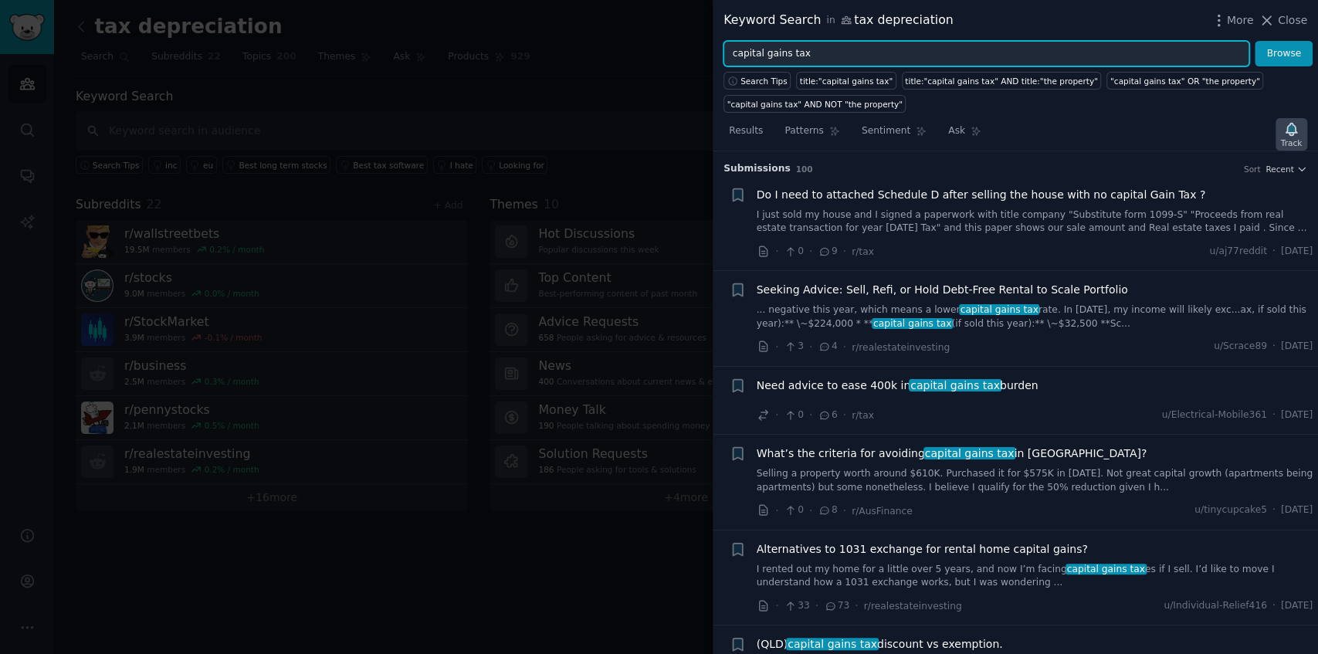
click at [1285, 133] on icon "button" at bounding box center [1291, 129] width 16 height 16
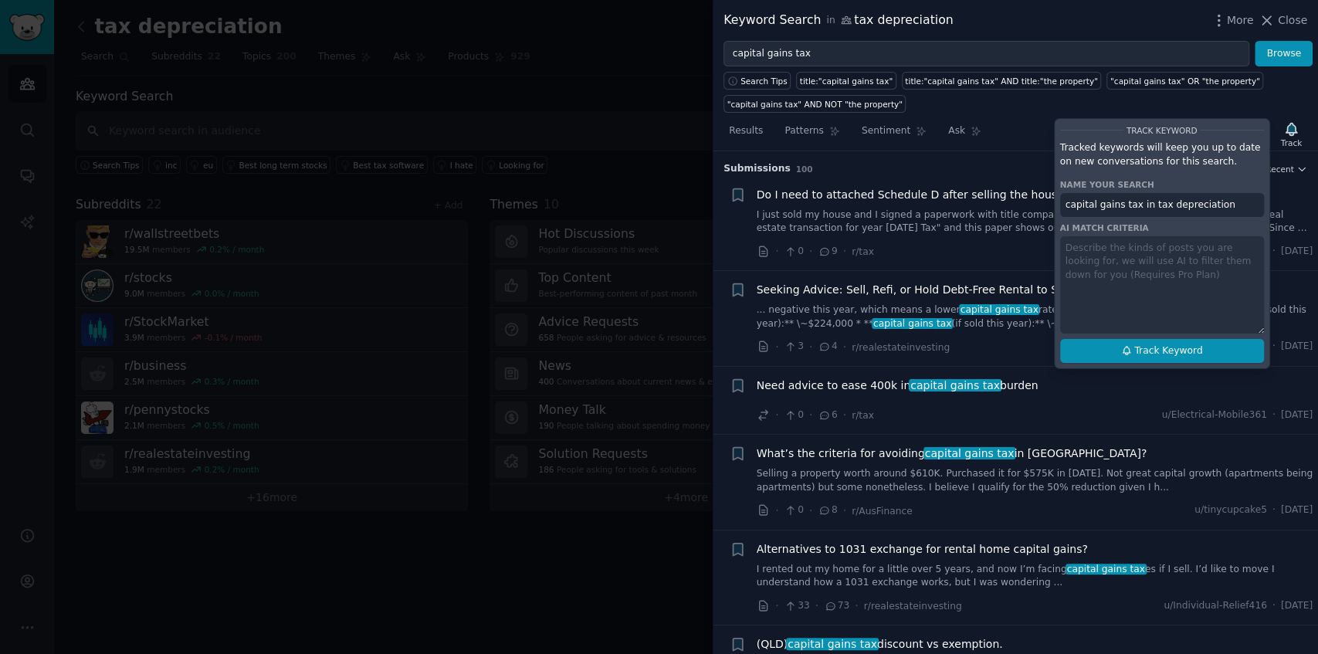
click at [1143, 348] on span "Track Keyword" at bounding box center [1168, 351] width 68 height 14
type input "capital gains tax in tax depreciation"
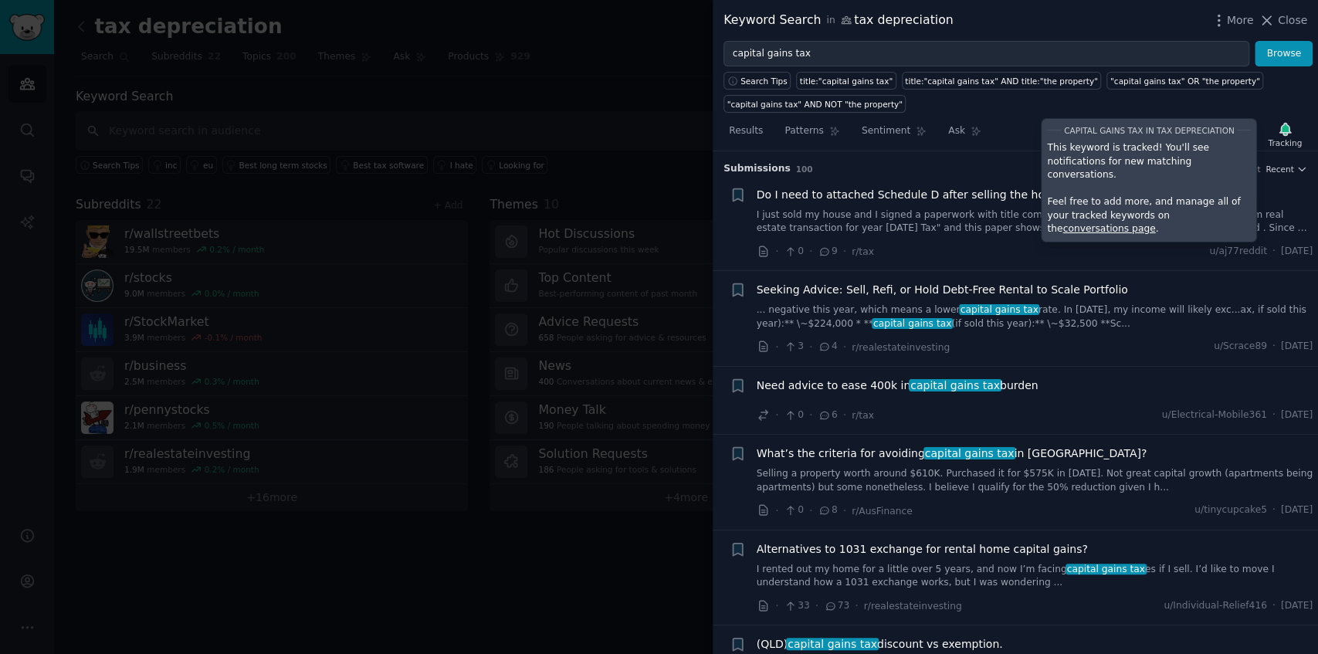
click at [968, 165] on h3 "Submission s 100 Sort Recent" at bounding box center [1015, 169] width 584 height 14
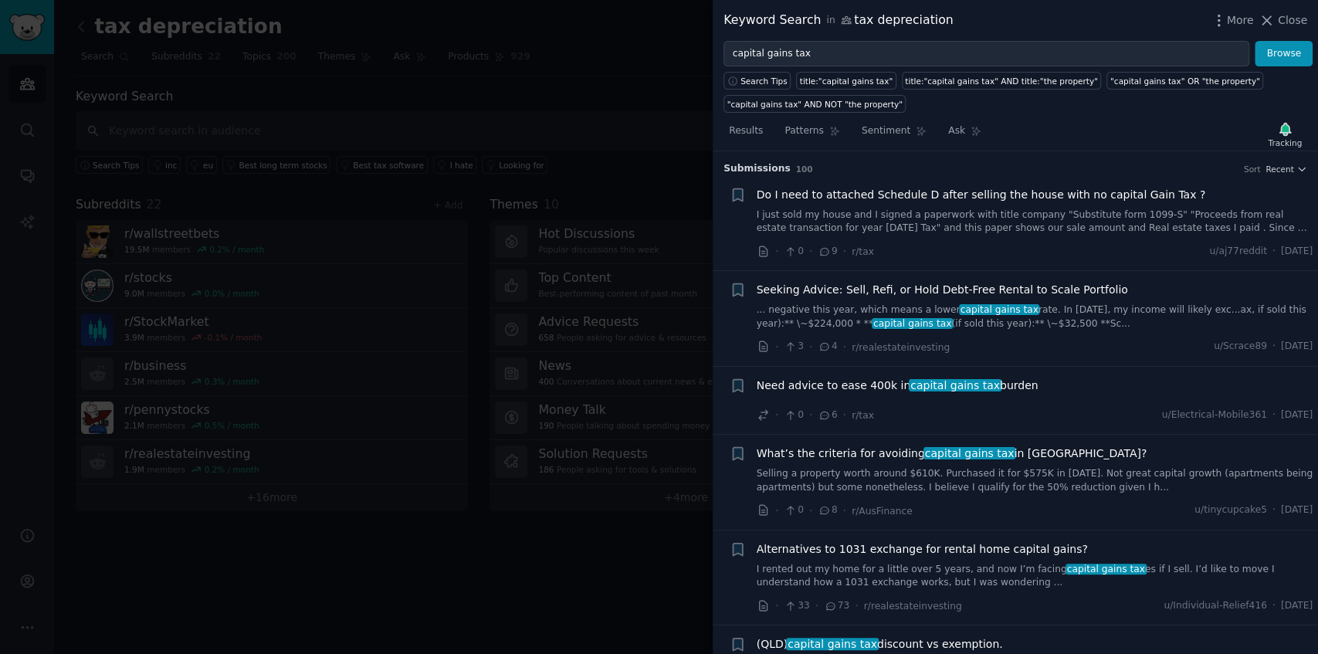
click at [823, 249] on icon at bounding box center [825, 251] width 14 height 11
click at [879, 217] on link "I just sold my house and I signed a paperwork with title company "Substitute fo…" at bounding box center [1035, 221] width 557 height 27
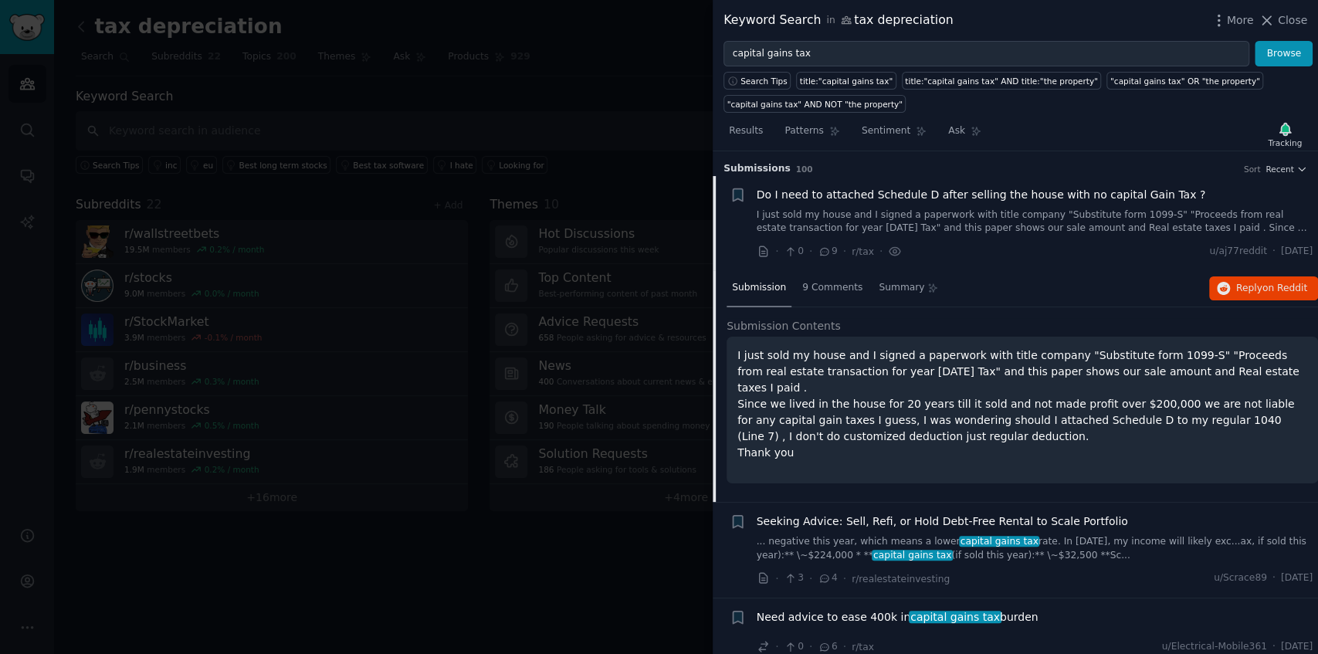
scroll to position [24, 0]
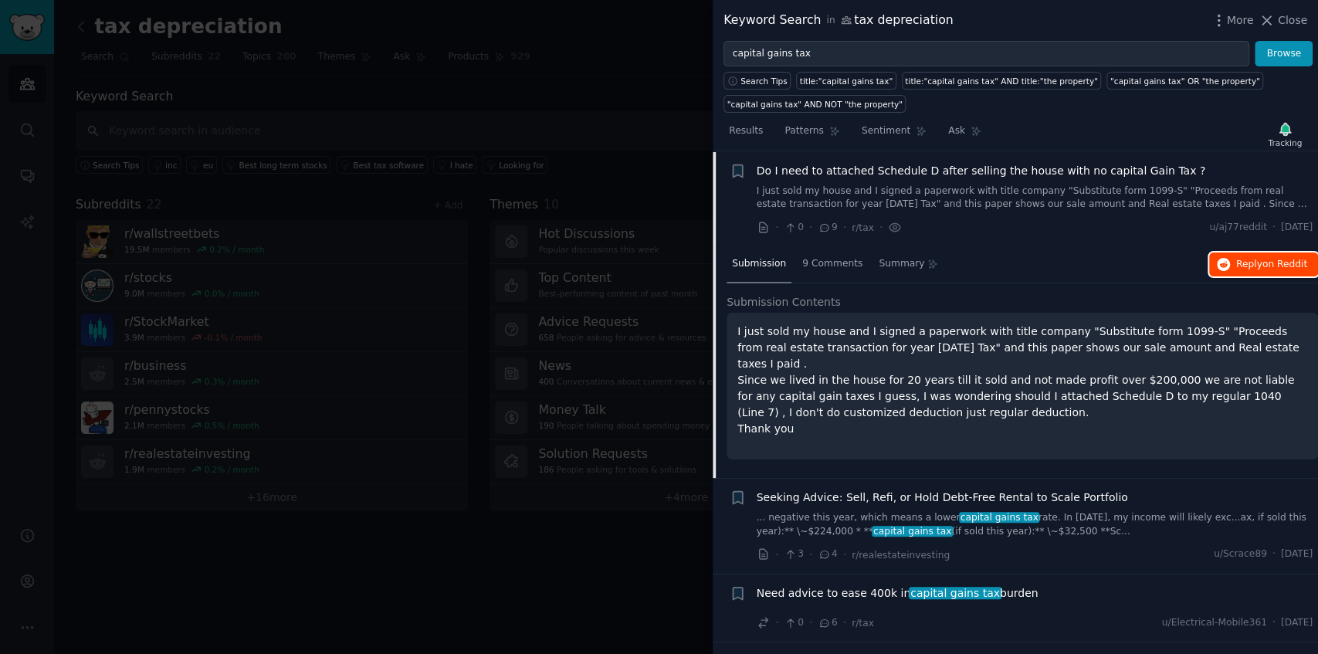
click at [1232, 259] on button "Reply on Reddit" at bounding box center [1263, 264] width 109 height 25
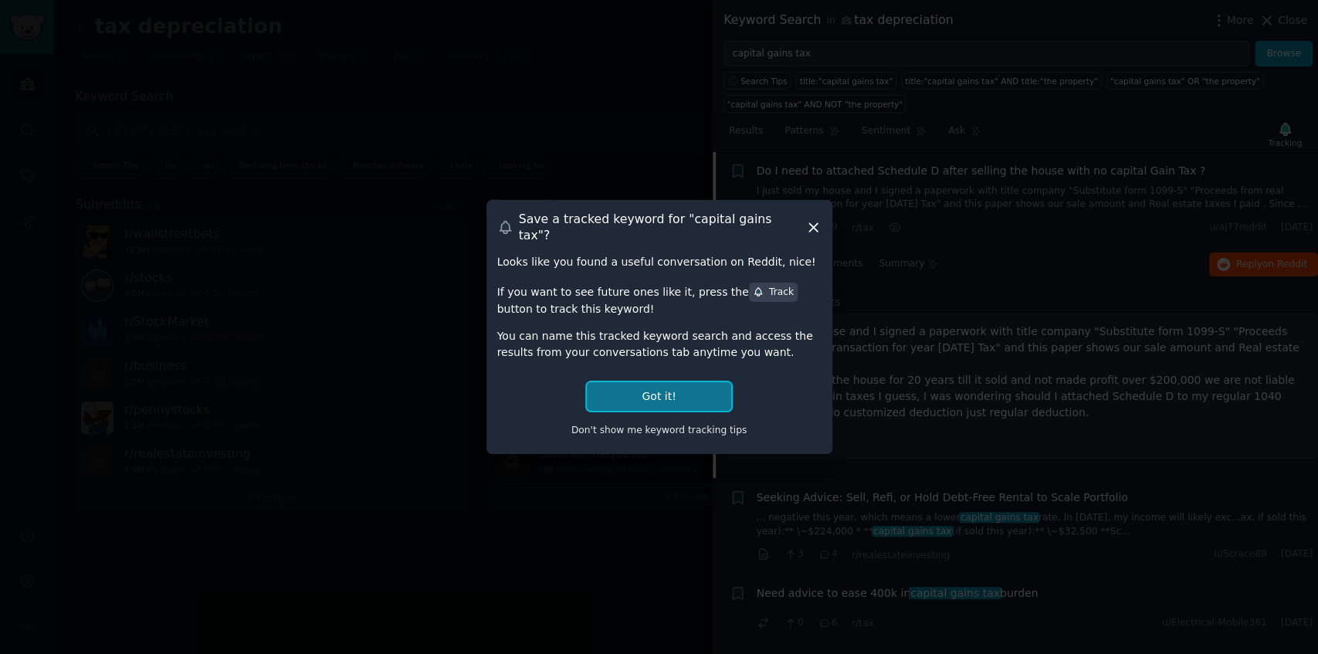
click at [675, 389] on button "Got it!" at bounding box center [659, 396] width 144 height 29
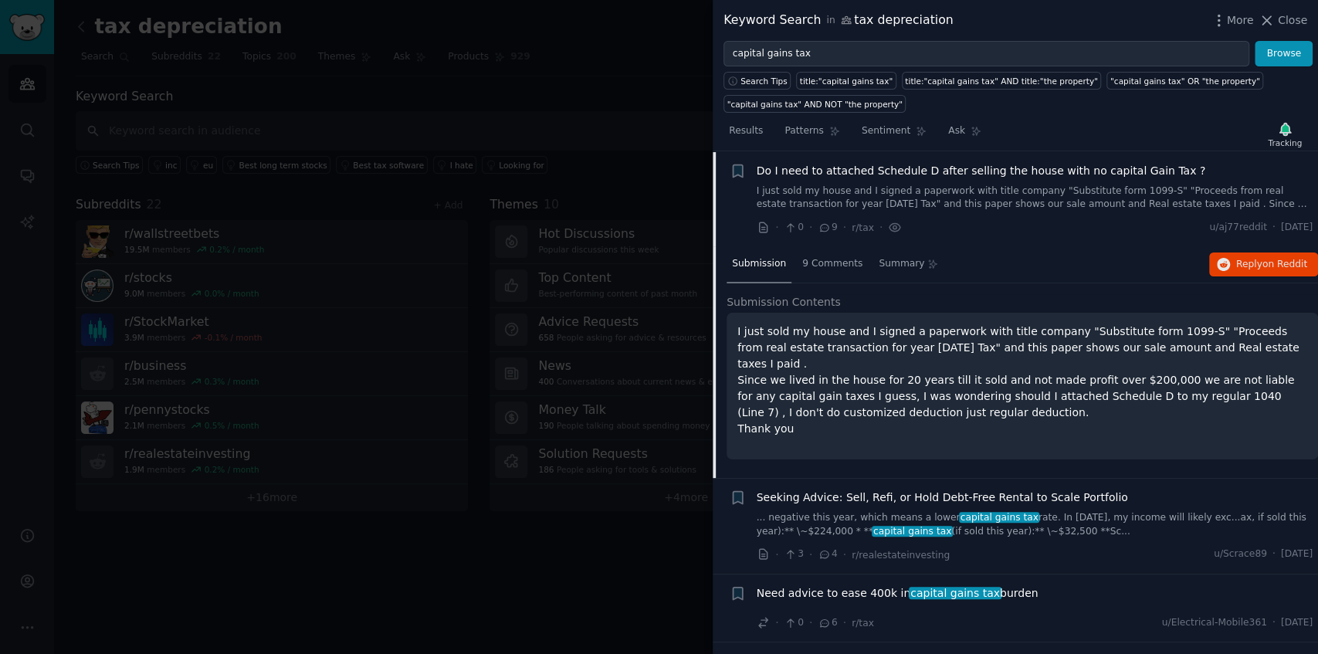
click at [1106, 266] on div "Submission 9 Comments Summary Reply on Reddit" at bounding box center [1021, 264] width 591 height 37
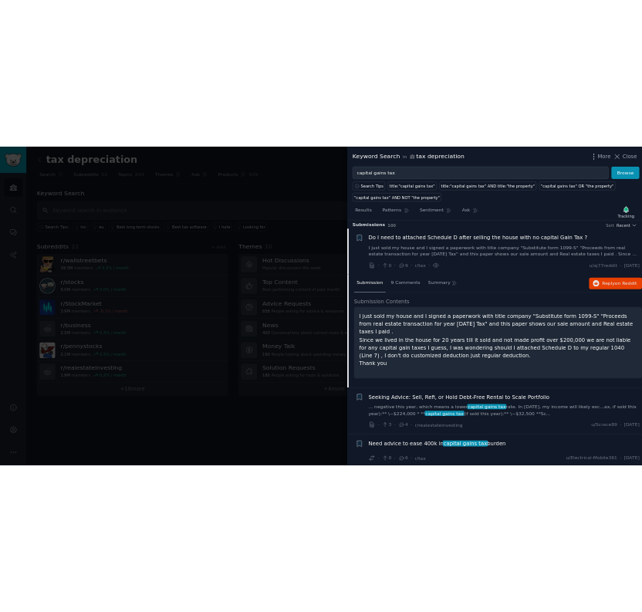
scroll to position [0, 0]
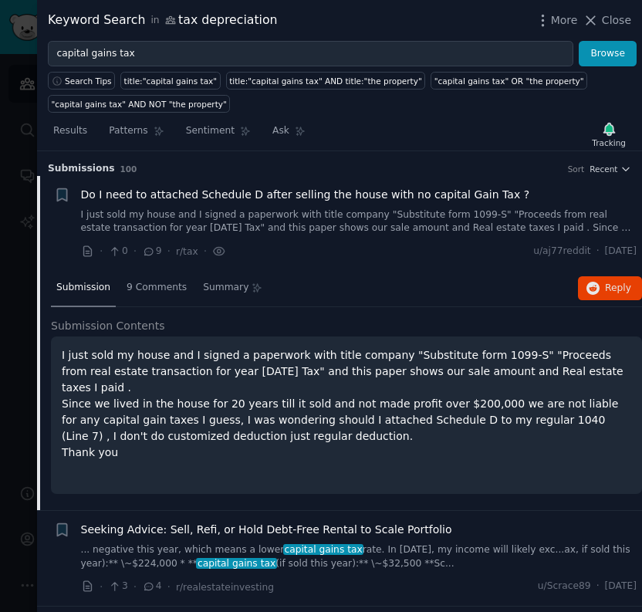
click at [452, 229] on link "I just sold my house and I signed a paperwork with title company "Substitute fo…" at bounding box center [359, 221] width 557 height 27
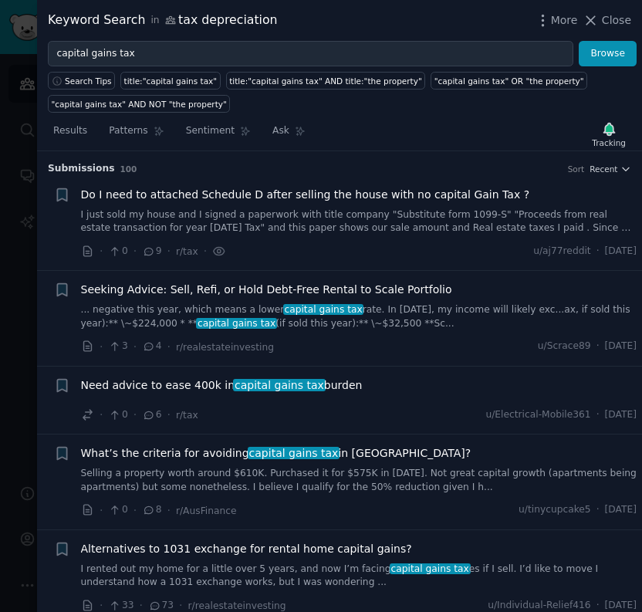
scroll to position [24, 0]
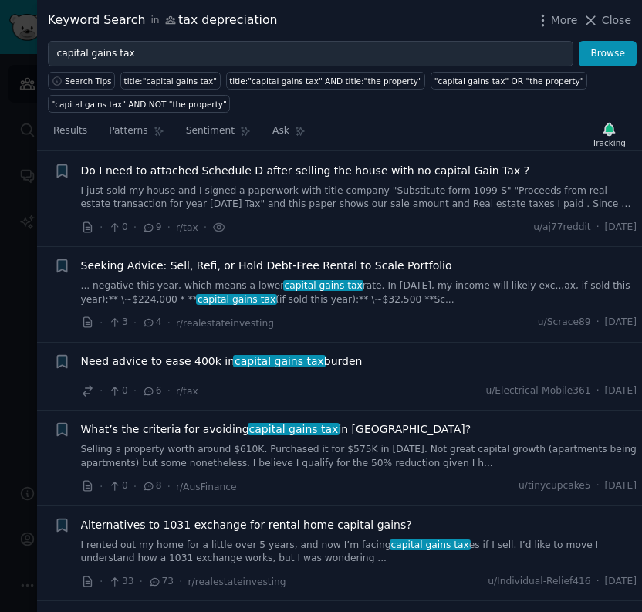
click at [410, 197] on link "I just sold my house and I signed a paperwork with title company "Substitute fo…" at bounding box center [359, 198] width 557 height 27
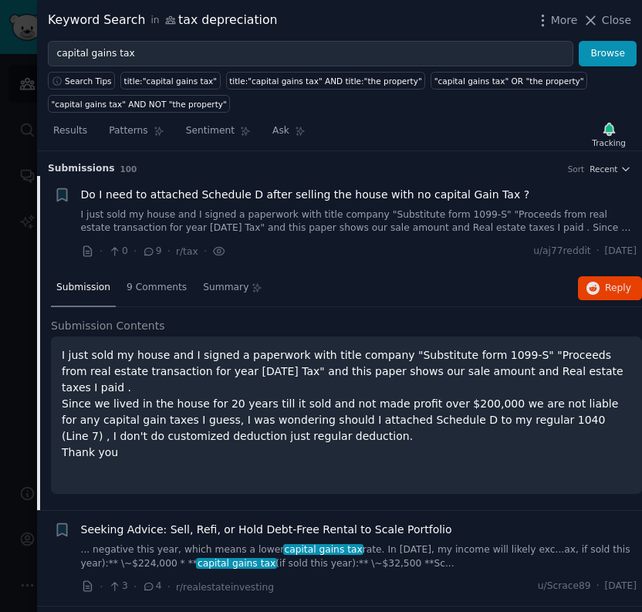
drag, startPoint x: 608, startPoint y: 27, endPoint x: 547, endPoint y: 116, distance: 107.7
click at [608, 27] on span "Close" at bounding box center [616, 20] width 29 height 16
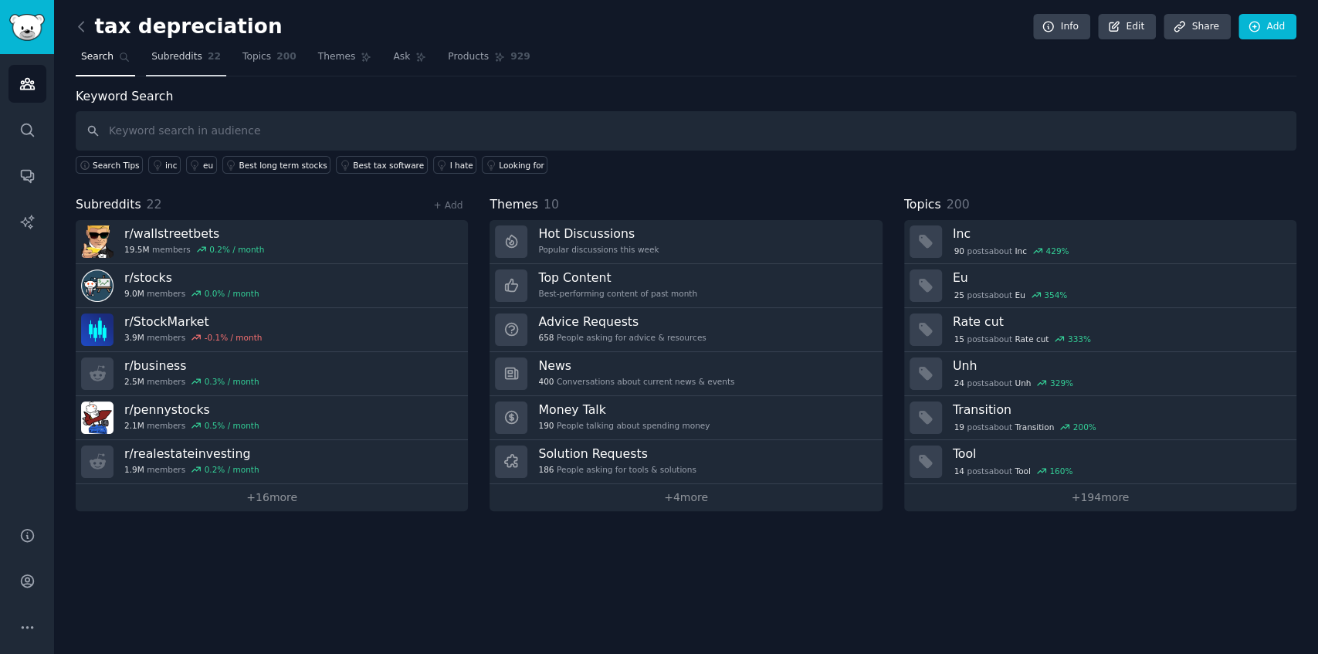
click at [176, 63] on link "Subreddits 22" at bounding box center [186, 61] width 80 height 32
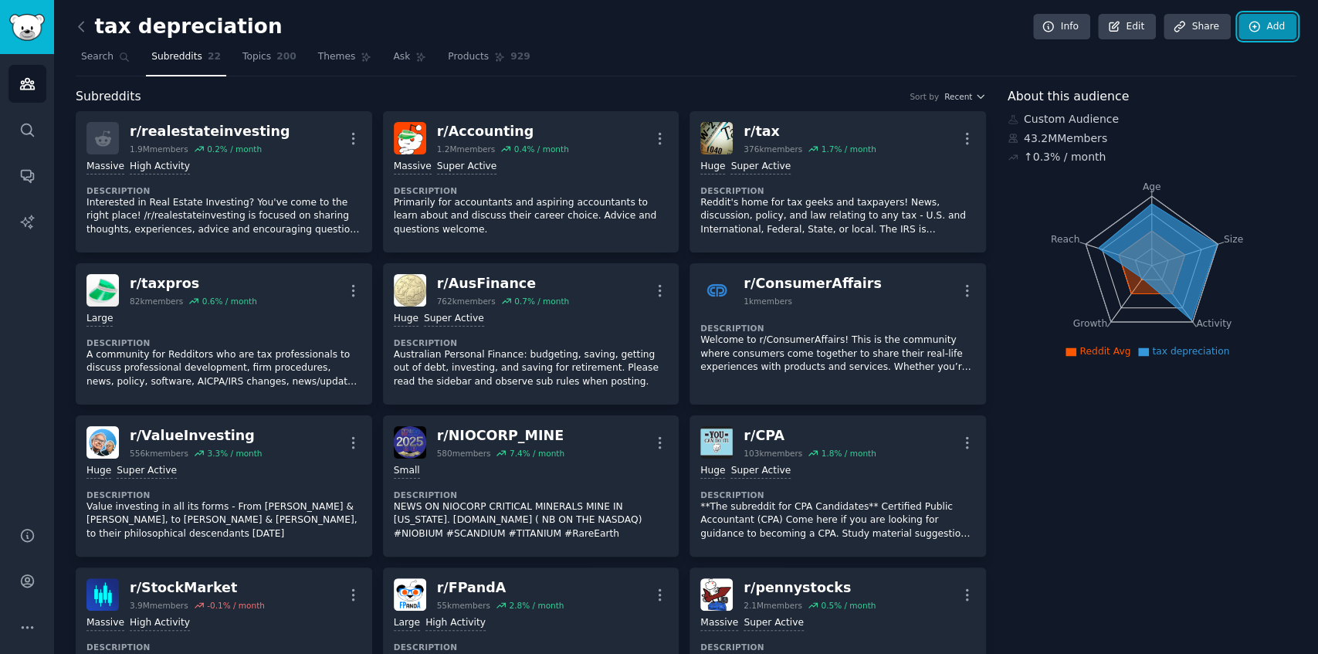
click at [1257, 29] on icon at bounding box center [1255, 27] width 14 height 14
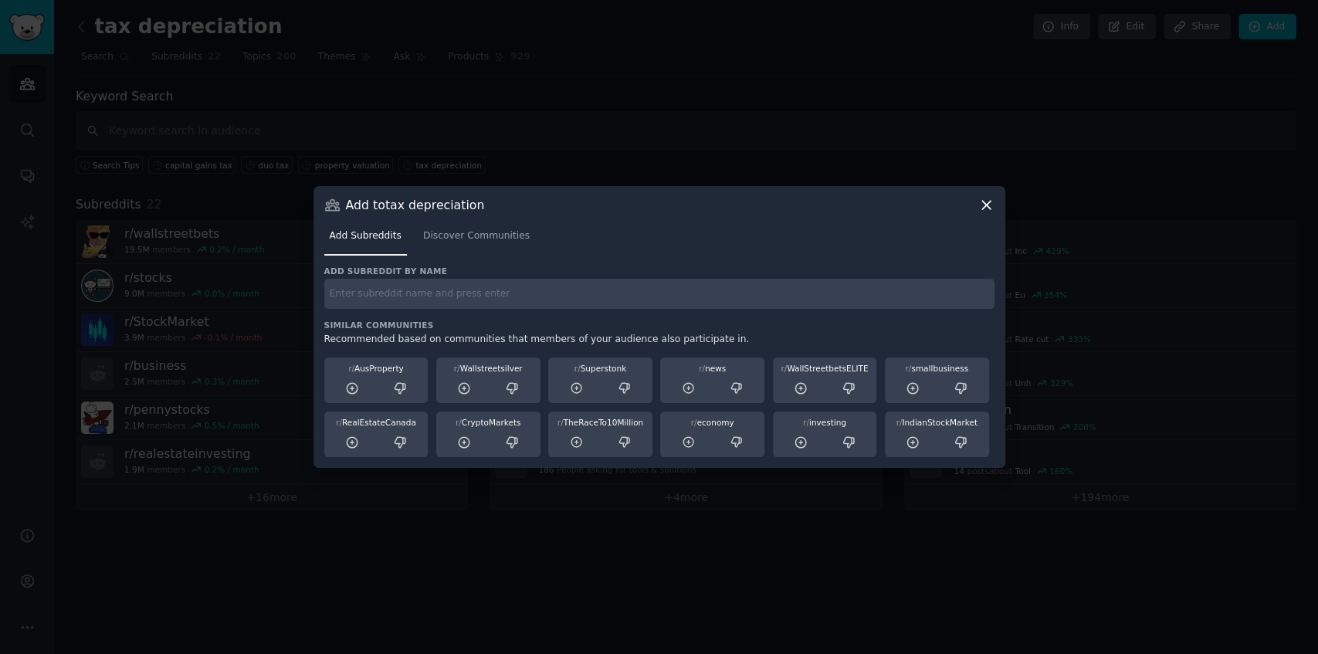
click at [987, 218] on div "Add Subreddits Discover Communities" at bounding box center [659, 239] width 670 height 52
click at [988, 209] on icon at bounding box center [986, 205] width 16 height 16
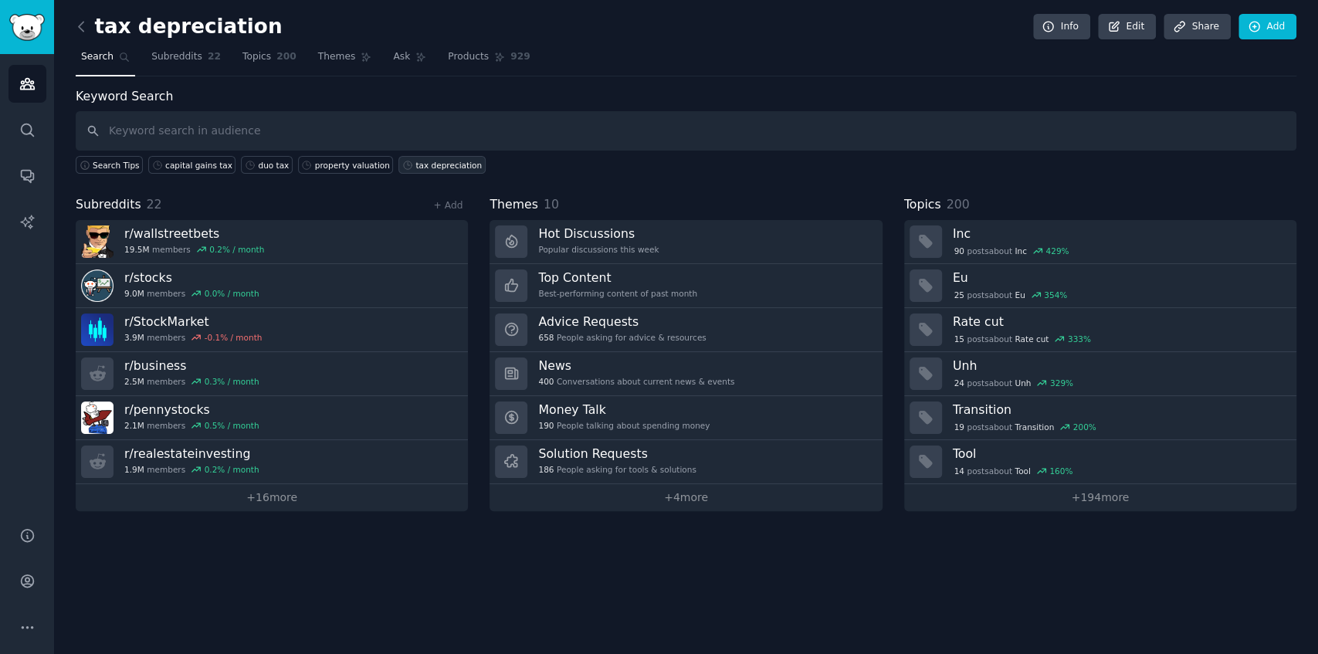
click at [398, 170] on link "tax depreciation" at bounding box center [441, 165] width 86 height 18
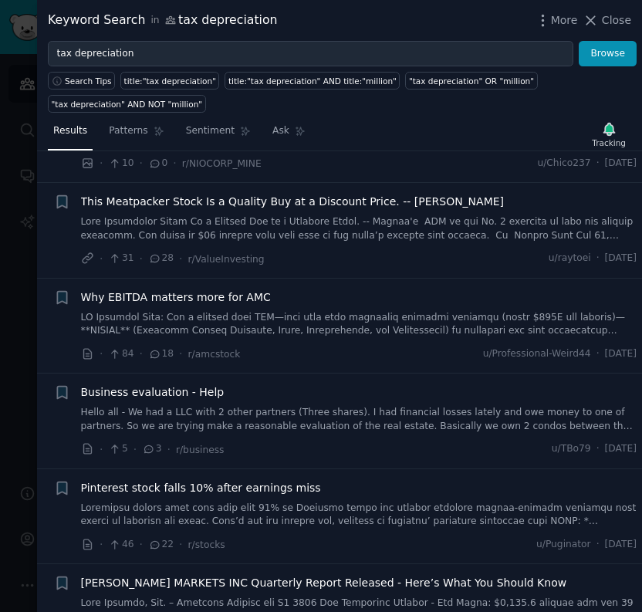
scroll to position [411, 0]
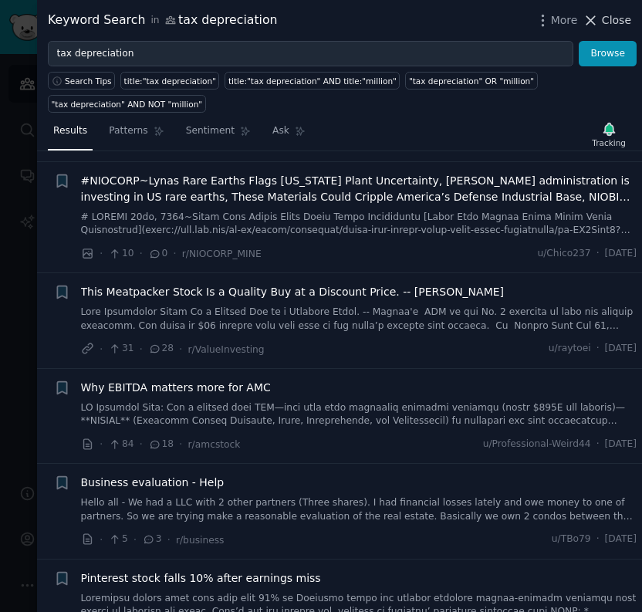
click at [590, 20] on icon at bounding box center [591, 20] width 16 height 16
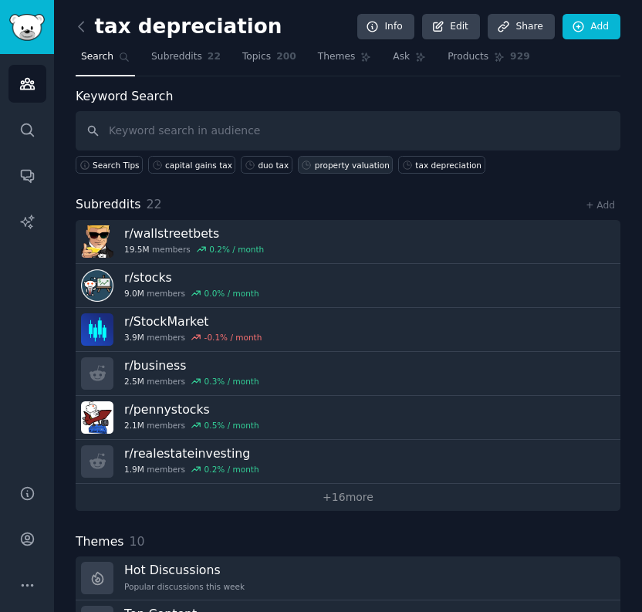
click at [344, 165] on div "property valuation" at bounding box center [352, 165] width 75 height 11
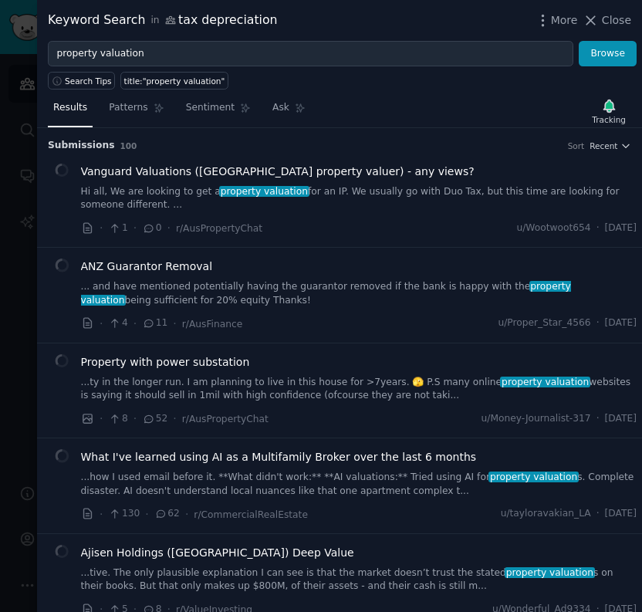
click at [327, 205] on link "Hi all, We are looking to get a property valuation for an IP. We usually go wit…" at bounding box center [359, 198] width 557 height 27
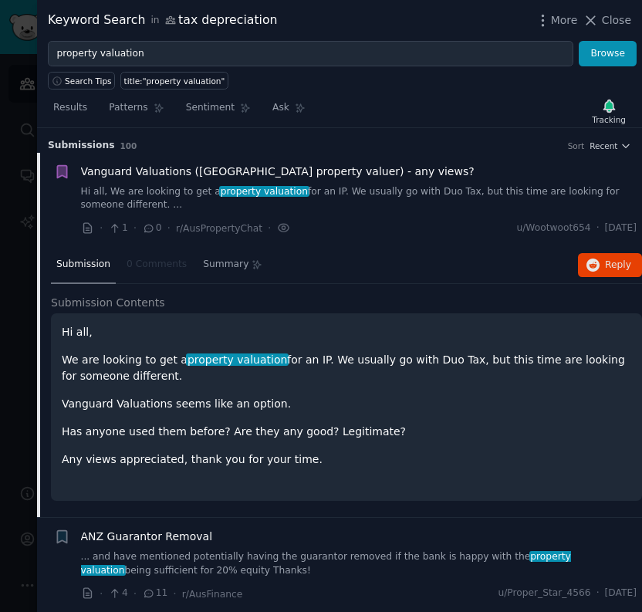
scroll to position [24, 0]
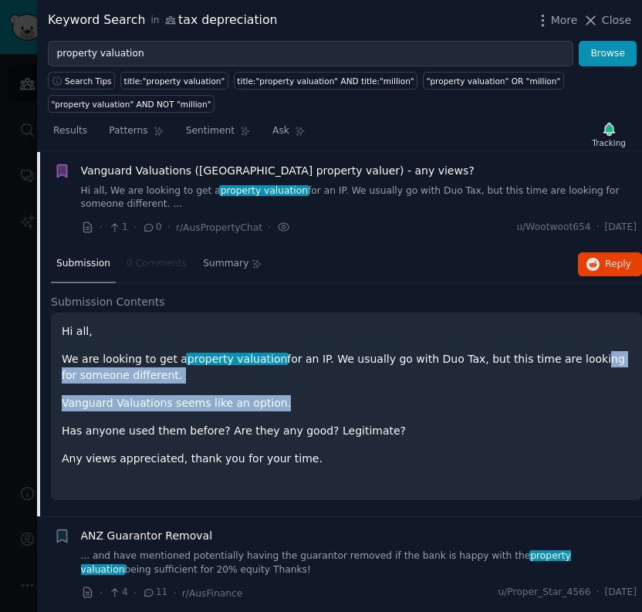
drag, startPoint x: 548, startPoint y: 364, endPoint x: 550, endPoint y: 391, distance: 27.1
drag, startPoint x: 550, startPoint y: 391, endPoint x: 395, endPoint y: 398, distance: 156.1
click at [395, 398] on p "Vanguard Valuations seems like an option." at bounding box center [347, 403] width 570 height 16
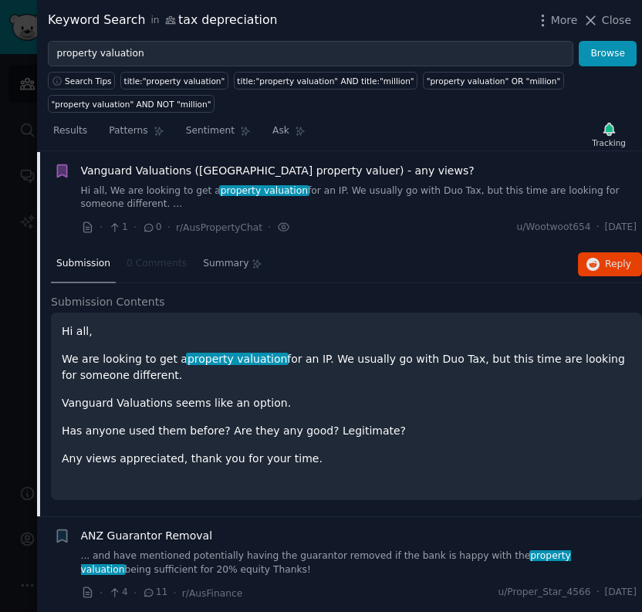
click at [300, 405] on p "Vanguard Valuations seems like an option." at bounding box center [347, 403] width 570 height 16
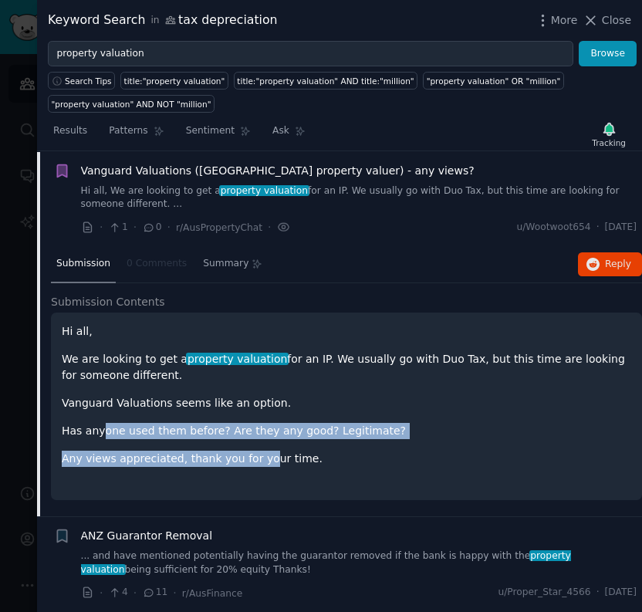
drag, startPoint x: 97, startPoint y: 428, endPoint x: 249, endPoint y: 462, distance: 156.8
click at [249, 462] on div "Hi all, We are looking to get a property valuation for an IP. We usually go wit…" at bounding box center [347, 395] width 570 height 144
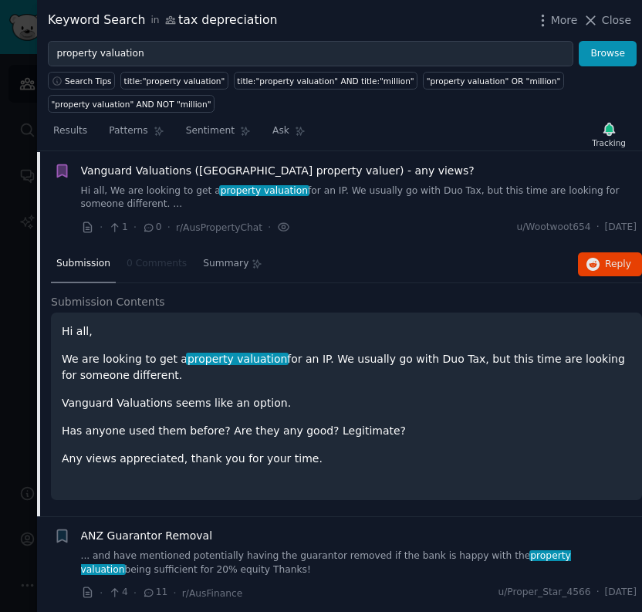
click at [275, 459] on p "Any views appreciated, thank you for your time." at bounding box center [347, 459] width 570 height 16
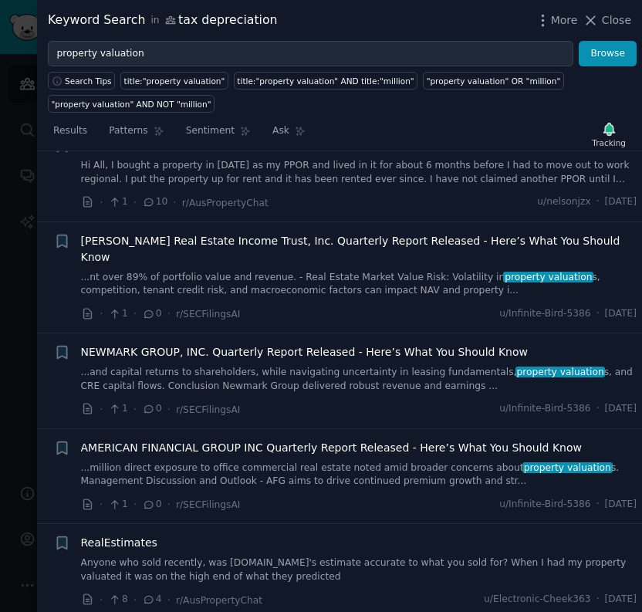
scroll to position [642, 0]
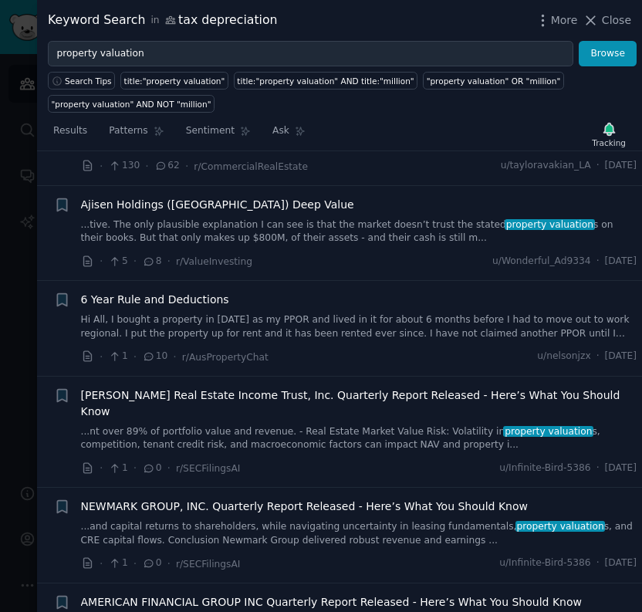
click at [307, 313] on link "Hi All, I bought a property in [DATE] as my PPOR and lived in it for about 6 mo…" at bounding box center [359, 326] width 557 height 27
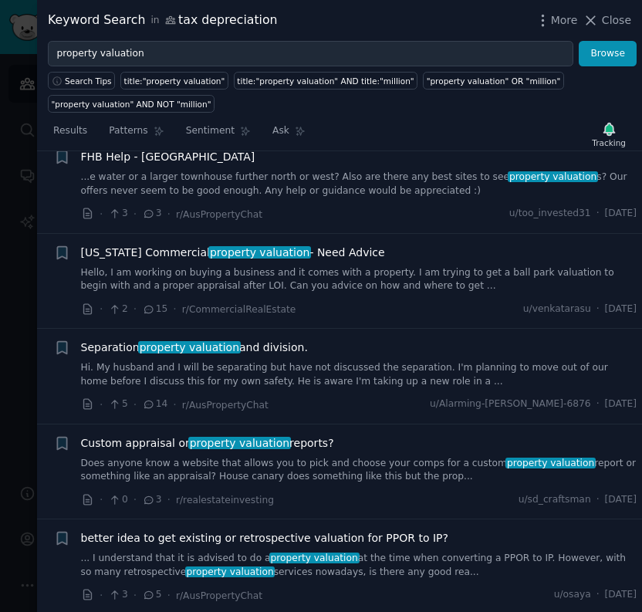
scroll to position [3999, 0]
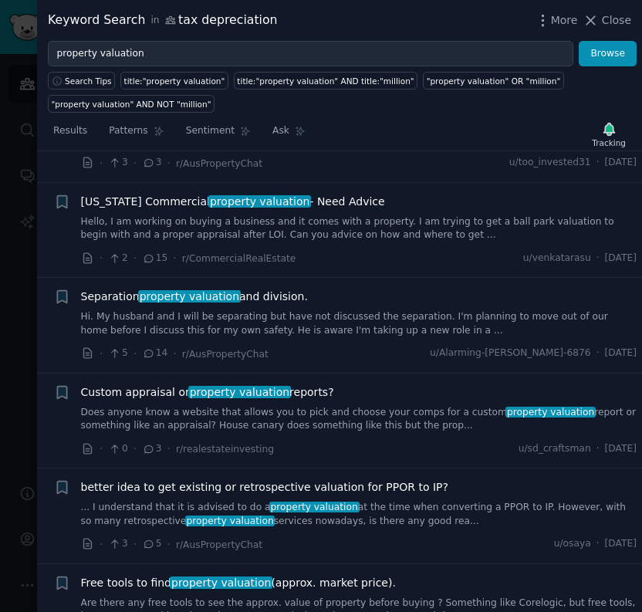
click at [337, 406] on link "Does anyone know a website that allows you to pick and choose your comps for a …" at bounding box center [359, 419] width 557 height 27
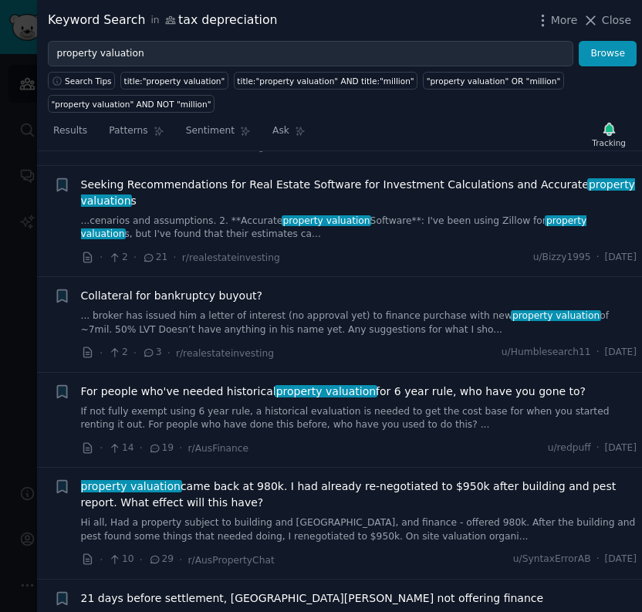
scroll to position [4863, 0]
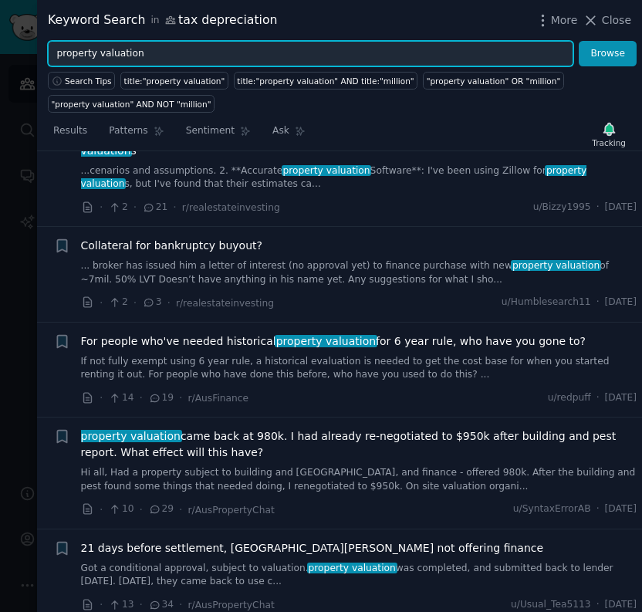
click at [290, 56] on input "property valuation" at bounding box center [311, 54] width 526 height 26
click at [579, 41] on button "Browse" at bounding box center [608, 54] width 58 height 26
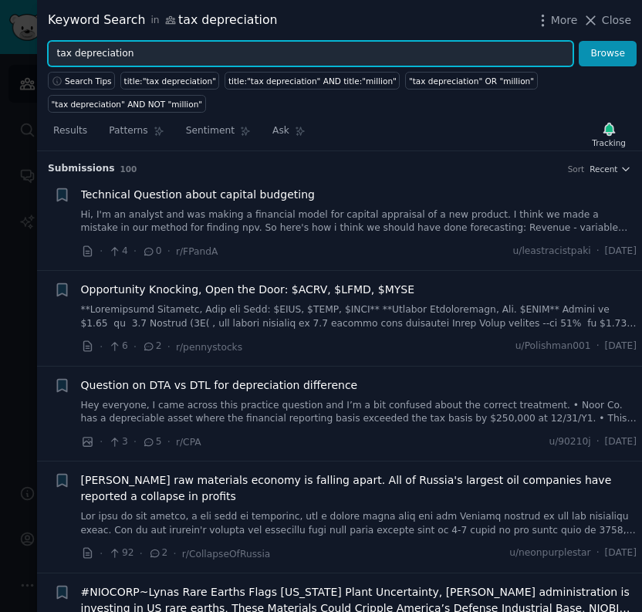
click at [184, 59] on input "tax depreciation" at bounding box center [311, 54] width 526 height 26
click at [579, 41] on button "Browse" at bounding box center [608, 54] width 58 height 26
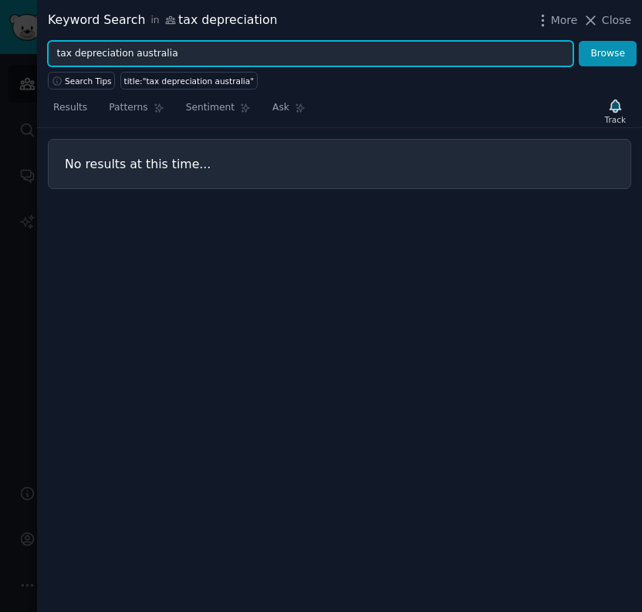
click at [196, 52] on input "tax depreciation australia" at bounding box center [311, 54] width 526 height 26
drag, startPoint x: 72, startPoint y: 55, endPoint x: 46, endPoint y: 55, distance: 26.2
click at [46, 55] on div "tax depreciation australia Browse" at bounding box center [339, 54] width 605 height 26
click at [579, 41] on button "Browse" at bounding box center [608, 54] width 58 height 26
drag, startPoint x: 151, startPoint y: 49, endPoint x: 108, endPoint y: 51, distance: 43.3
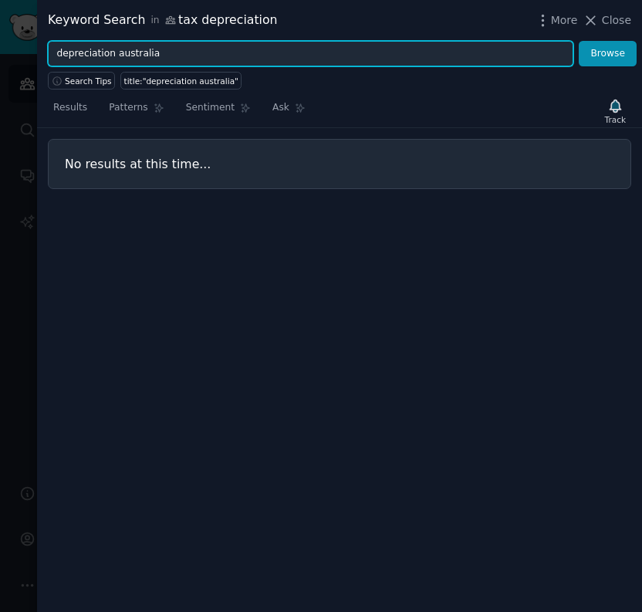
click at [108, 51] on input "depreciation australia" at bounding box center [311, 54] width 526 height 26
click at [579, 41] on button "Browse" at bounding box center [608, 54] width 58 height 26
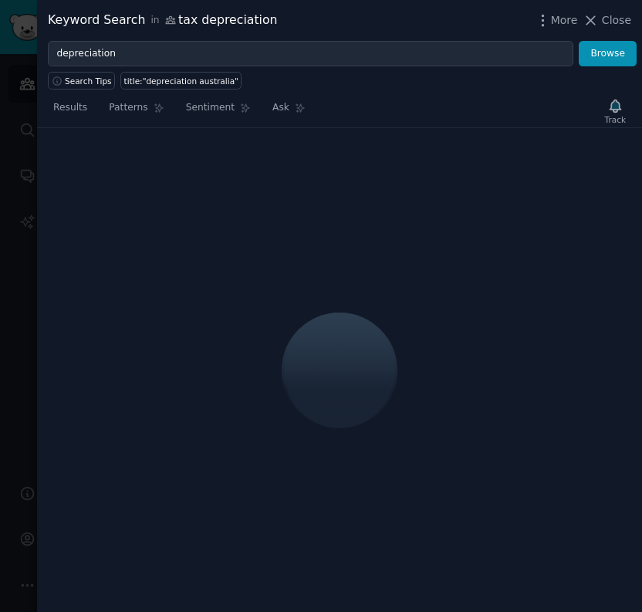
drag, startPoint x: 157, startPoint y: 194, endPoint x: 313, endPoint y: 11, distance: 240.9
click at [313, 11] on div "Keyword Search in tax depreciation More Close" at bounding box center [340, 20] width 584 height 19
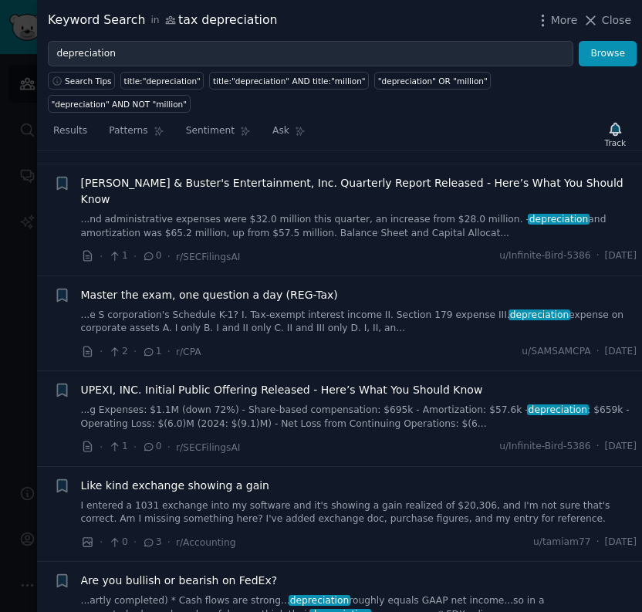
scroll to position [720, 0]
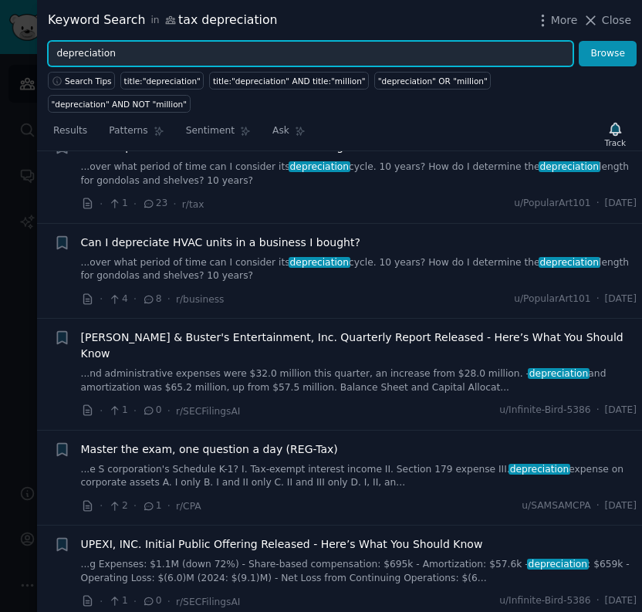
click at [215, 51] on input "depreciation" at bounding box center [311, 54] width 526 height 26
click at [579, 41] on button "Browse" at bounding box center [608, 54] width 58 height 26
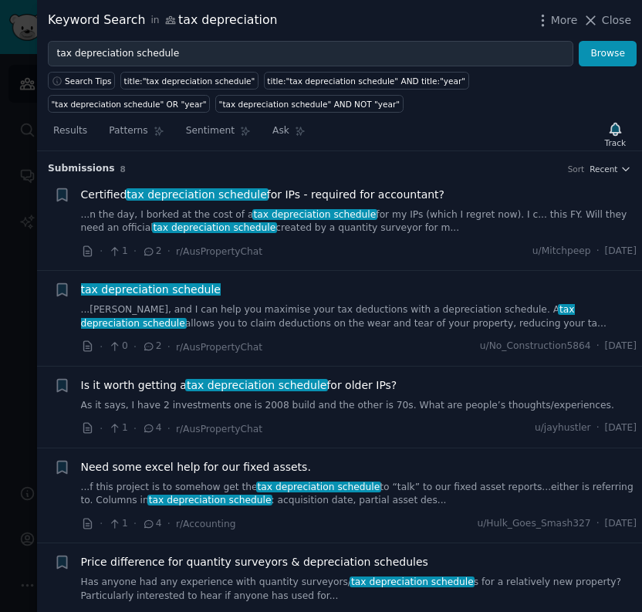
click at [540, 210] on link "...n the day, I borked at the cost of a tax depreciation schedule for my IPs (w…" at bounding box center [359, 221] width 557 height 27
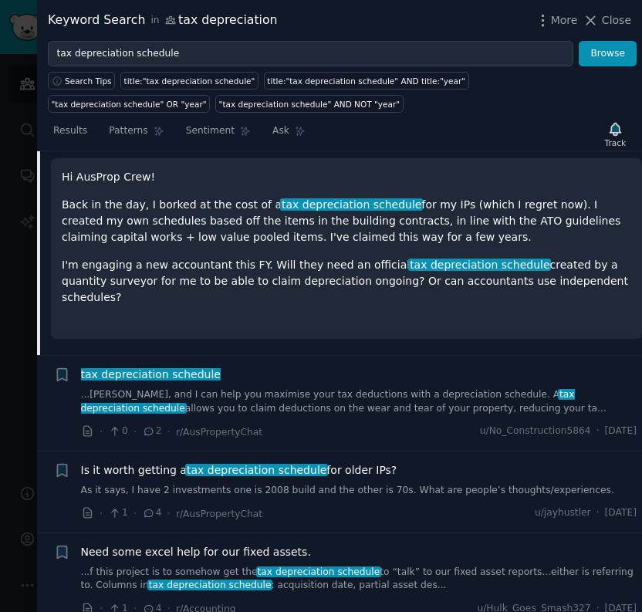
scroll to position [281, 0]
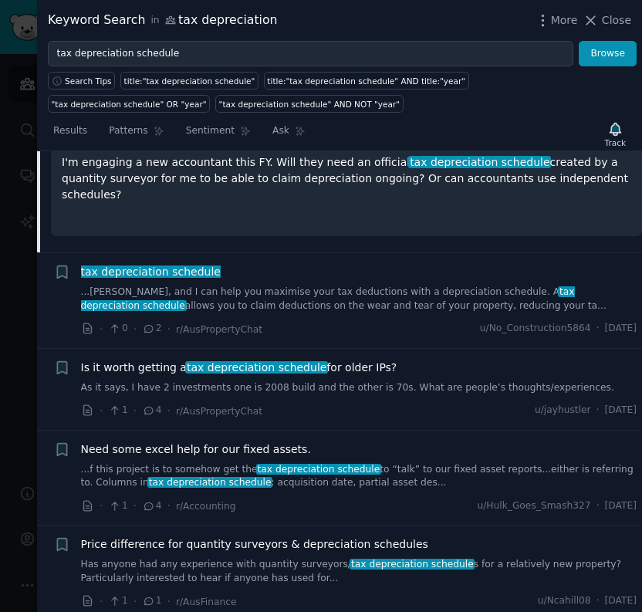
click at [420, 286] on link "...[PERSON_NAME], and I can help you maximise your tax deductions with a deprec…" at bounding box center [359, 299] width 557 height 27
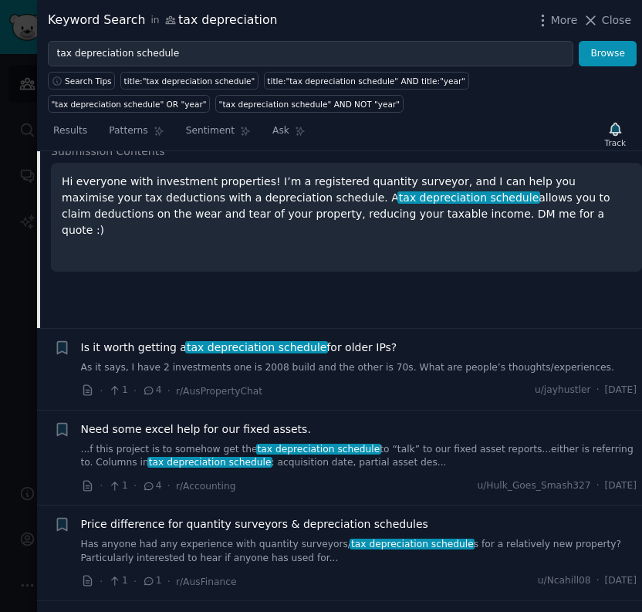
scroll to position [273, 0]
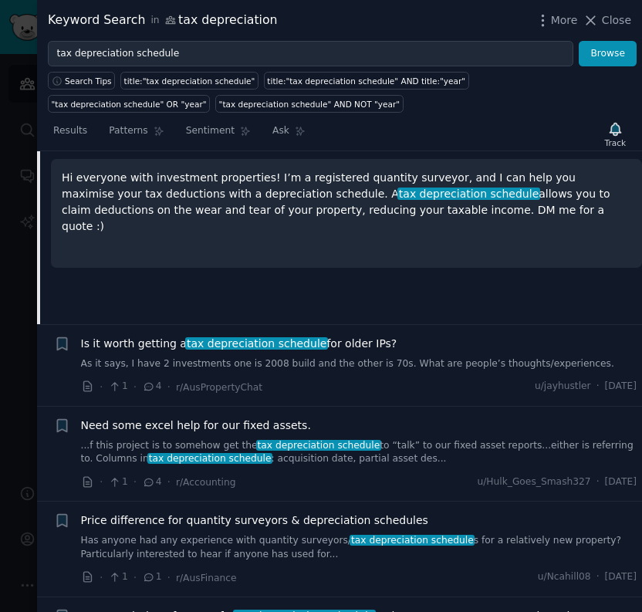
click at [351, 361] on link "As it says, I have 2 investments one is 2008 build and the other is 70s. What a…" at bounding box center [359, 364] width 557 height 14
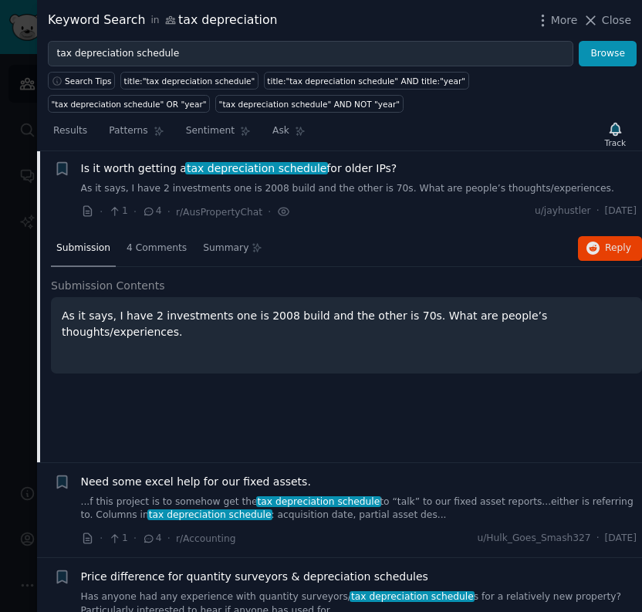
scroll to position [215, 0]
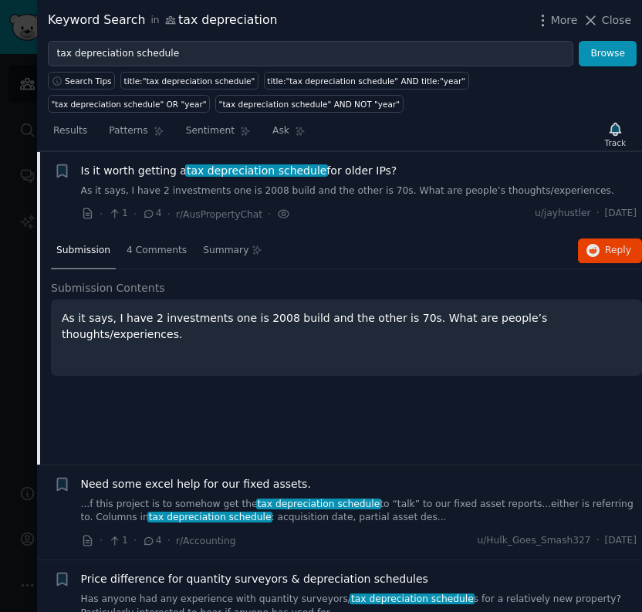
click at [418, 337] on div "As it says, I have 2 investments one is 2008 build and the other is 70s. What a…" at bounding box center [347, 337] width 570 height 55
click at [344, 280] on h2 "Submission Contents" at bounding box center [346, 288] width 591 height 16
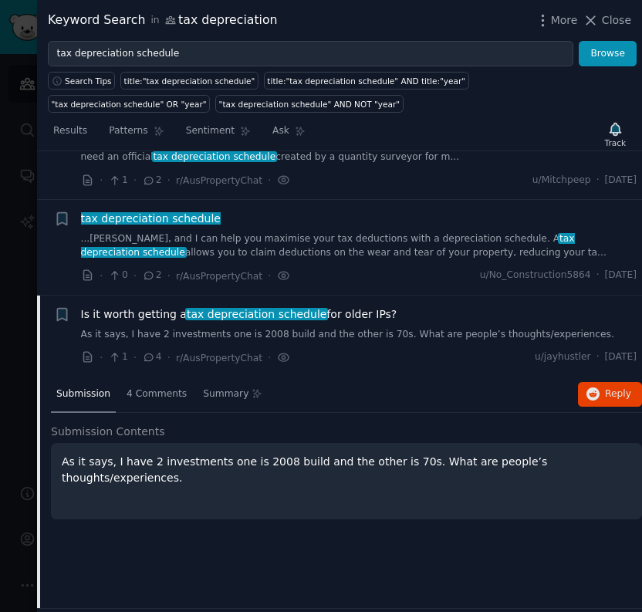
scroll to position [60, 0]
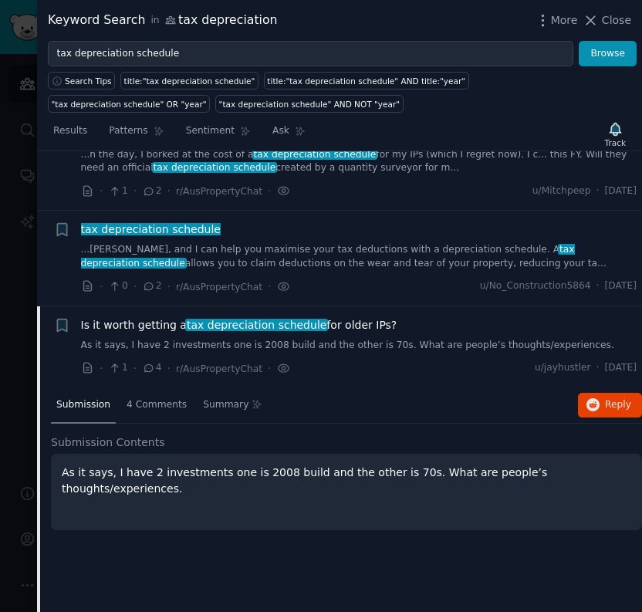
click at [383, 339] on link "As it says, I have 2 investments one is 2008 build and the other is 70s. What a…" at bounding box center [359, 346] width 557 height 14
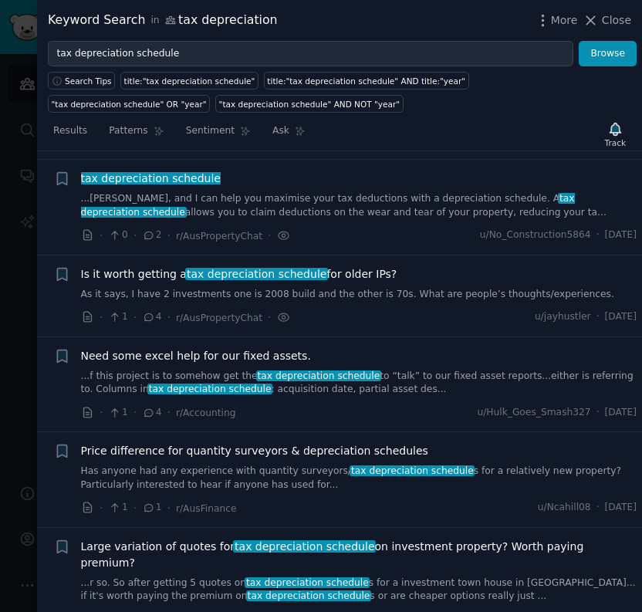
click at [401, 298] on link "As it says, I have 2 investments one is 2008 build and the other is 70s. What a…" at bounding box center [359, 295] width 557 height 14
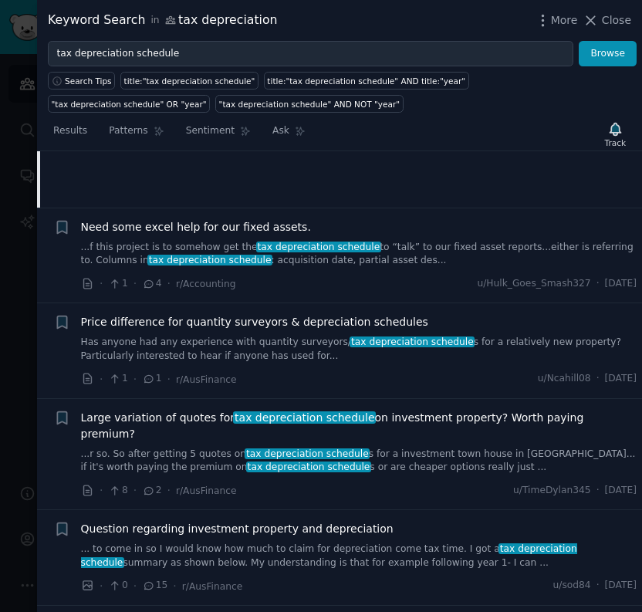
scroll to position [523, 0]
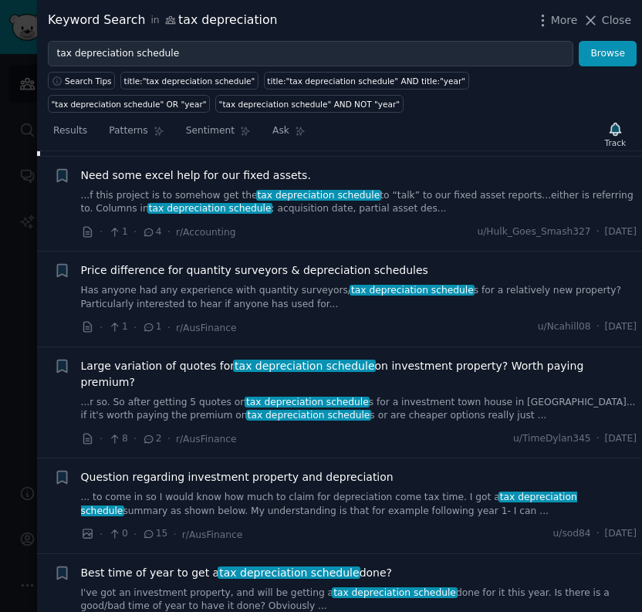
drag, startPoint x: 406, startPoint y: 200, endPoint x: 388, endPoint y: 196, distance: 18.9
click at [388, 196] on link "...f this project is to somehow get the tax depreciation schedule to “talk” to …" at bounding box center [359, 202] width 557 height 27
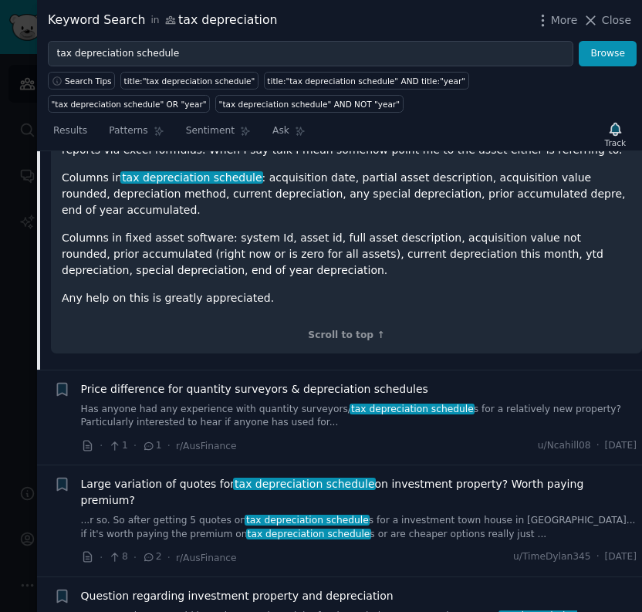
scroll to position [656, 0]
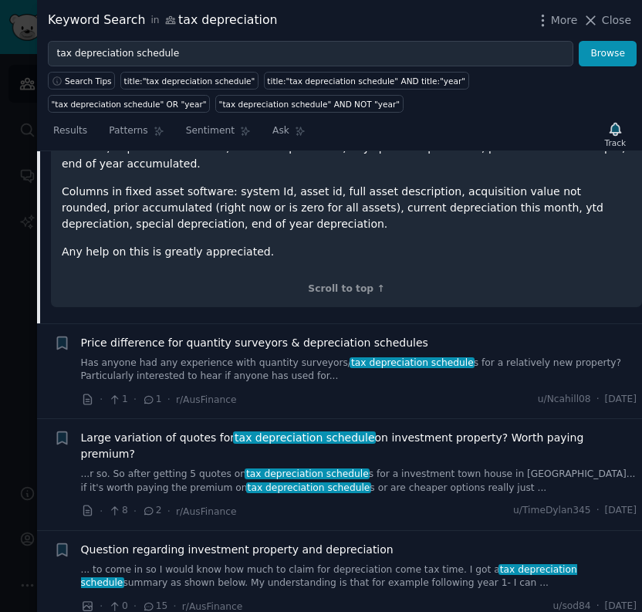
click at [276, 378] on link "Has anyone had any experience with quantity surveyors/ tax depreciation schedul…" at bounding box center [359, 370] width 557 height 27
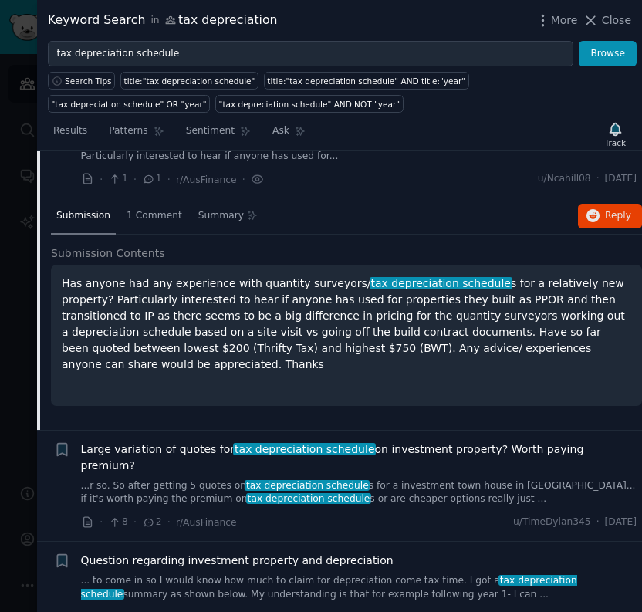
scroll to position [438, 0]
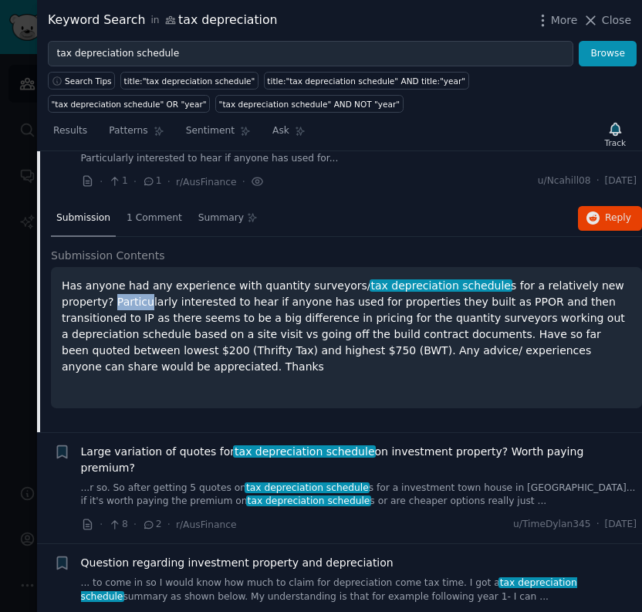
drag, startPoint x: 61, startPoint y: 298, endPoint x: 91, endPoint y: 301, distance: 30.3
click at [91, 301] on div "Has anyone had any experience with quantity surveyors/ tax depreciation schedul…" at bounding box center [346, 337] width 591 height 141
click at [119, 303] on p "Has anyone had any experience with quantity surveyors/ tax depreciation schedul…" at bounding box center [347, 326] width 570 height 97
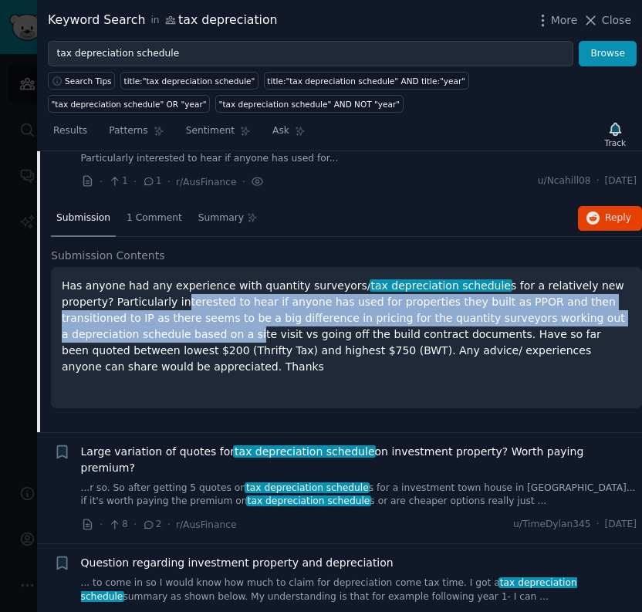
drag, startPoint x: 126, startPoint y: 298, endPoint x: 612, endPoint y: 313, distance: 486.6
click at [612, 313] on p "Has anyone had any experience with quantity surveyors/ tax depreciation schedul…" at bounding box center [347, 326] width 570 height 97
click at [395, 318] on p "Has anyone had any experience with quantity surveyors/ tax depreciation schedul…" at bounding box center [347, 326] width 570 height 97
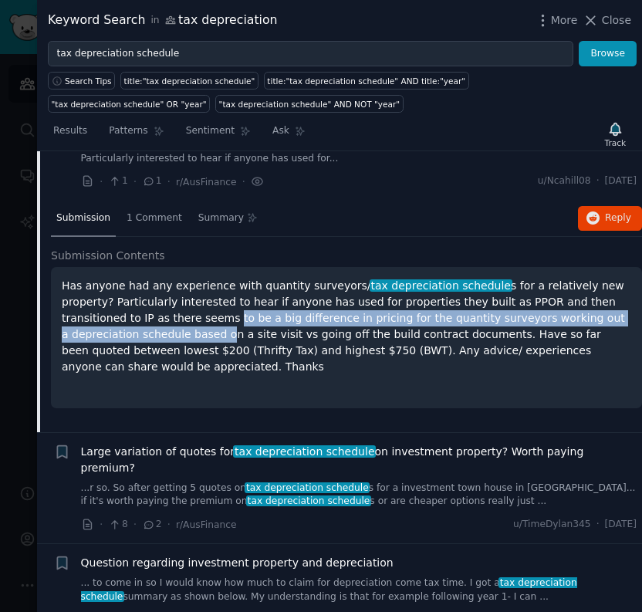
drag, startPoint x: 95, startPoint y: 315, endPoint x: 585, endPoint y: 312, distance: 490.3
click at [585, 312] on p "Has anyone had any experience with quantity surveyors/ tax depreciation schedul…" at bounding box center [347, 326] width 570 height 97
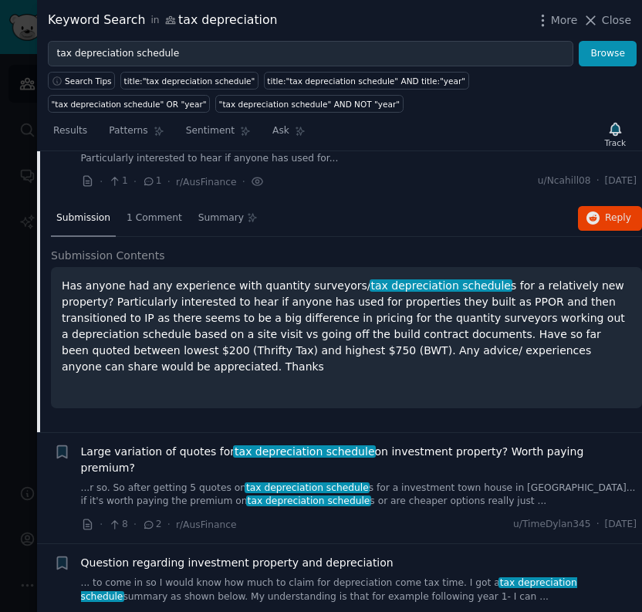
click at [401, 347] on p "Has anyone had any experience with quantity surveyors/ tax depreciation schedul…" at bounding box center [347, 326] width 570 height 97
drag, startPoint x: 313, startPoint y: 340, endPoint x: 469, endPoint y: 340, distance: 155.2
click at [469, 340] on p "Has anyone had any experience with quantity surveyors/ tax depreciation schedul…" at bounding box center [347, 326] width 570 height 97
drag, startPoint x: 468, startPoint y: 332, endPoint x: 558, endPoint y: 337, distance: 90.4
click at [554, 337] on p "Has anyone had any experience with quantity surveyors/ tax depreciation schedul…" at bounding box center [347, 326] width 570 height 97
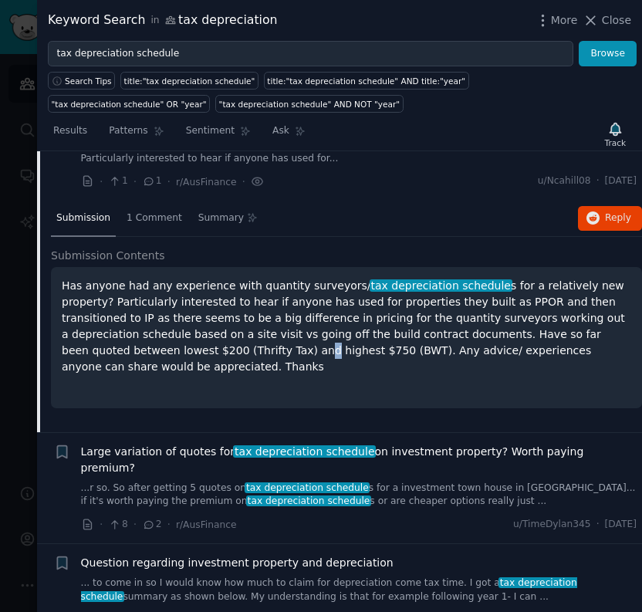
drag, startPoint x: 582, startPoint y: 336, endPoint x: 514, endPoint y: 338, distance: 68.0
click at [579, 338] on p "Has anyone had any experience with quantity surveyors/ tax depreciation schedul…" at bounding box center [347, 326] width 570 height 97
drag, startPoint x: 68, startPoint y: 344, endPoint x: 144, endPoint y: 345, distance: 75.7
click at [144, 345] on p "Has anyone had any experience with quantity surveyors/ tax depreciation schedul…" at bounding box center [347, 326] width 570 height 97
drag, startPoint x: 193, startPoint y: 351, endPoint x: 253, endPoint y: 351, distance: 60.2
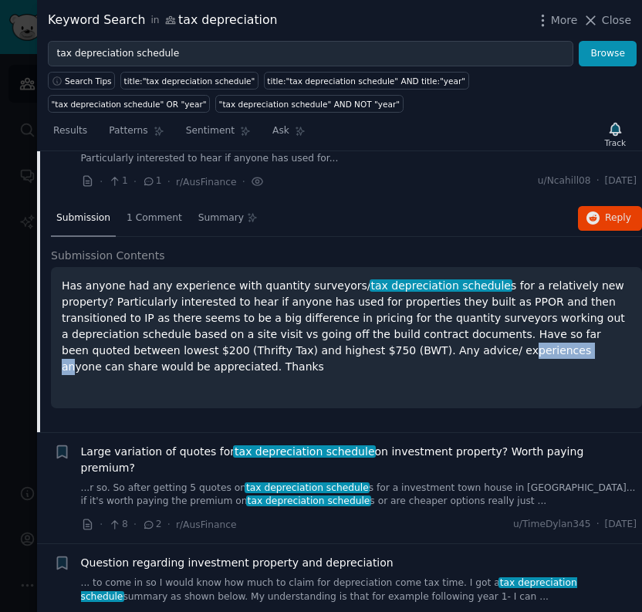
click at [253, 351] on p "Has anyone had any experience with quantity surveyors/ tax depreciation schedul…" at bounding box center [347, 326] width 570 height 97
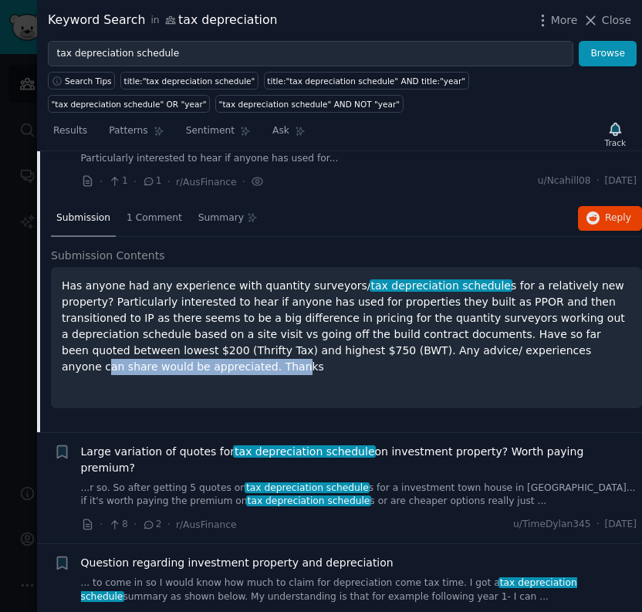
drag, startPoint x: 307, startPoint y: 348, endPoint x: 466, endPoint y: 351, distance: 159.8
click at [459, 351] on p "Has anyone had any experience with quantity surveyors/ tax depreciation schedul…" at bounding box center [347, 326] width 570 height 97
click at [480, 351] on p "Has anyone had any experience with quantity surveyors/ tax depreciation schedul…" at bounding box center [347, 326] width 570 height 97
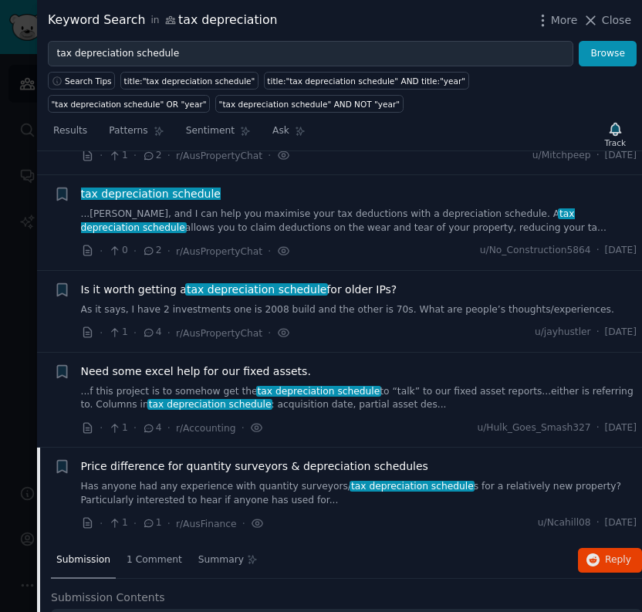
scroll to position [0, 0]
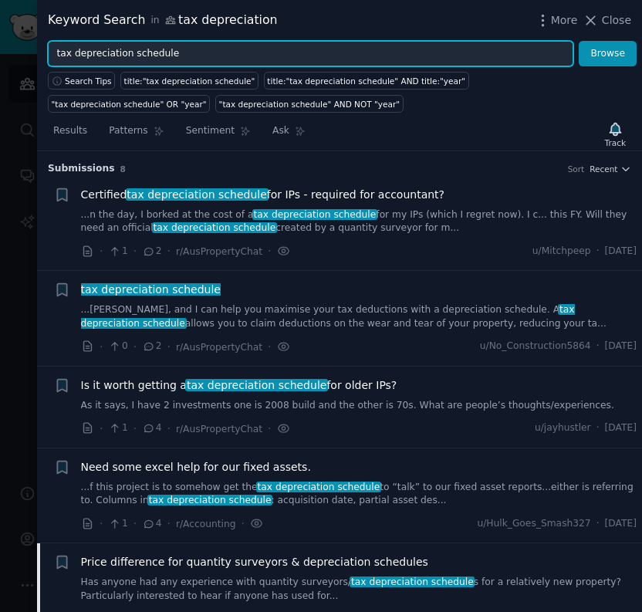
click at [191, 50] on input "tax depreciation schedule" at bounding box center [311, 54] width 526 height 26
click at [194, 51] on input "tax depreciation schedule" at bounding box center [311, 54] width 526 height 26
click at [195, 52] on input "tax depreciation schedule" at bounding box center [311, 54] width 526 height 26
click at [579, 41] on button "Browse" at bounding box center [608, 54] width 58 height 26
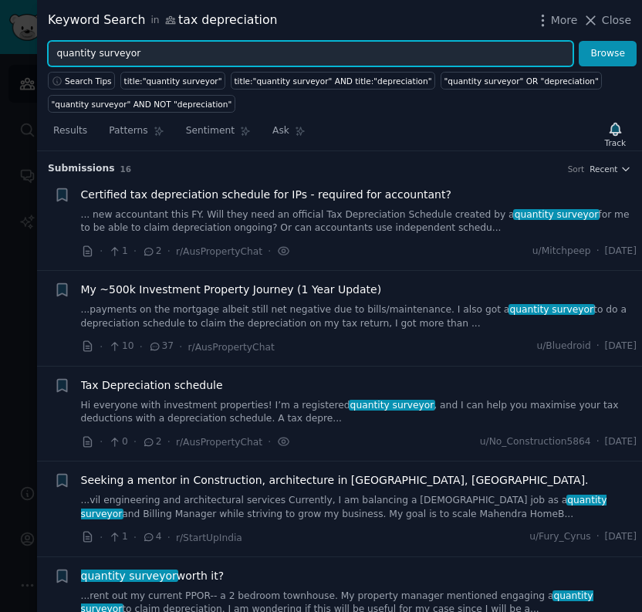
click at [130, 49] on input "quantity surveyor" at bounding box center [311, 54] width 526 height 26
click at [579, 41] on button "Browse" at bounding box center [608, 54] width 58 height 26
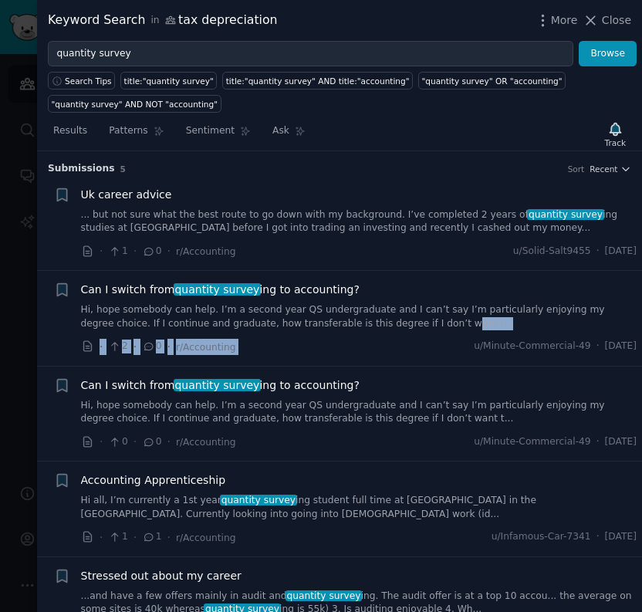
drag, startPoint x: 356, startPoint y: 332, endPoint x: 398, endPoint y: 338, distance: 42.1
click at [398, 338] on div "Can I switch from quantity survey ing to accounting? Hi, hope somebody can help…" at bounding box center [359, 318] width 557 height 73
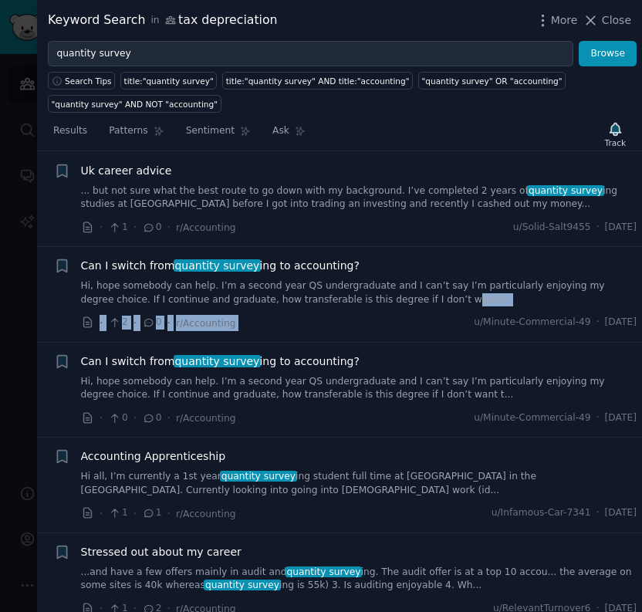
scroll to position [37, 0]
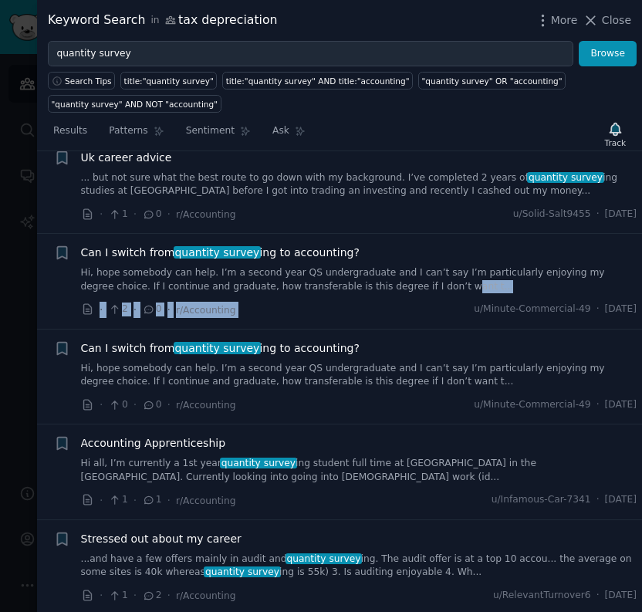
click at [319, 313] on div "· 2 · 0 · r/Accounting u/Minute-Commercial-49 · [DATE]" at bounding box center [359, 310] width 557 height 16
click at [311, 397] on div "· 0 · 0 · r/Accounting u/Minute-Commercial-49 · [DATE]" at bounding box center [359, 405] width 557 height 16
click at [270, 397] on div "· 0 · 0 · r/Accounting u/Minute-Commercial-49 · [DATE]" at bounding box center [359, 405] width 557 height 16
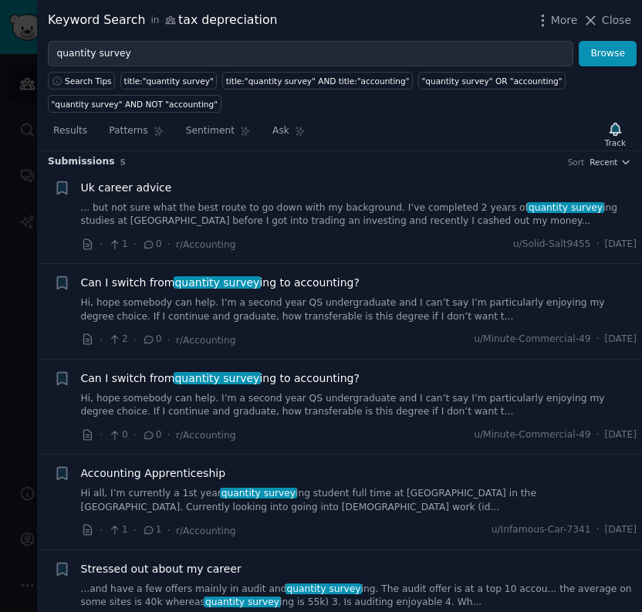
scroll to position [0, 0]
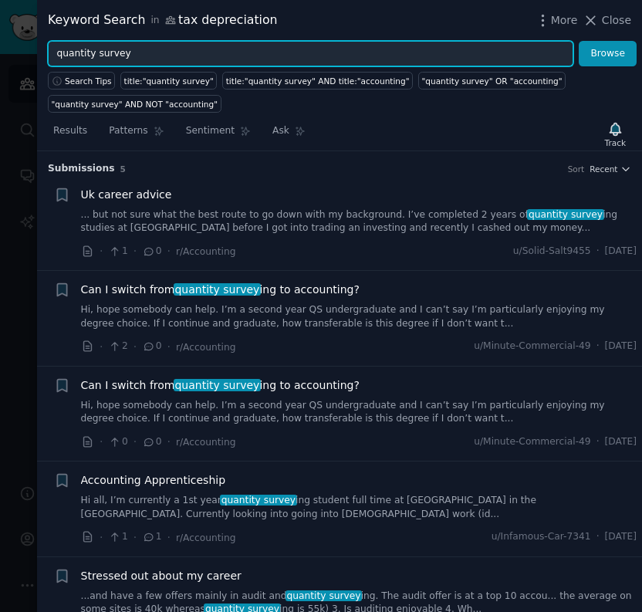
click at [159, 56] on input "quantity survey" at bounding box center [311, 54] width 526 height 26
click at [302, 58] on input "quantity survey" at bounding box center [311, 54] width 526 height 26
type input "negative gearing"
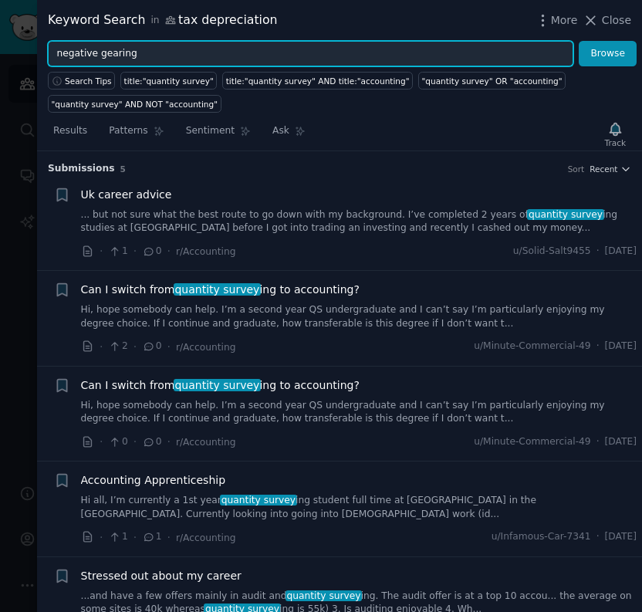
click at [579, 41] on button "Browse" at bounding box center [608, 54] width 58 height 26
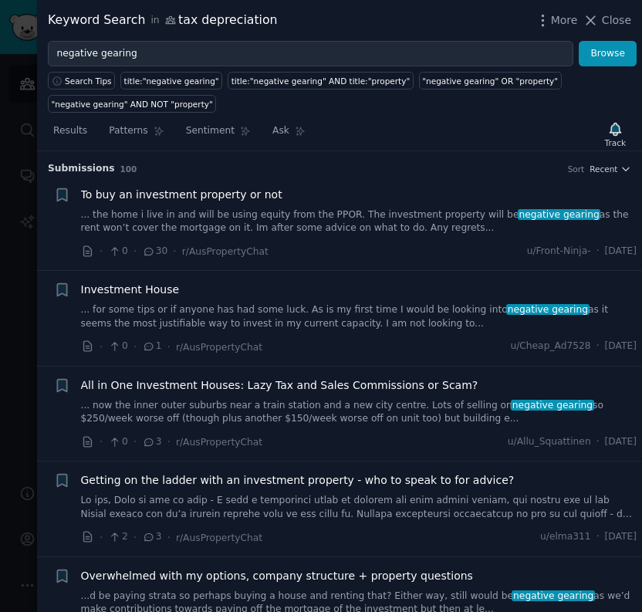
click at [309, 219] on link "... the home i live in and will be using equity from the PPOR. The investment p…" at bounding box center [359, 221] width 557 height 27
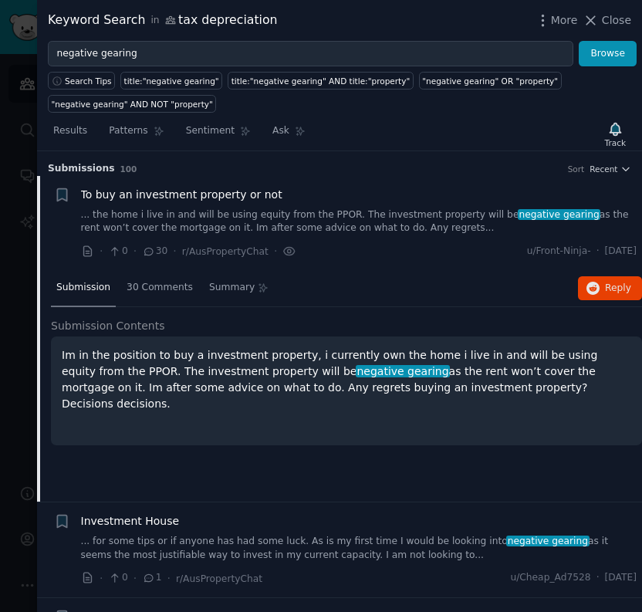
scroll to position [24, 0]
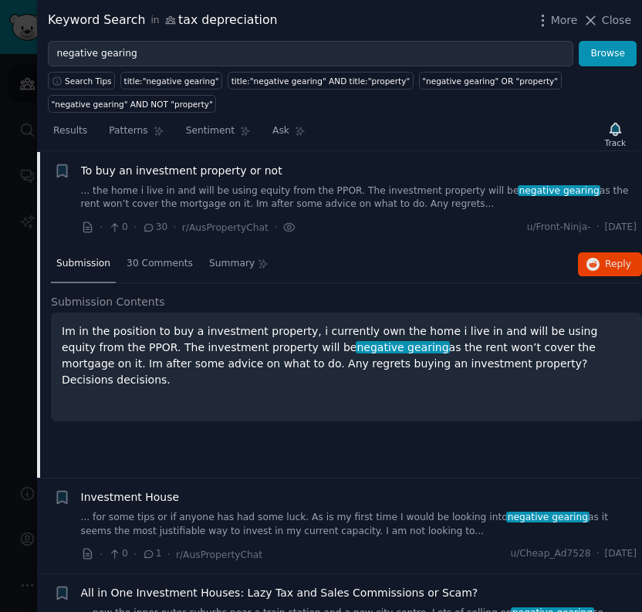
drag, startPoint x: 450, startPoint y: 340, endPoint x: 394, endPoint y: 344, distance: 56.5
click at [394, 344] on p "Im in the position to buy a investment property, i currently own the home i liv…" at bounding box center [347, 355] width 570 height 65
click at [397, 344] on p "Im in the position to buy a investment property, i currently own the home i liv…" at bounding box center [347, 355] width 570 height 65
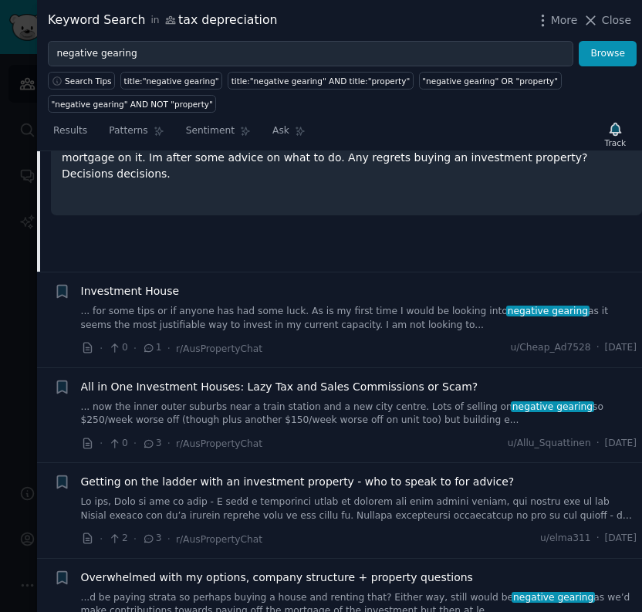
click at [339, 324] on link "... for some tips or if anyone has had some luck. As is my first time I would b…" at bounding box center [359, 318] width 557 height 27
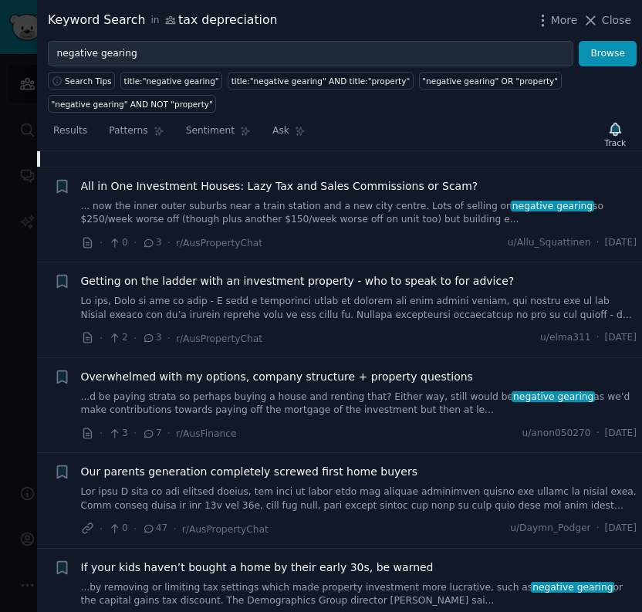
scroll to position [737, 0]
